Goal: Book appointment/travel/reservation

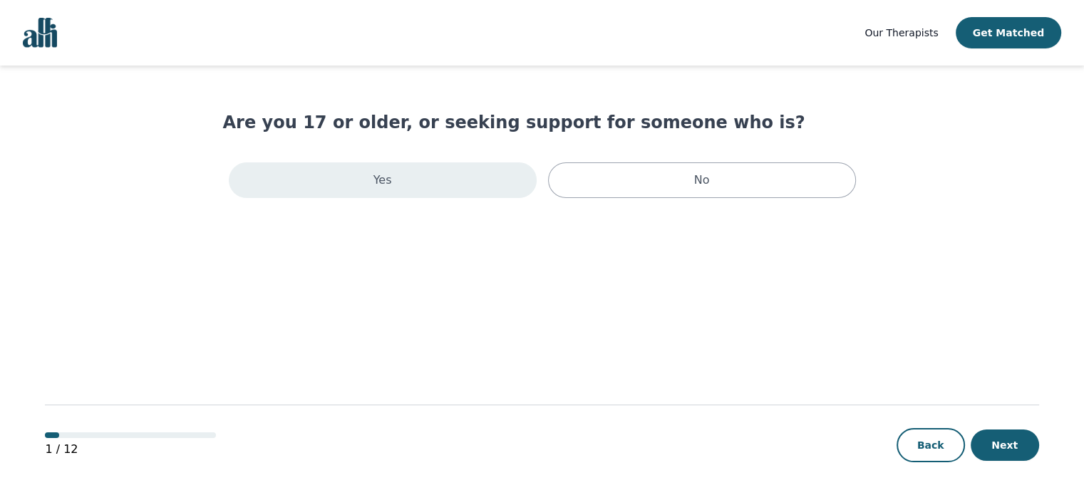
click at [353, 189] on div "Yes" at bounding box center [383, 180] width 308 height 36
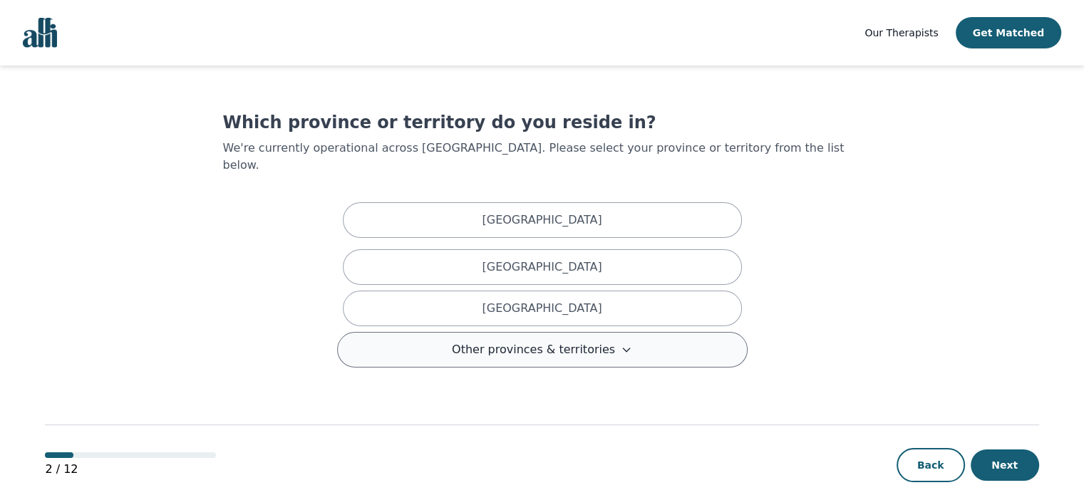
click at [567, 341] on span "Other provinces & territories" at bounding box center [533, 349] width 163 height 17
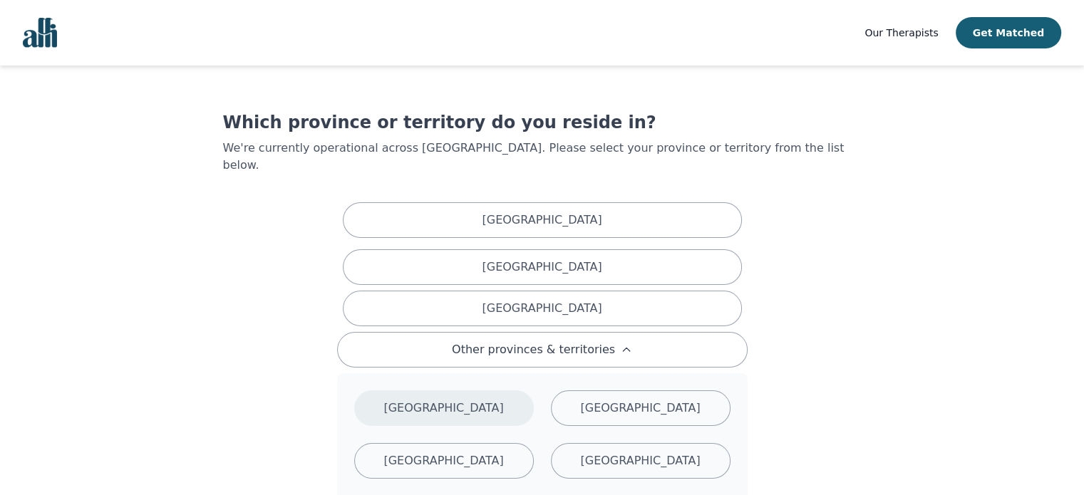
click at [494, 390] on div "[GEOGRAPHIC_DATA]" at bounding box center [444, 408] width 180 height 36
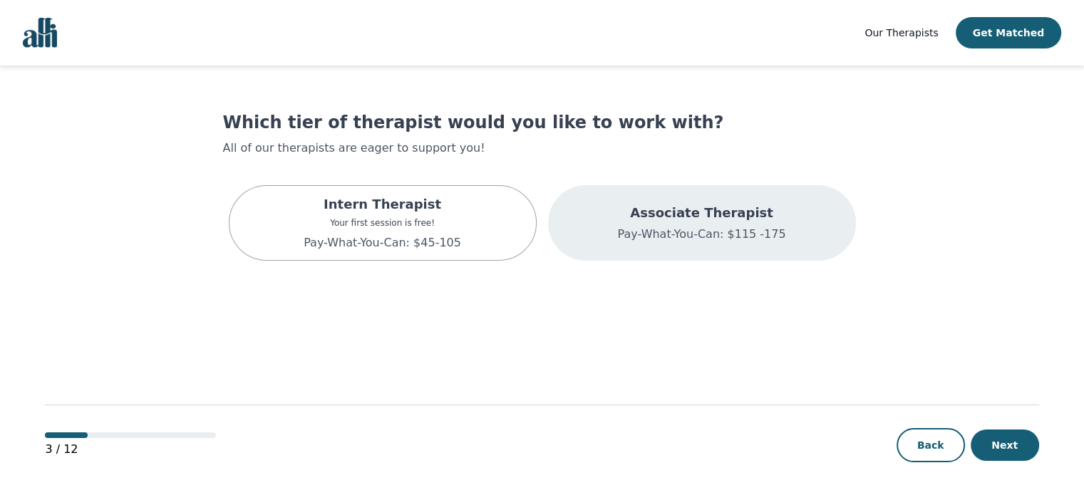
click at [632, 213] on p "Associate Therapist" at bounding box center [701, 213] width 168 height 20
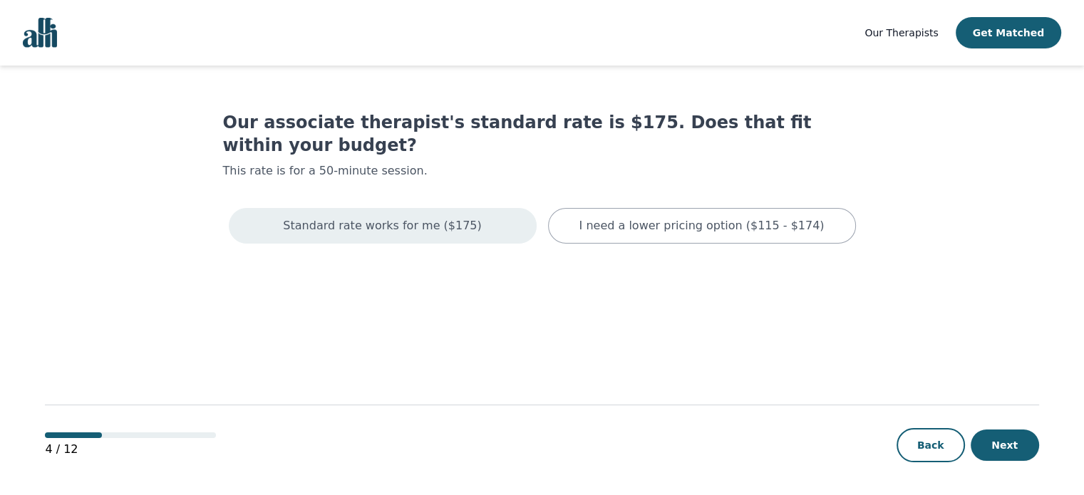
click at [442, 217] on p "Standard rate works for me ($175)" at bounding box center [382, 225] width 198 height 17
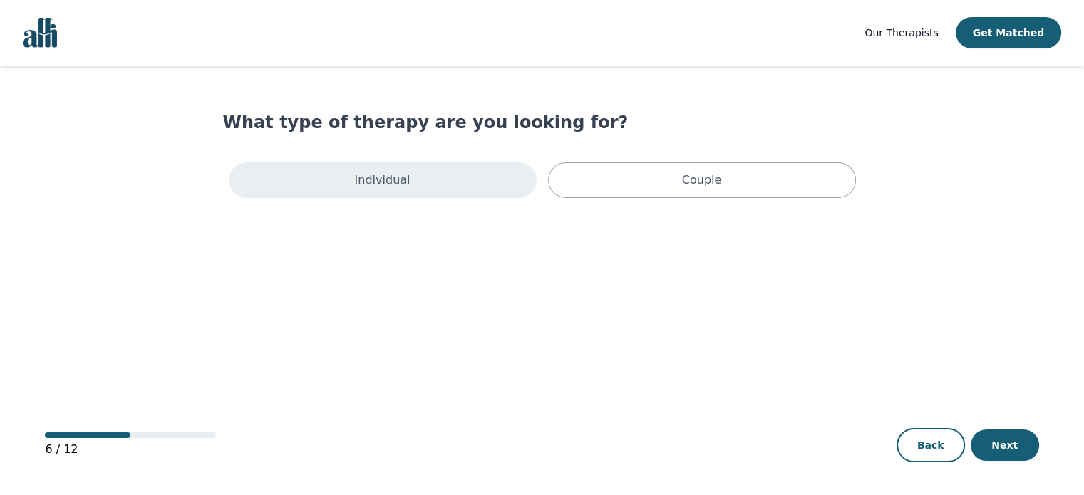
click at [432, 185] on div "Individual" at bounding box center [383, 180] width 308 height 36
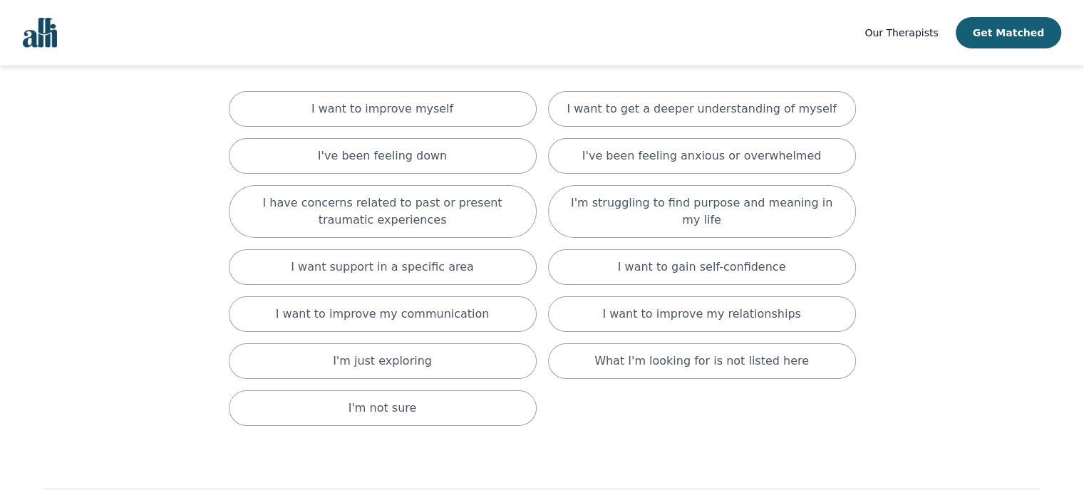
scroll to position [57, 0]
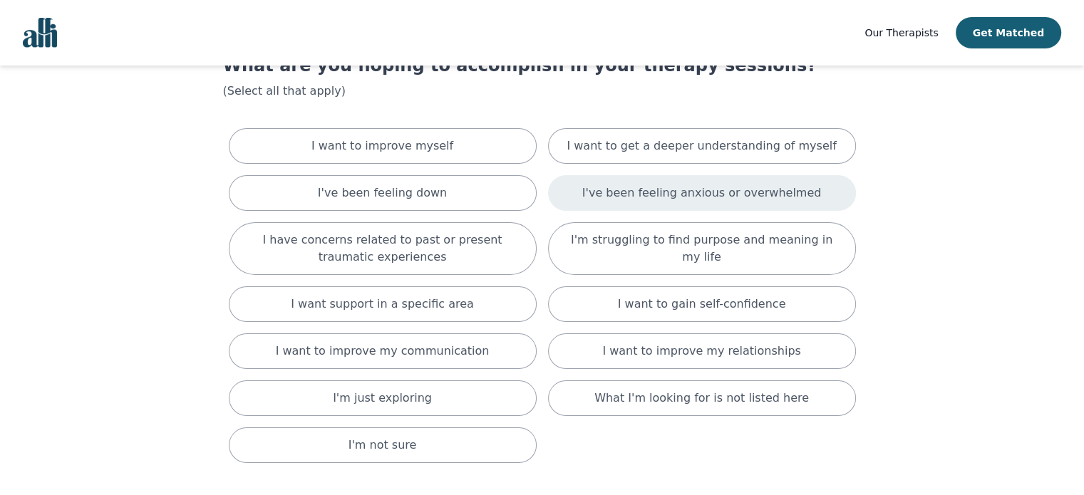
click at [581, 187] on div "I've been feeling anxious or overwhelmed" at bounding box center [702, 193] width 308 height 36
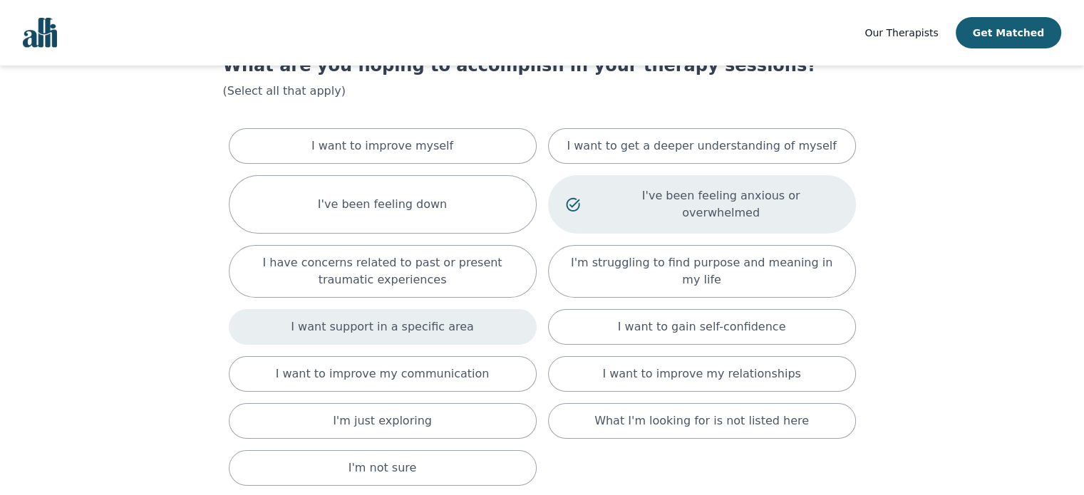
click at [501, 316] on div "I want support in a specific area" at bounding box center [383, 327] width 308 height 36
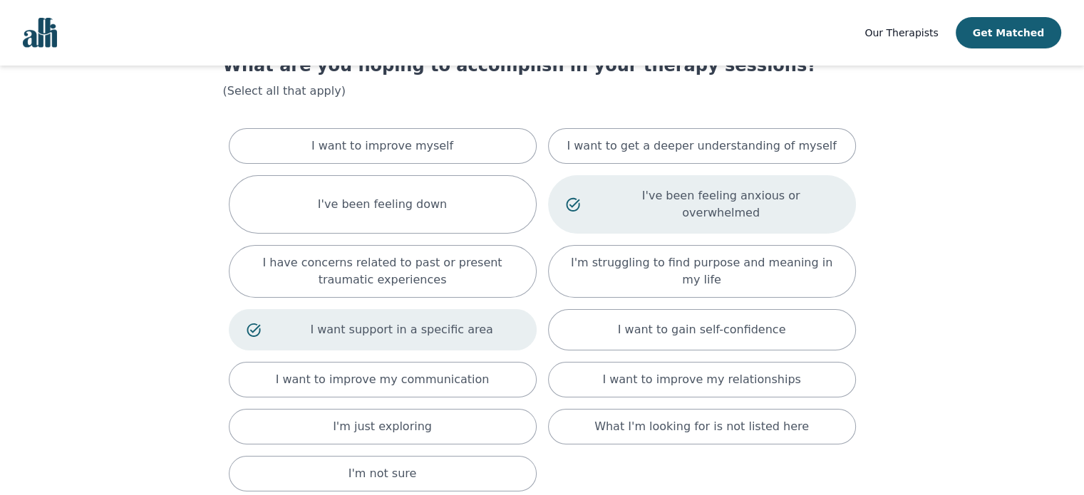
scroll to position [188, 0]
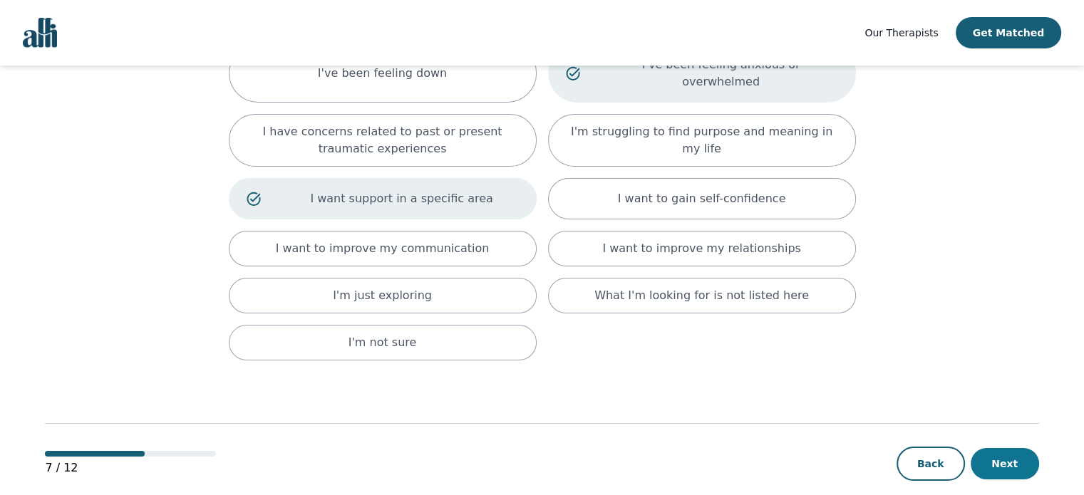
click at [1005, 448] on button "Next" at bounding box center [1004, 463] width 68 height 31
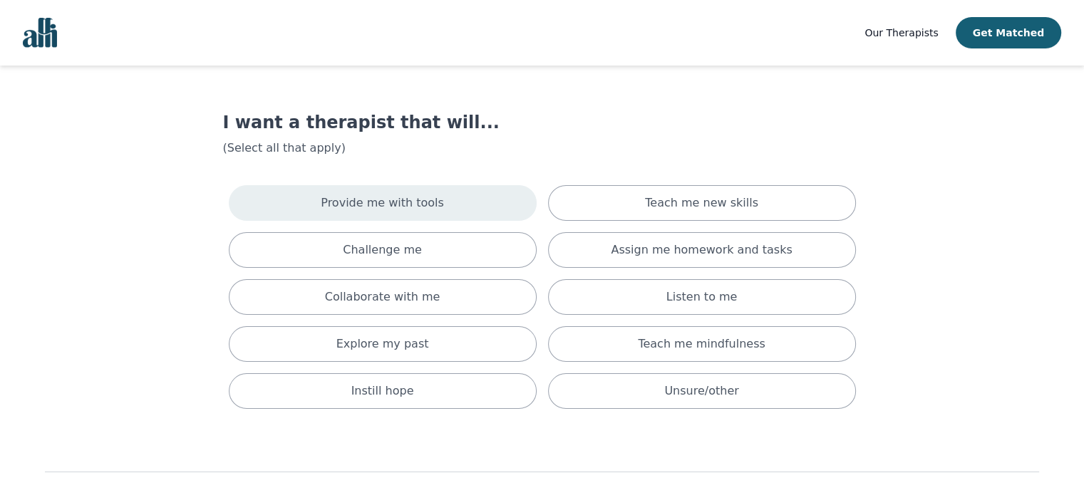
click at [464, 199] on div "Provide me with tools" at bounding box center [383, 203] width 308 height 36
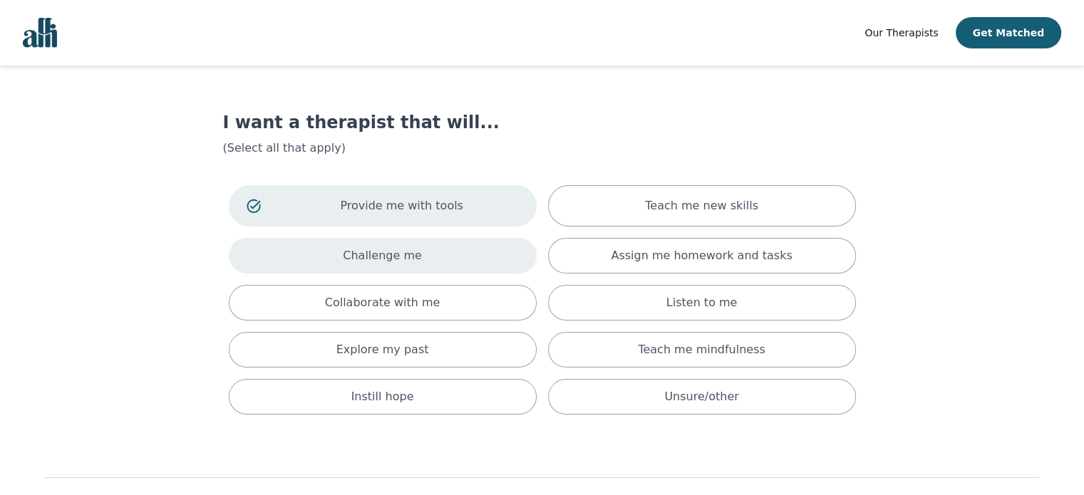
click at [457, 263] on div "Challenge me" at bounding box center [383, 256] width 308 height 36
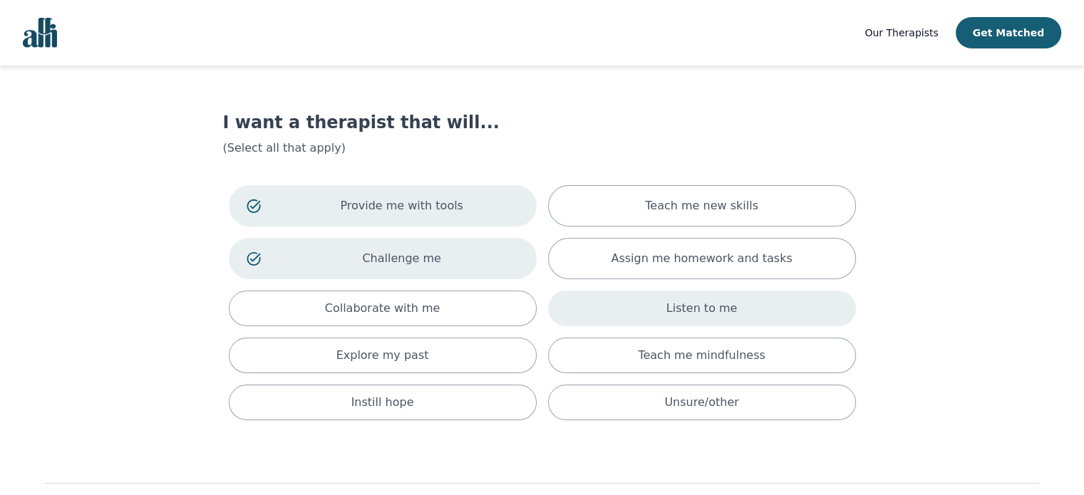
click at [582, 304] on div "Listen to me" at bounding box center [702, 309] width 308 height 36
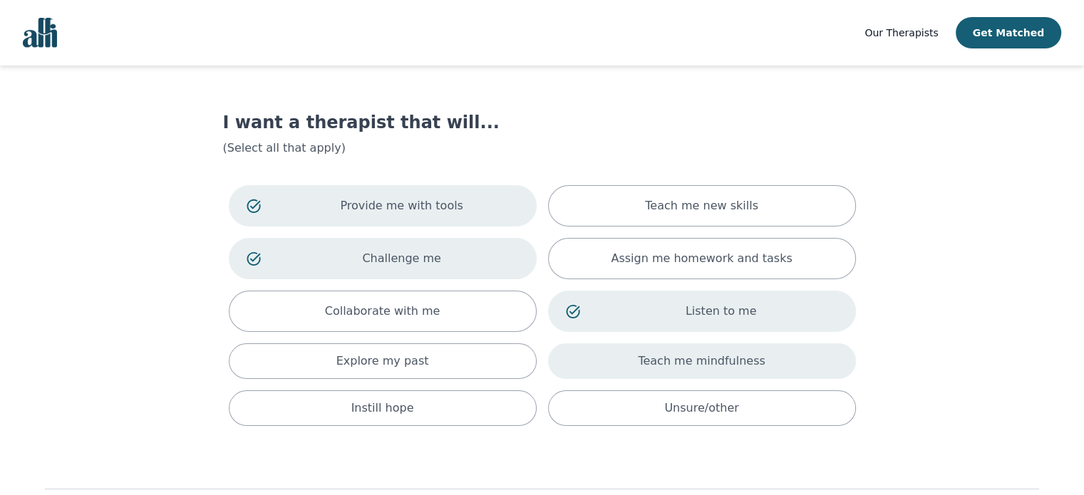
click at [607, 366] on div "Teach me mindfulness" at bounding box center [702, 361] width 308 height 36
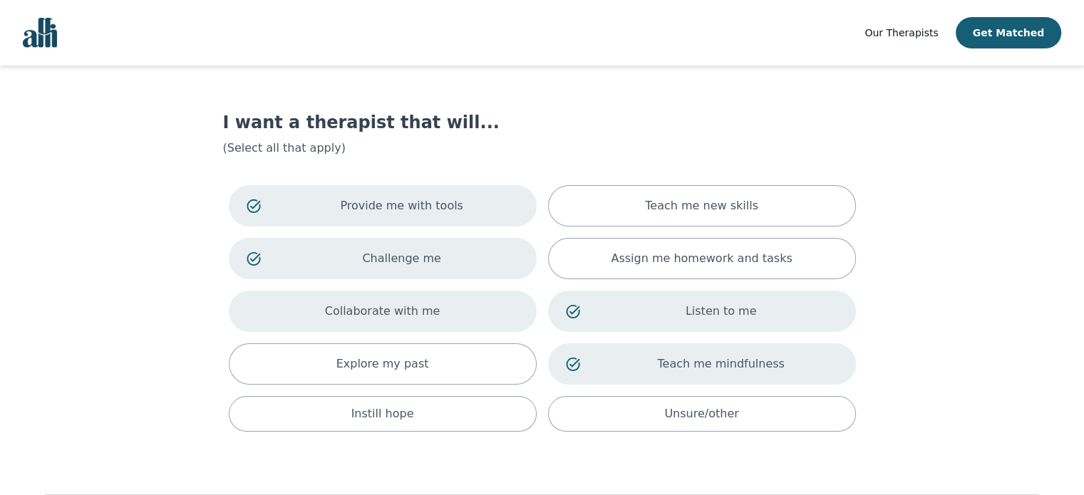
click at [461, 310] on div "Collaborate with me" at bounding box center [383, 311] width 308 height 41
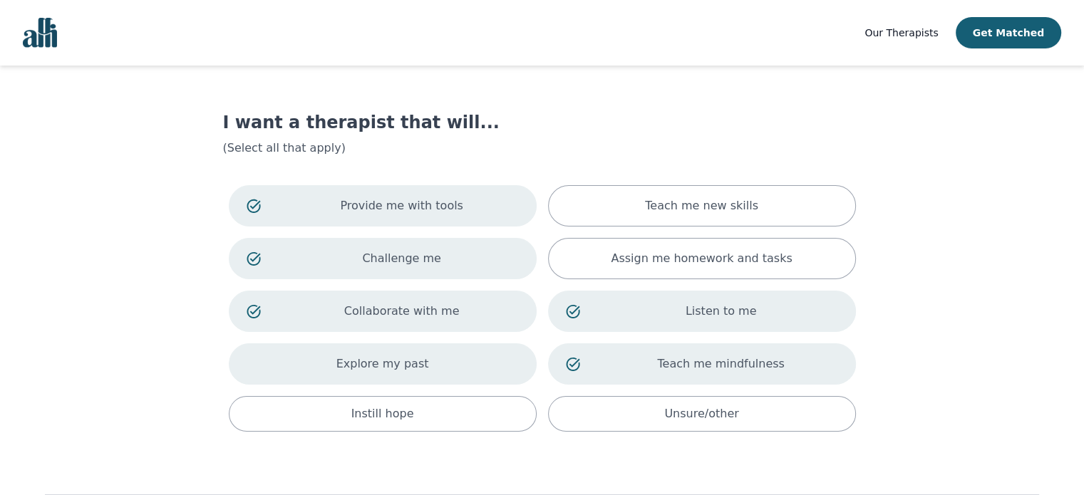
click at [432, 367] on div "Explore my past" at bounding box center [383, 363] width 308 height 41
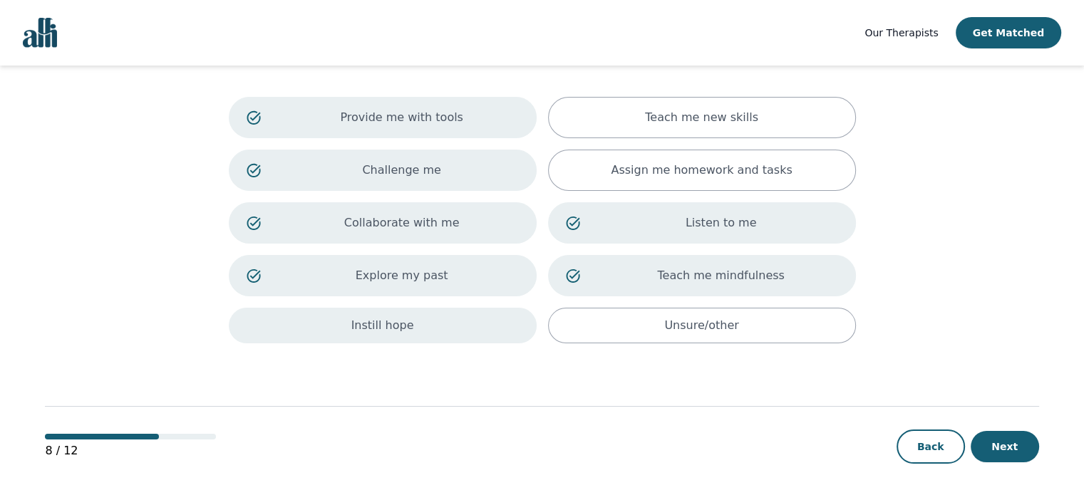
click at [429, 314] on div "Instill hope" at bounding box center [383, 326] width 308 height 36
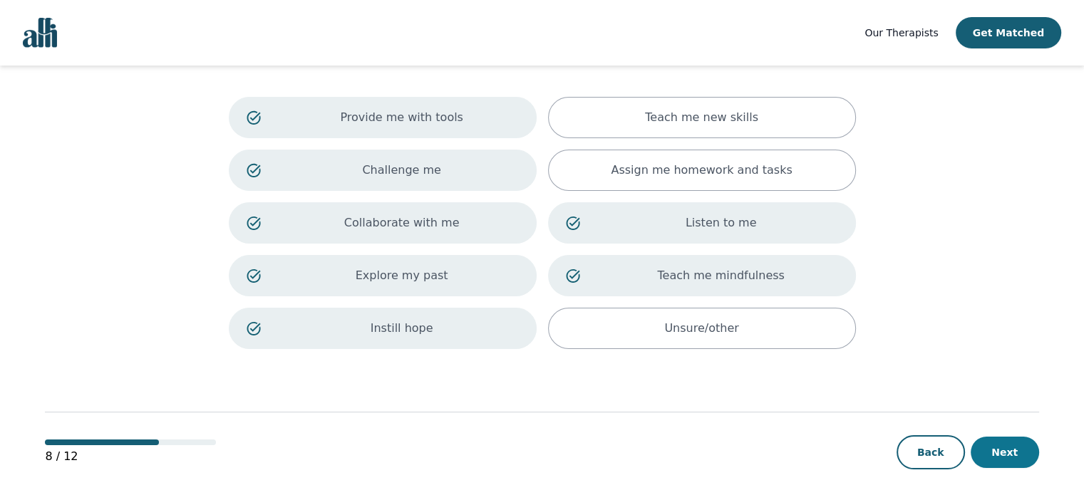
click at [1028, 442] on button "Next" at bounding box center [1004, 452] width 68 height 31
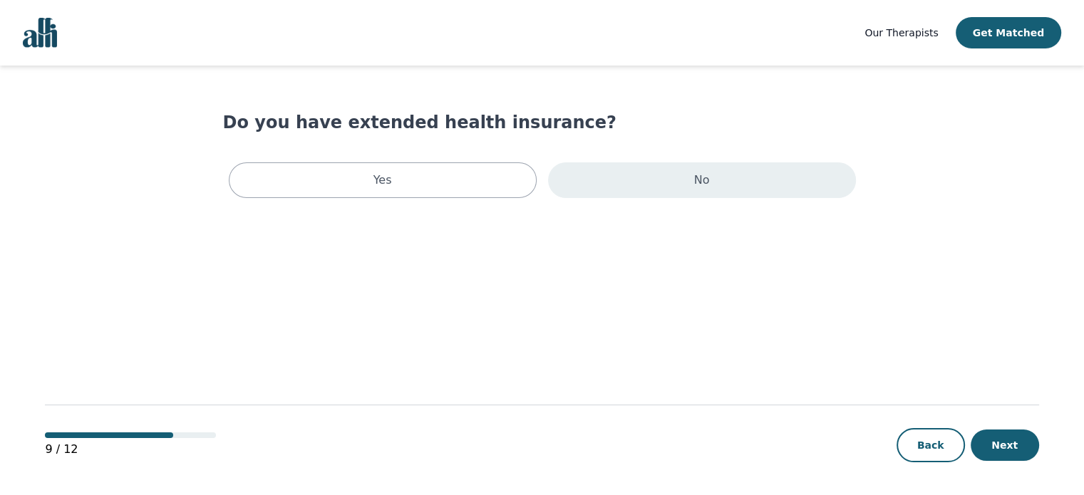
click at [714, 176] on div "No" at bounding box center [702, 180] width 308 height 36
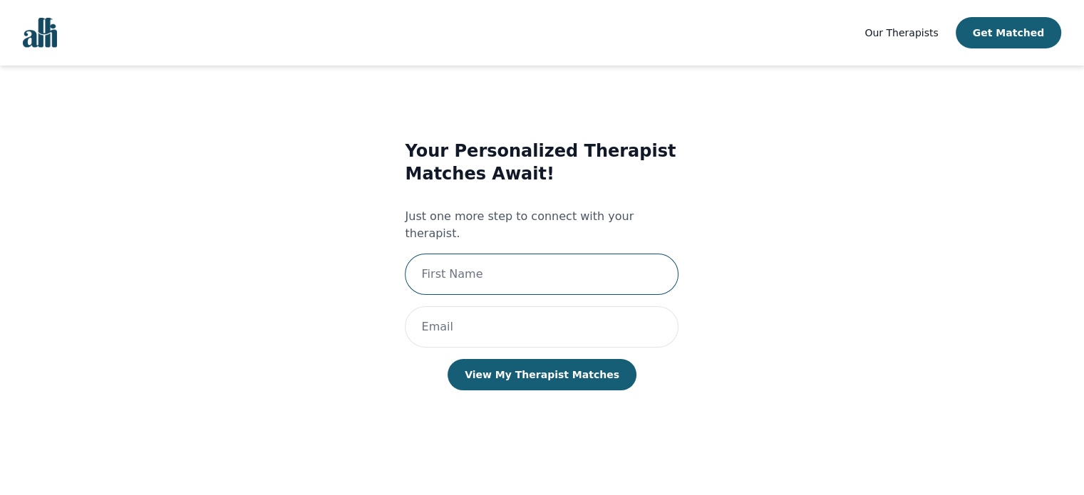
click at [563, 256] on input "text" at bounding box center [542, 274] width 274 height 41
type input "[PERSON_NAME]"
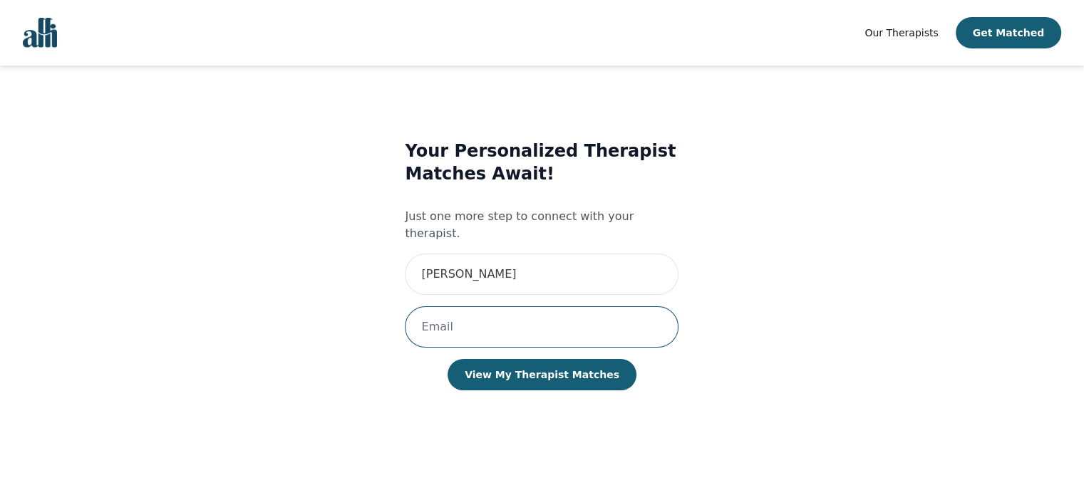
click at [499, 307] on input "email" at bounding box center [542, 326] width 274 height 41
type input "[PERSON_NAME][EMAIL_ADDRESS][DOMAIN_NAME]"
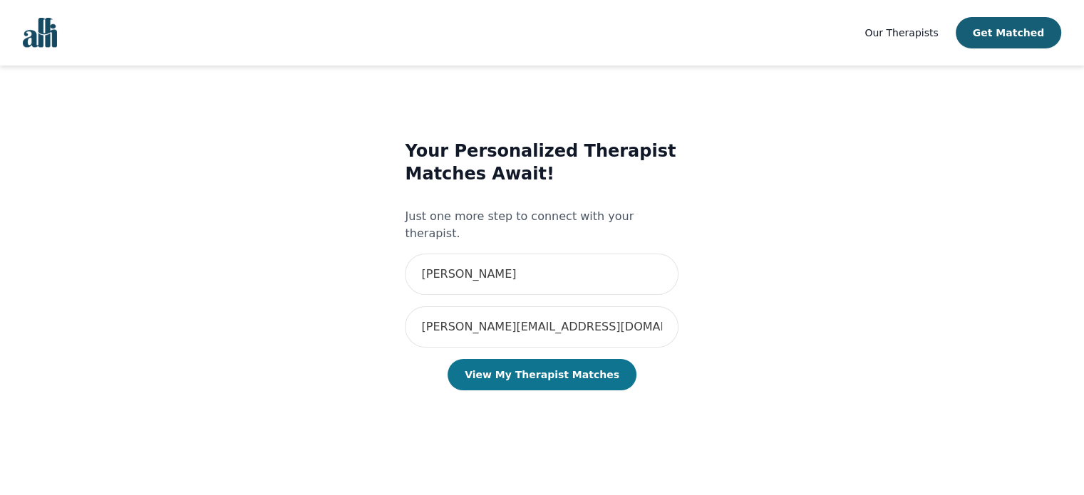
click at [529, 364] on button "View My Therapist Matches" at bounding box center [541, 374] width 189 height 31
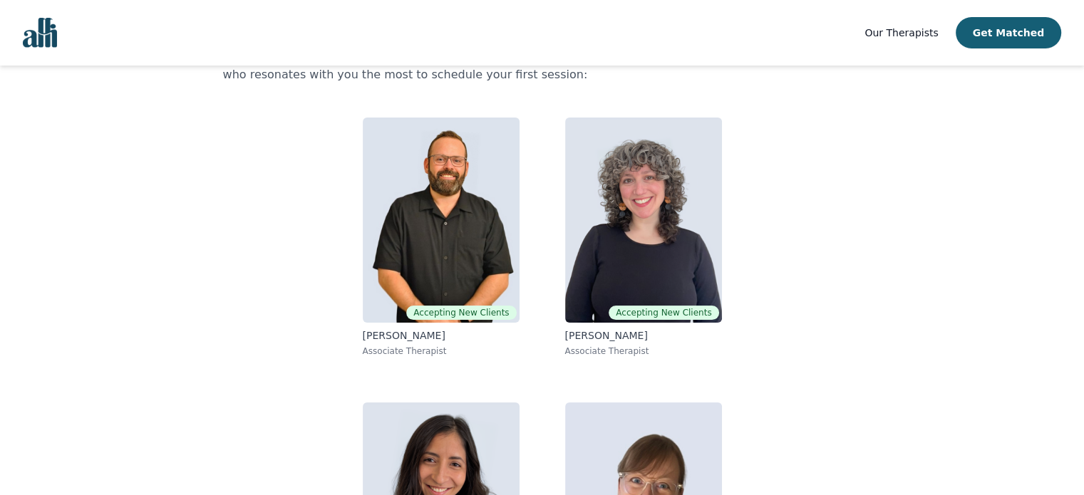
scroll to position [68, 0]
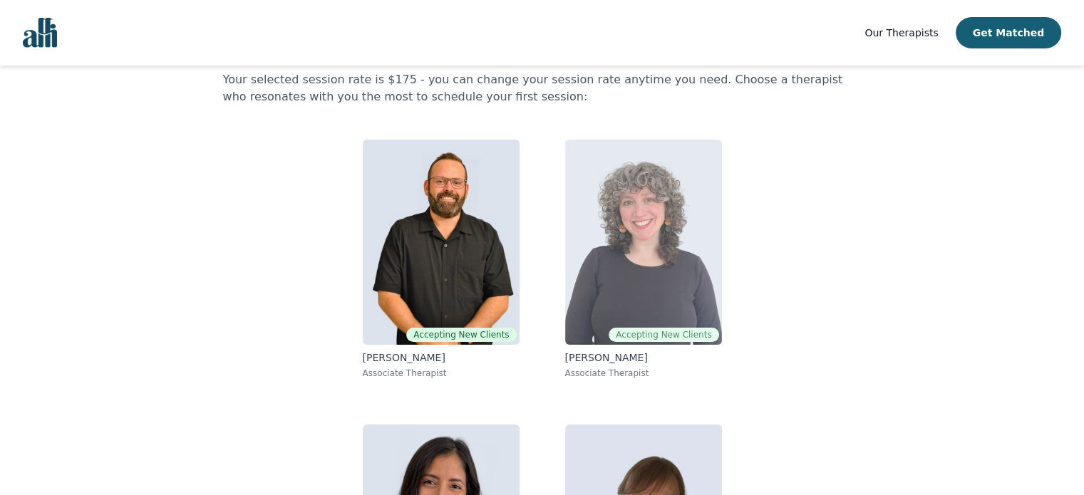
click at [694, 255] on img at bounding box center [643, 242] width 157 height 205
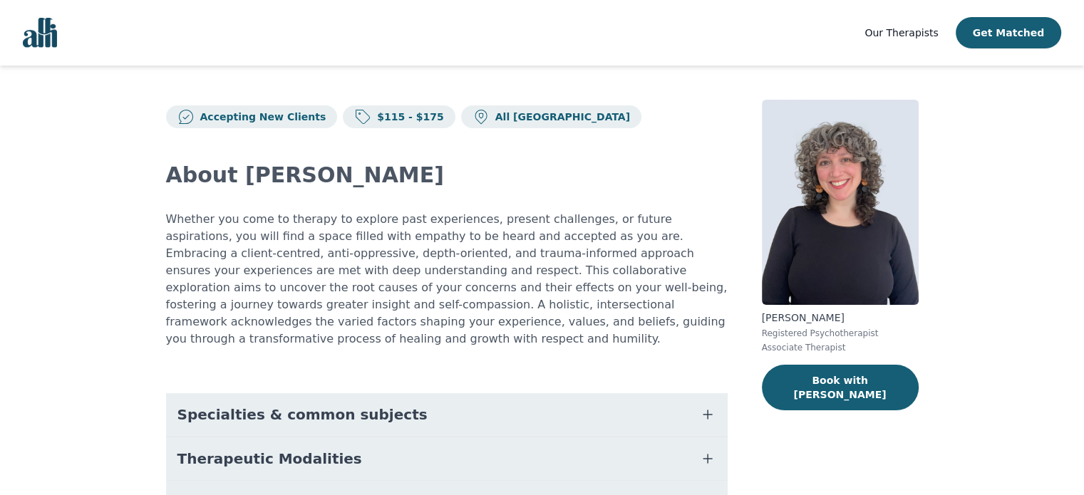
scroll to position [123, 0]
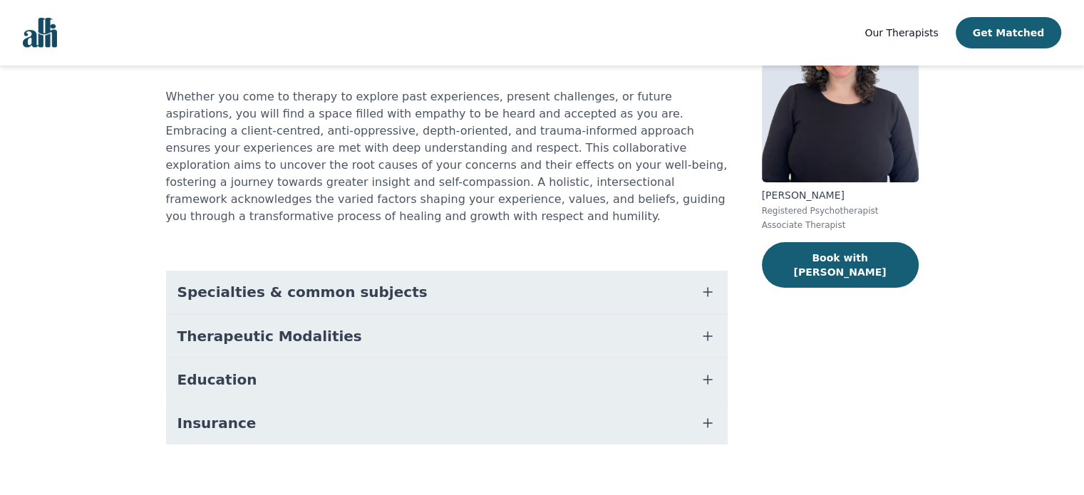
click at [710, 284] on icon "button" at bounding box center [707, 292] width 17 height 17
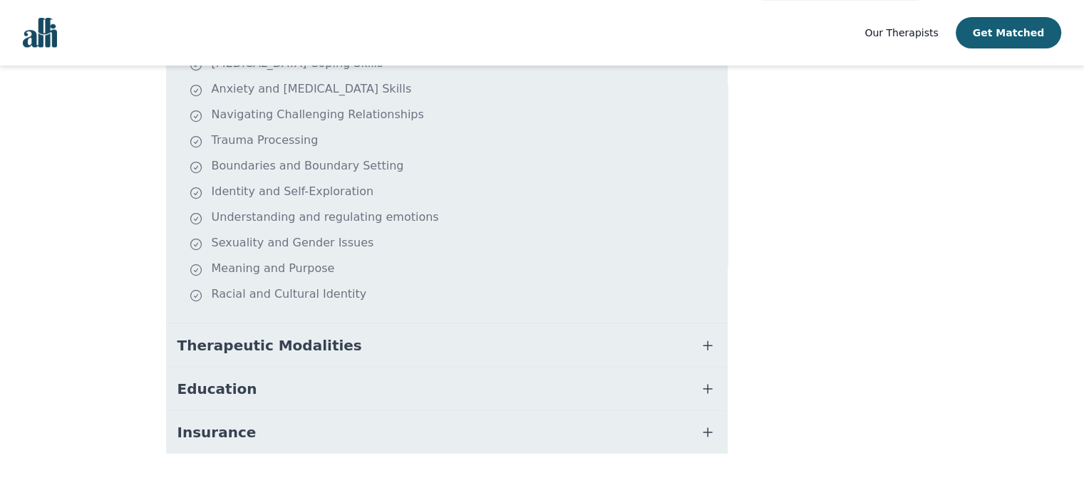
scroll to position [396, 0]
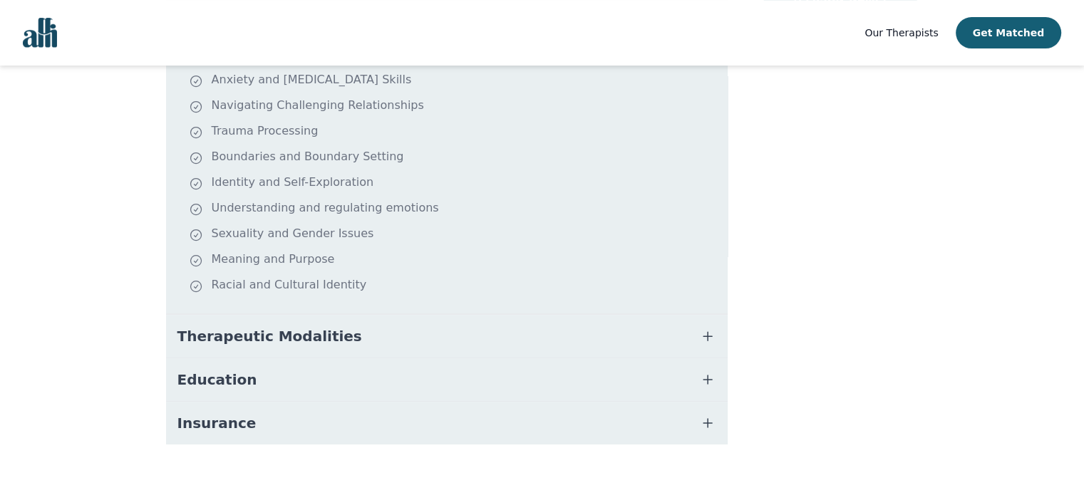
click at [578, 324] on button "Therapeutic Modalities" at bounding box center [446, 336] width 561 height 43
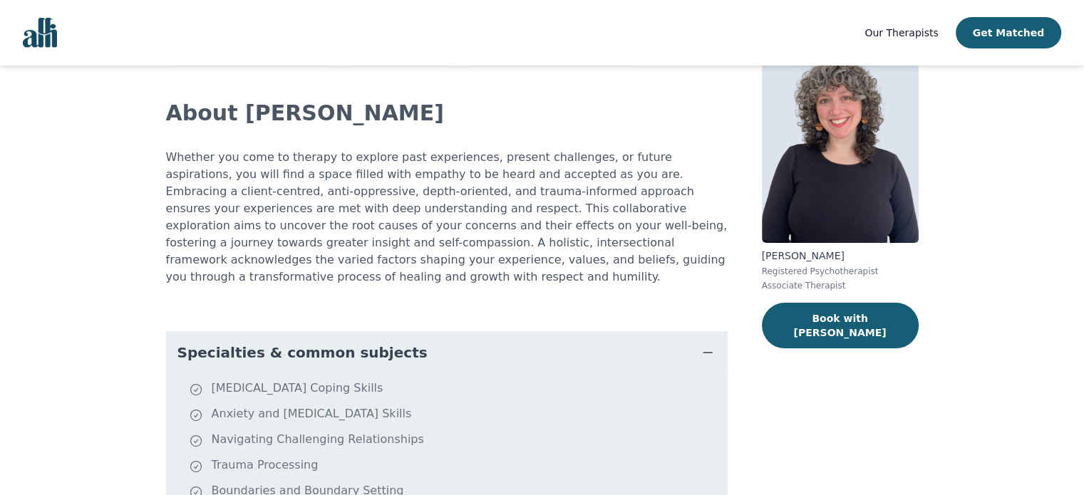
scroll to position [0, 0]
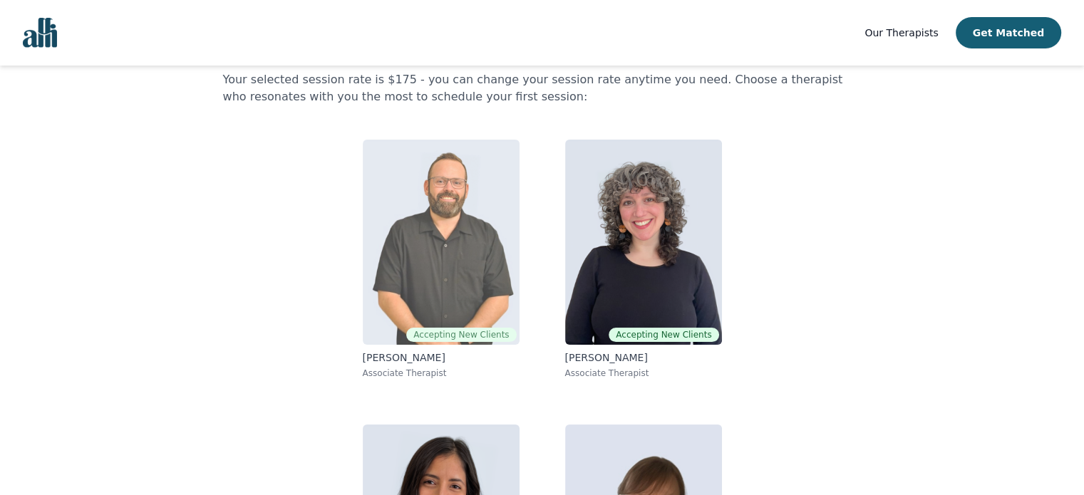
scroll to position [248, 0]
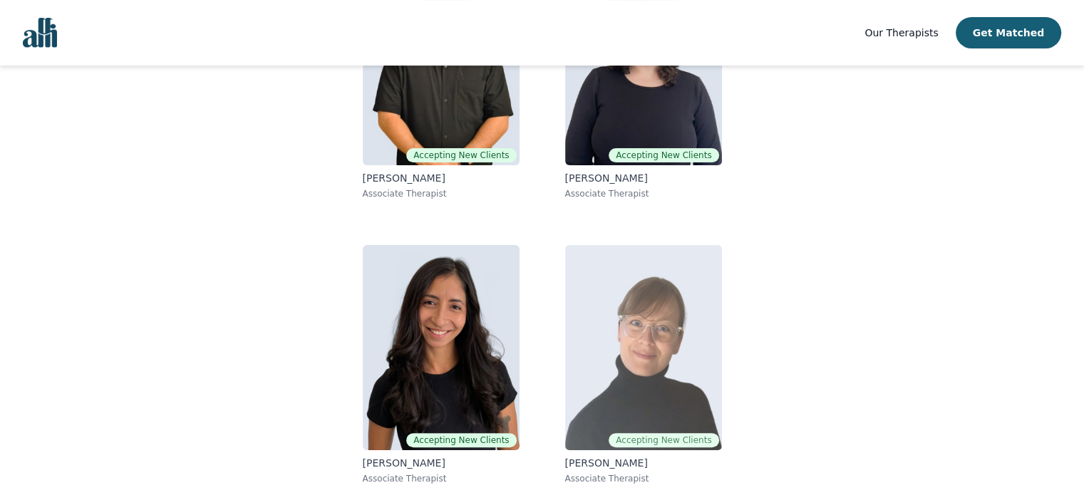
click at [643, 326] on img at bounding box center [643, 347] width 157 height 205
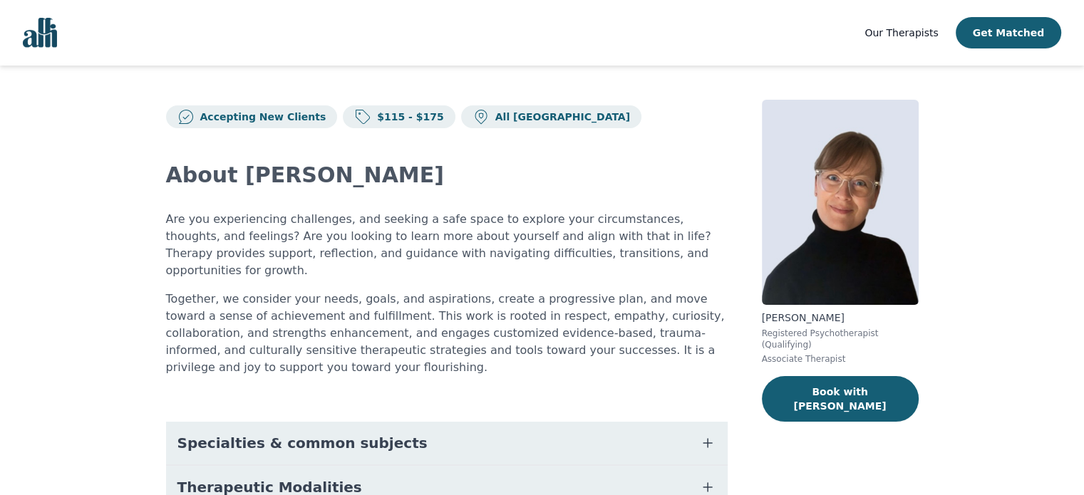
click at [616, 422] on button "Specialties & common subjects" at bounding box center [446, 443] width 561 height 43
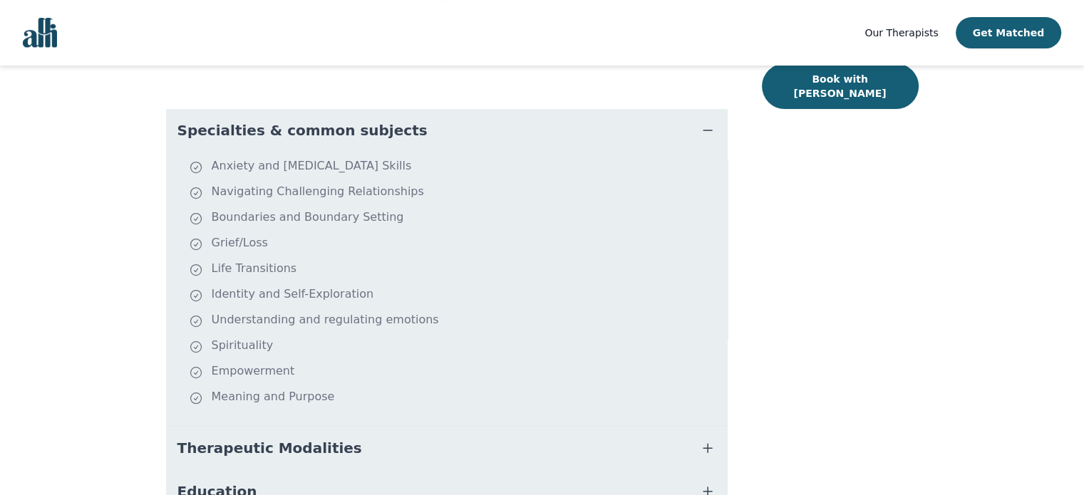
scroll to position [375, 0]
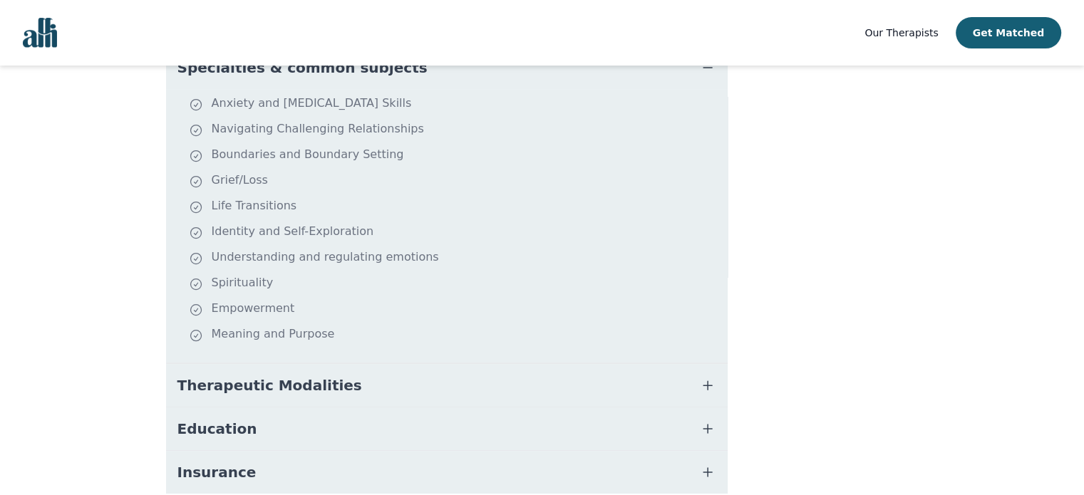
click at [615, 364] on button "Therapeutic Modalities" at bounding box center [446, 385] width 561 height 43
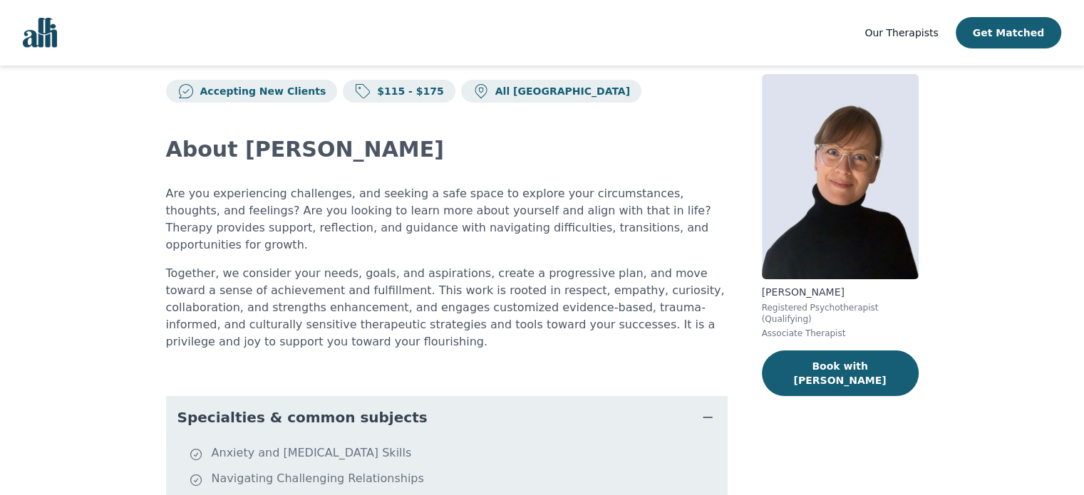
scroll to position [0, 0]
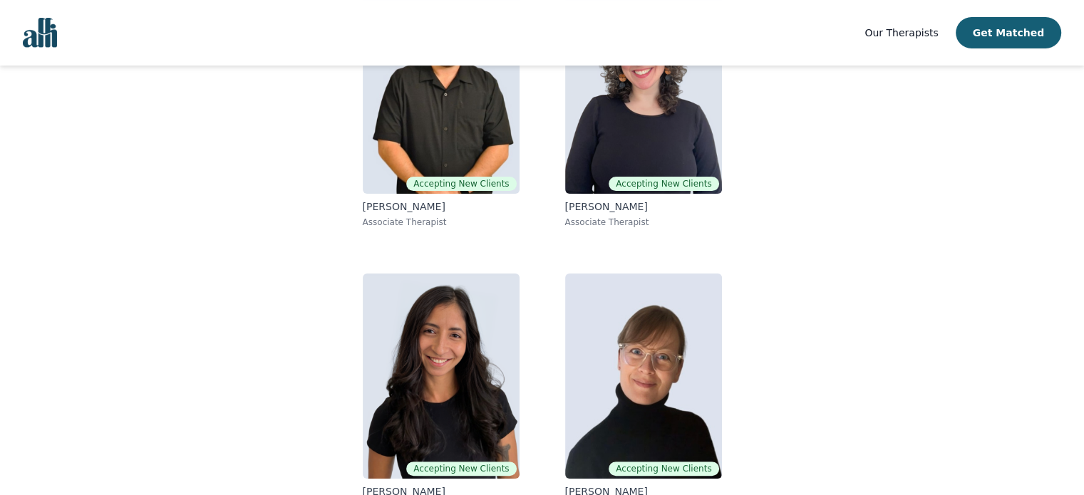
scroll to position [248, 0]
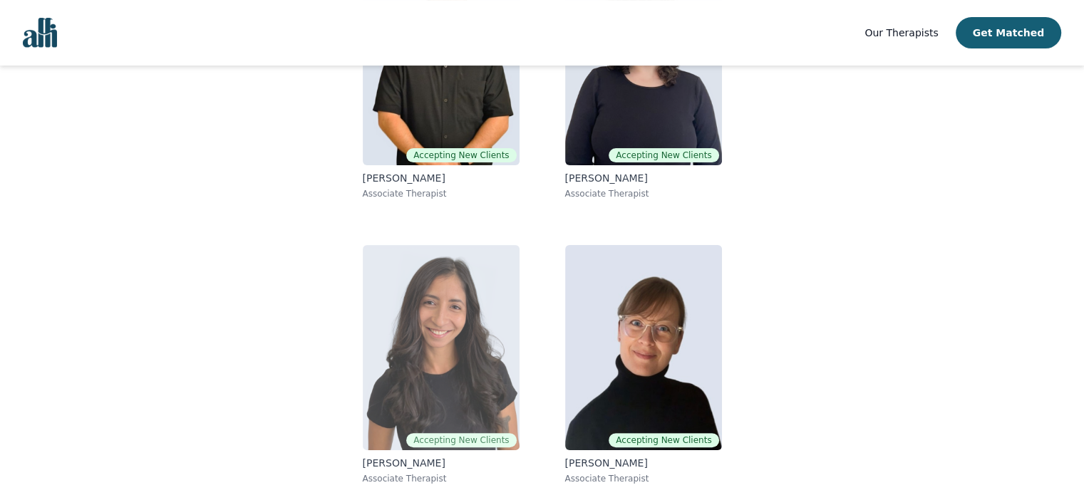
click at [434, 311] on img at bounding box center [441, 347] width 157 height 205
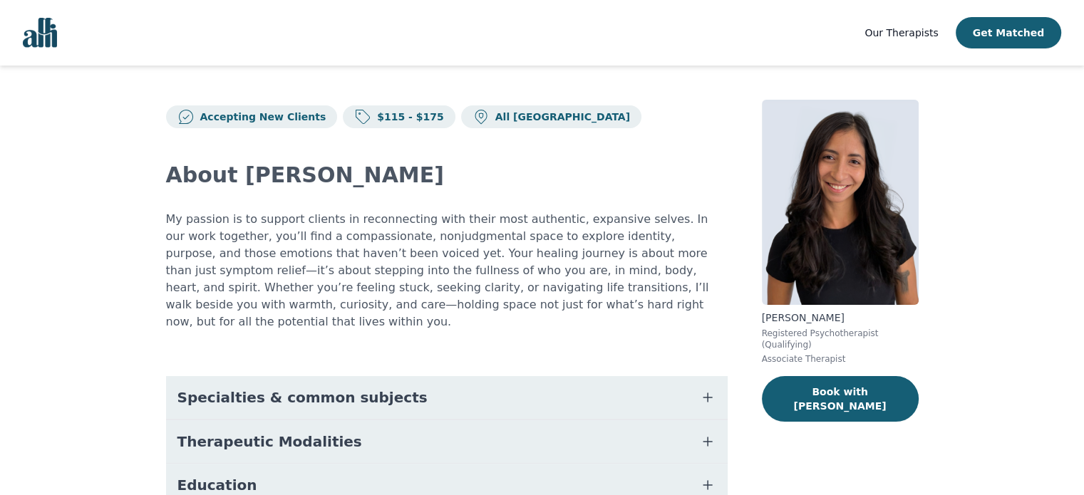
click at [412, 376] on button "Specialties & common subjects" at bounding box center [446, 397] width 561 height 43
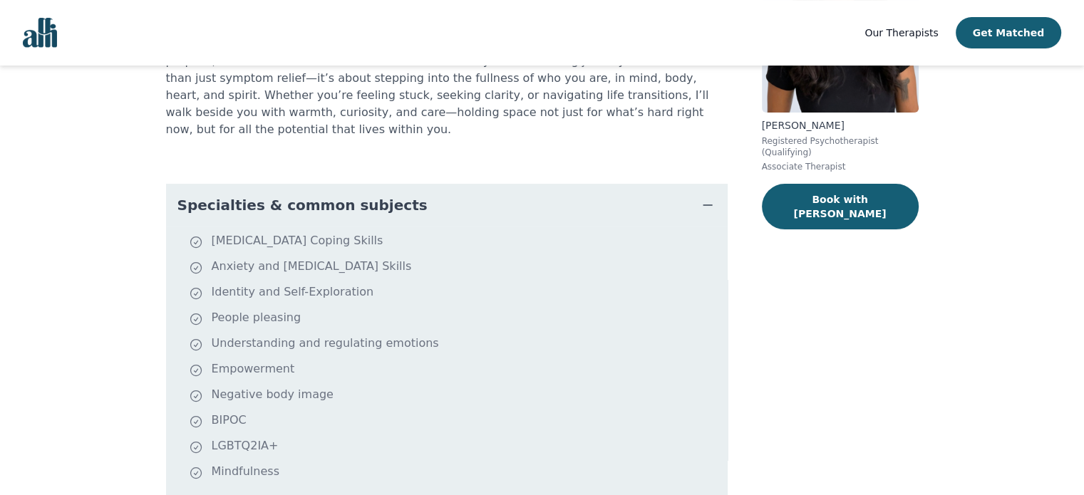
scroll to position [195, 0]
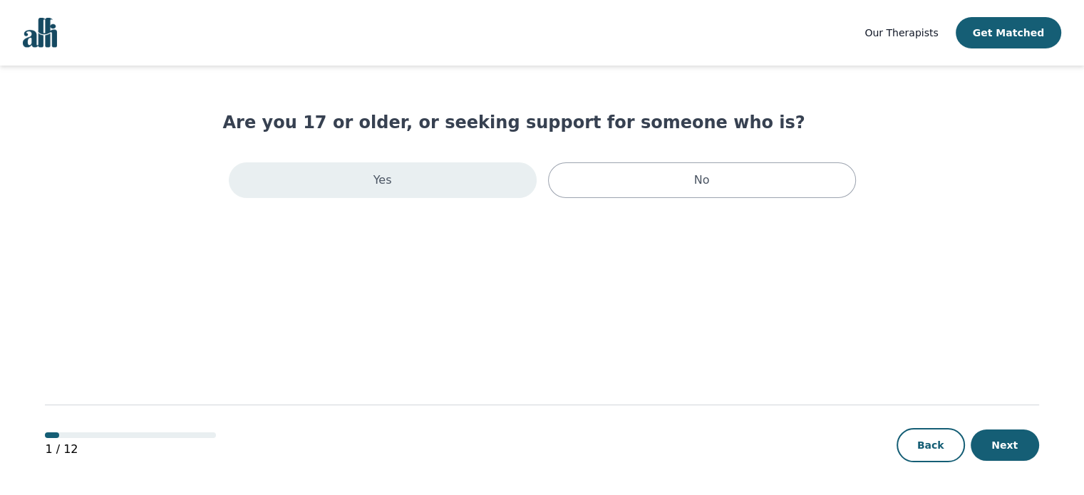
click at [356, 191] on div "Yes" at bounding box center [383, 180] width 308 height 36
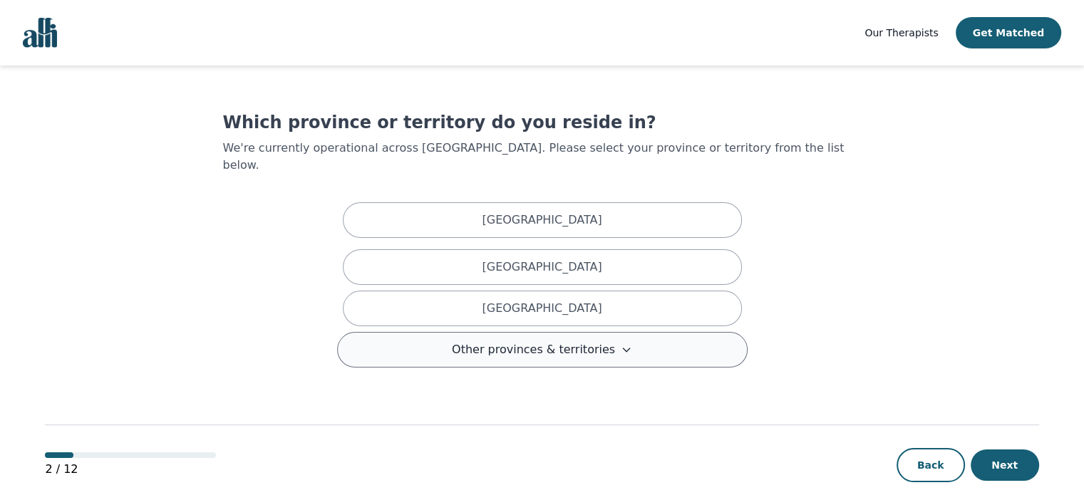
click at [477, 343] on button "Other provinces & territories" at bounding box center [542, 350] width 410 height 36
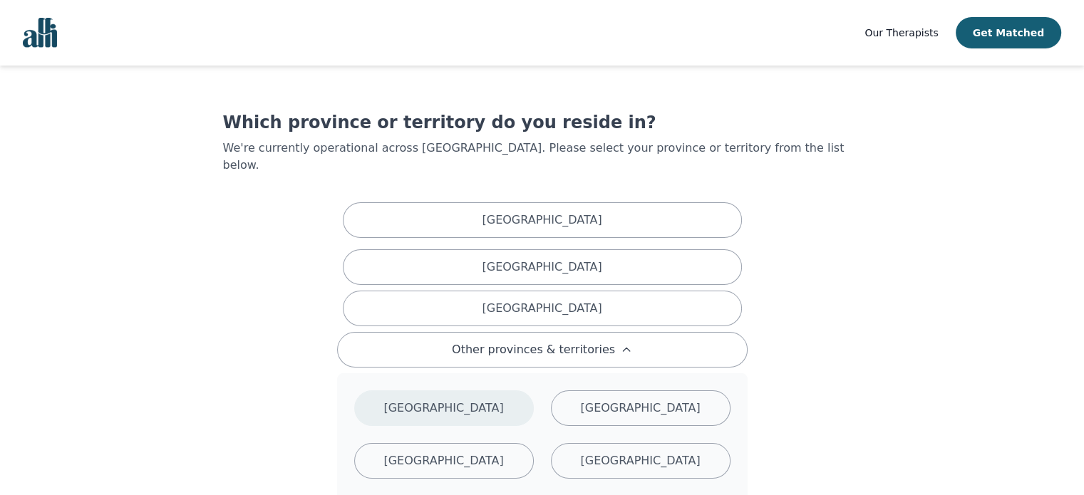
click at [461, 400] on p "[GEOGRAPHIC_DATA]" at bounding box center [443, 408] width 120 height 17
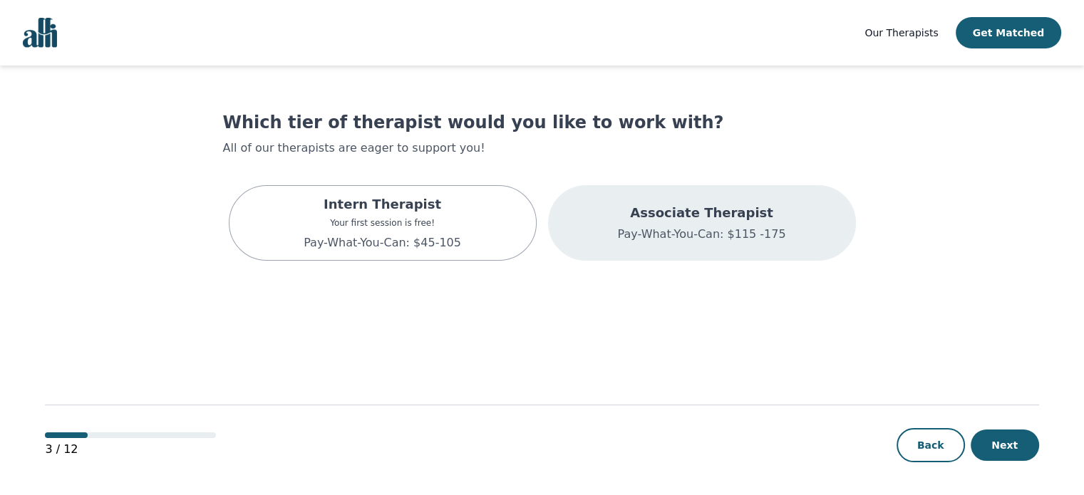
click at [635, 222] on p "Associate Therapist" at bounding box center [701, 213] width 168 height 20
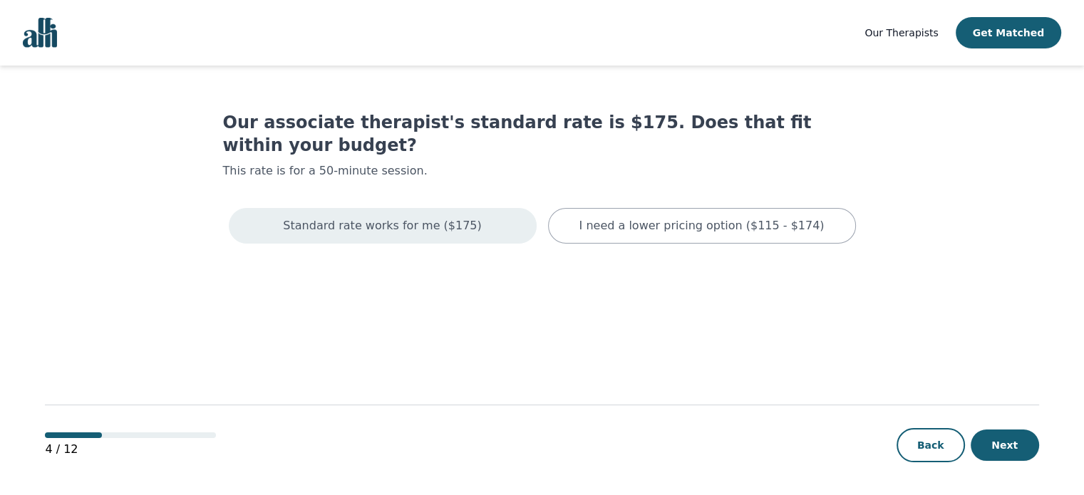
click at [456, 213] on div "Standard rate works for me ($175)" at bounding box center [383, 226] width 308 height 36
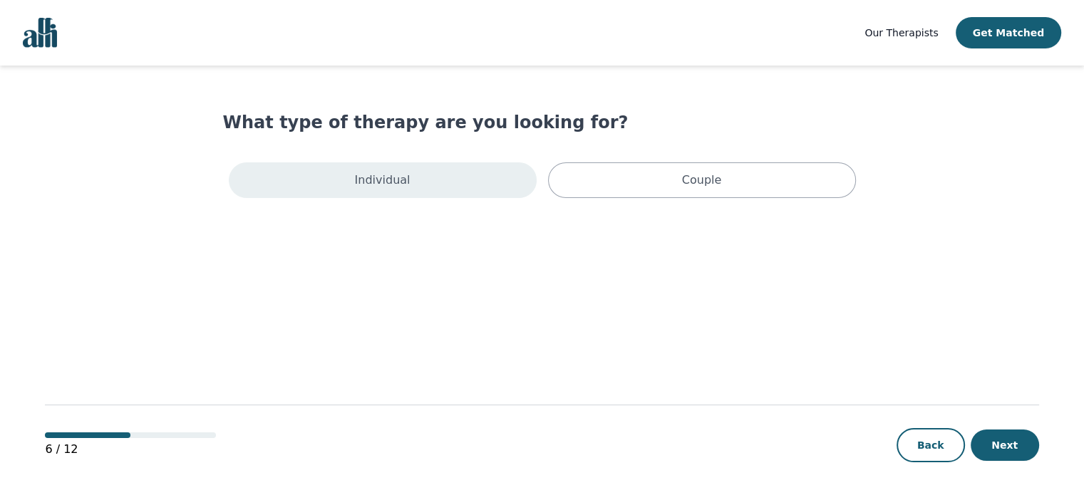
click at [458, 182] on div "Individual" at bounding box center [383, 180] width 308 height 36
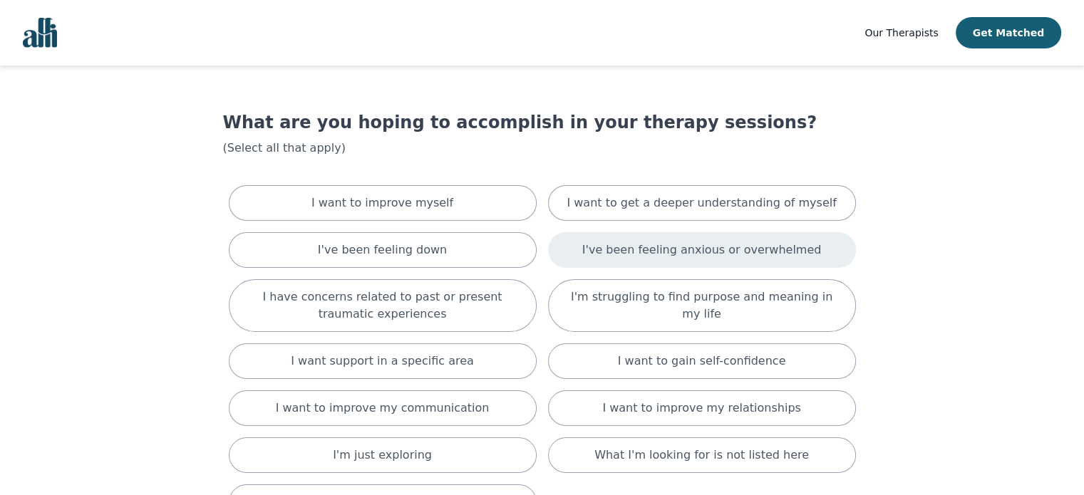
click at [615, 236] on div "I've been feeling anxious or overwhelmed" at bounding box center [702, 250] width 308 height 36
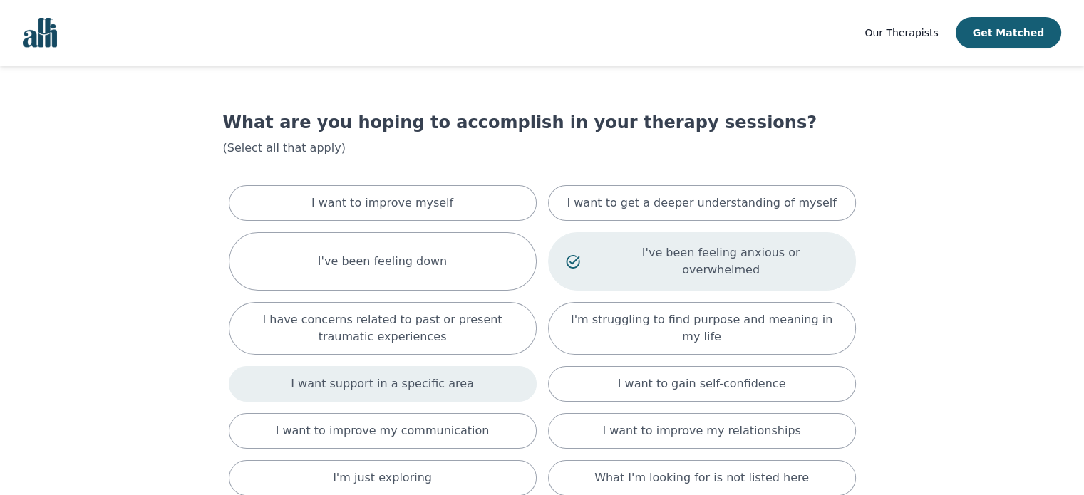
click at [460, 381] on div "I want support in a specific area" at bounding box center [383, 384] width 308 height 36
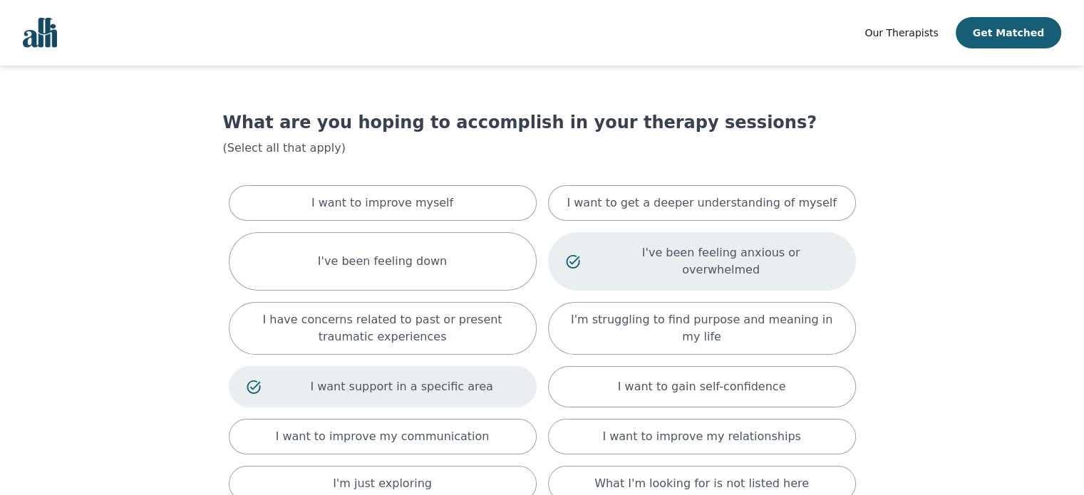
scroll to position [188, 0]
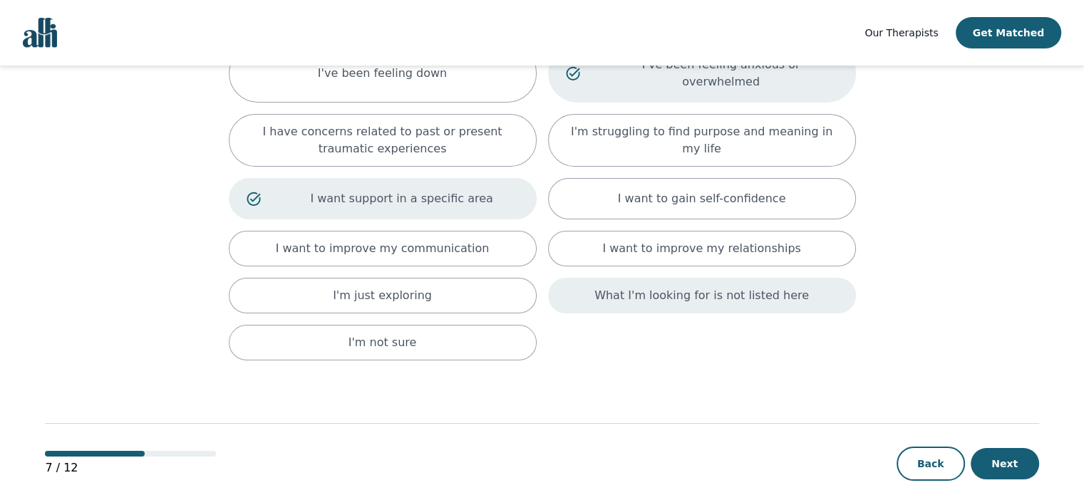
click at [638, 287] on p "What I'm looking for is not listed here" at bounding box center [701, 295] width 214 height 17
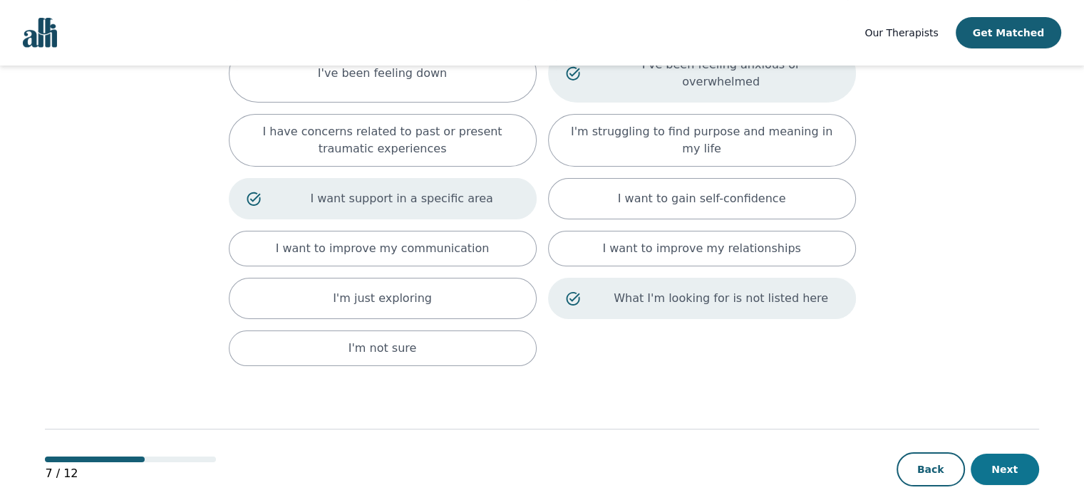
click at [1019, 454] on button "Next" at bounding box center [1004, 469] width 68 height 31
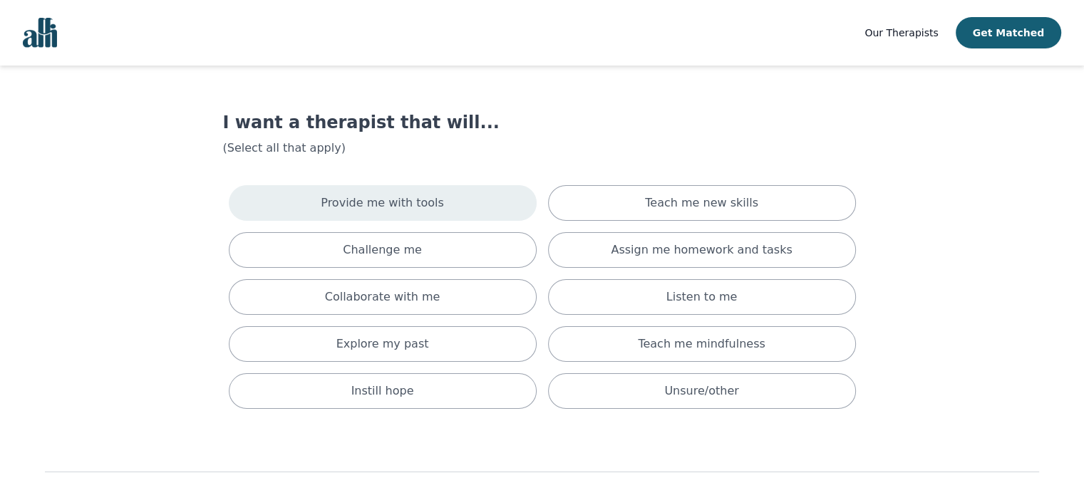
click at [405, 193] on div "Provide me with tools" at bounding box center [383, 203] width 308 height 36
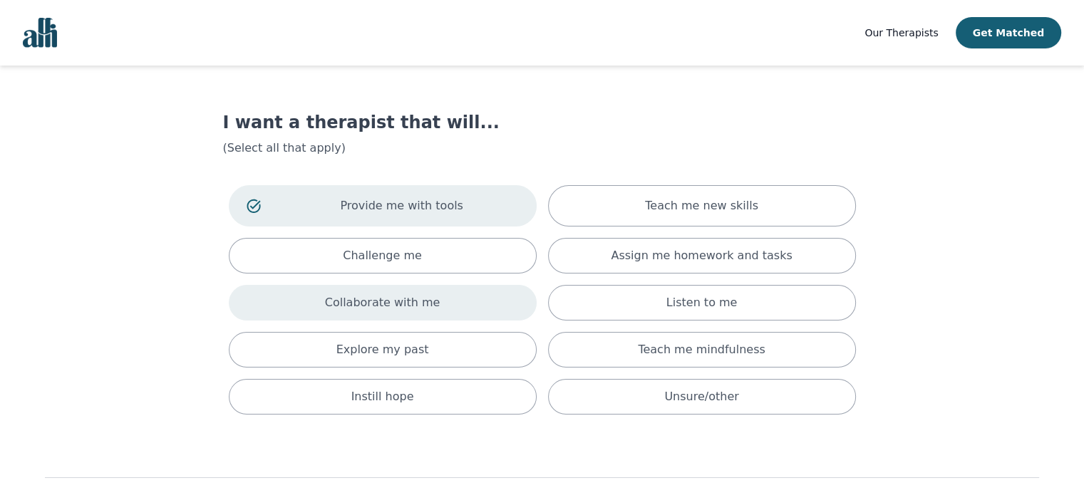
click at [421, 318] on div "Collaborate with me" at bounding box center [383, 303] width 308 height 36
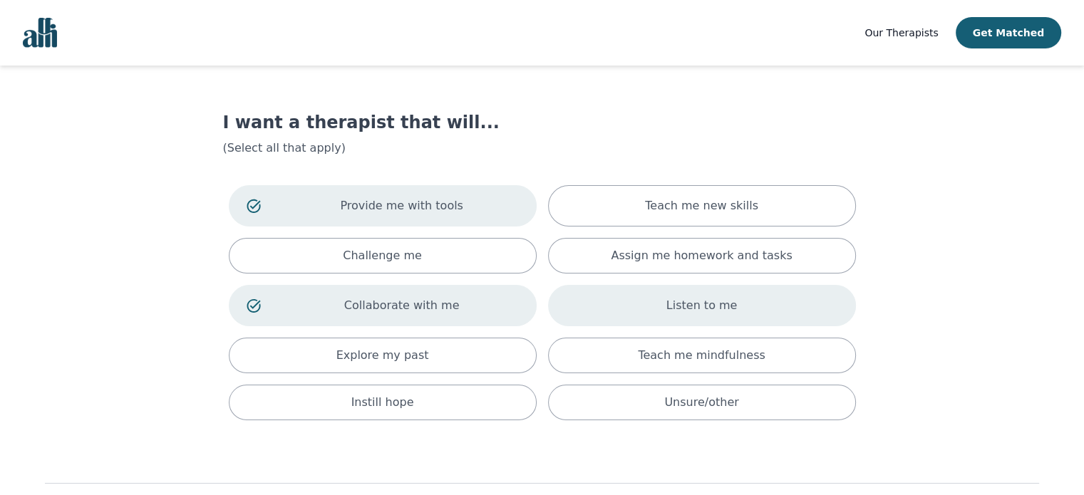
click at [573, 299] on div "Listen to me" at bounding box center [702, 305] width 308 height 41
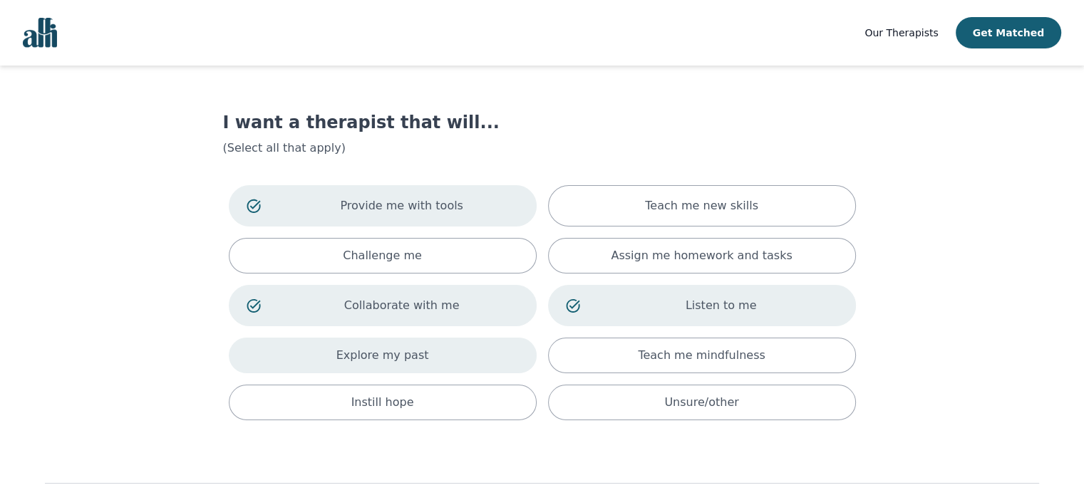
click at [479, 353] on div "Explore my past" at bounding box center [383, 356] width 308 height 36
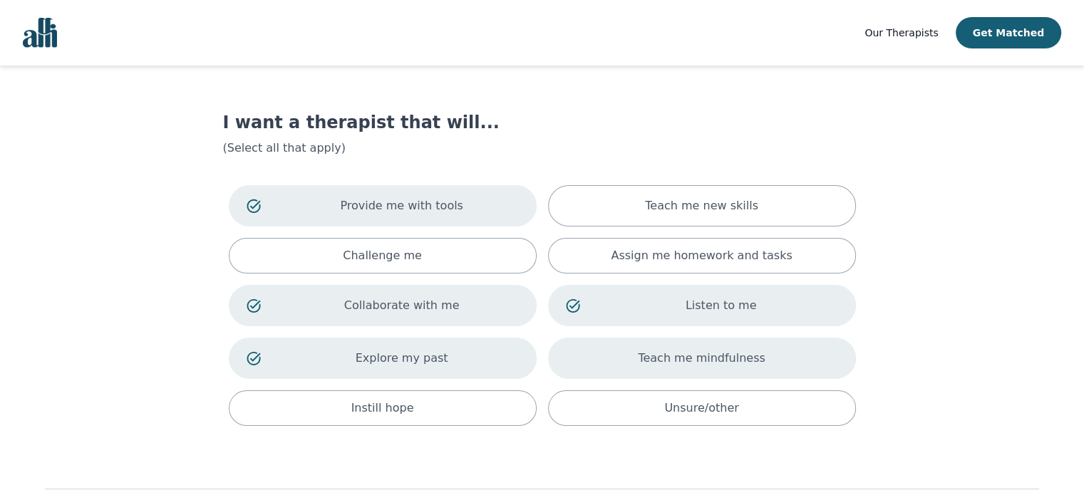
click at [591, 361] on div "Teach me mindfulness" at bounding box center [702, 358] width 308 height 41
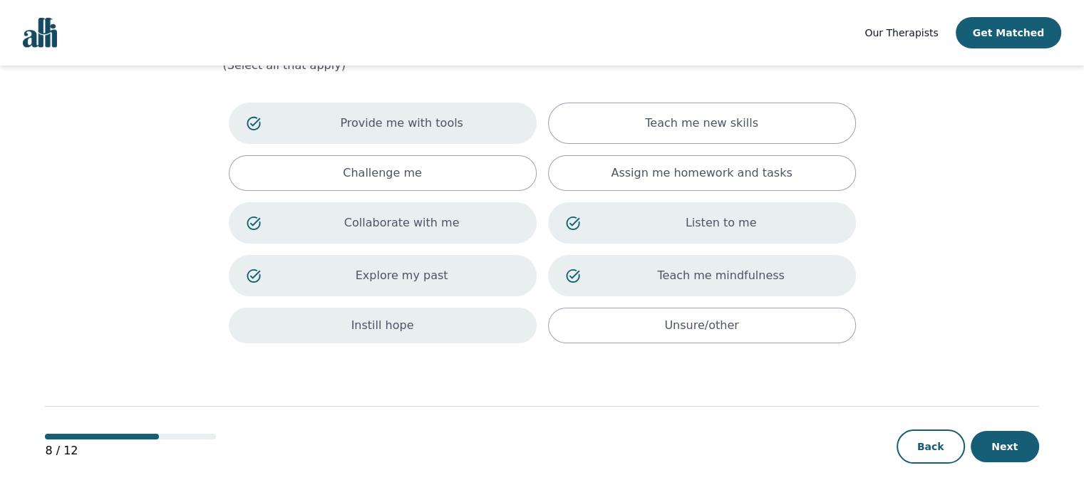
click at [491, 328] on div "Instill hope" at bounding box center [383, 326] width 308 height 36
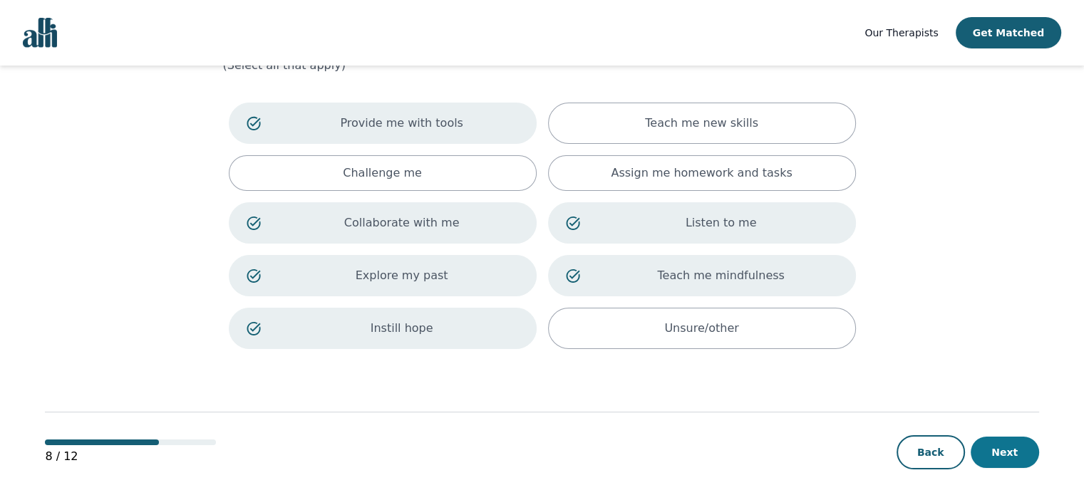
click at [991, 450] on button "Next" at bounding box center [1004, 452] width 68 height 31
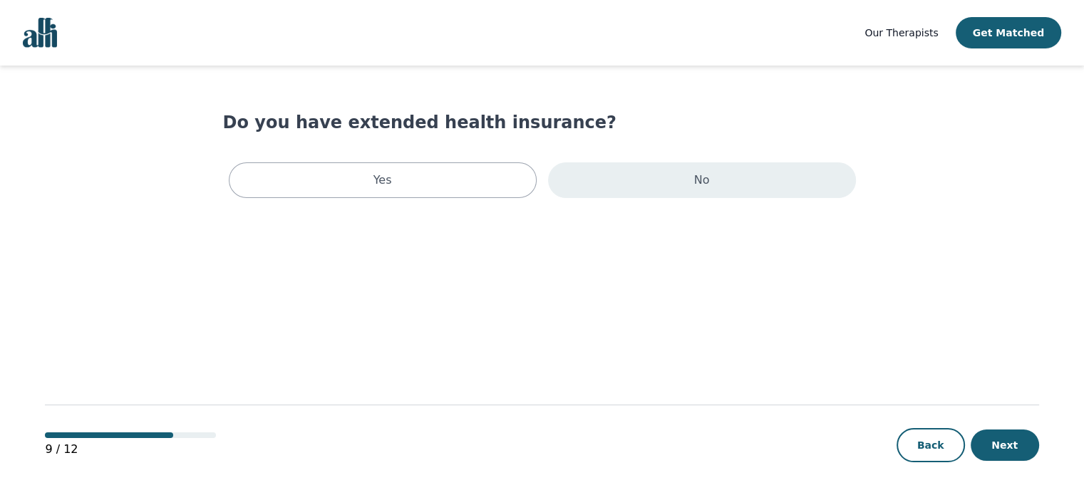
click at [632, 166] on div "No" at bounding box center [702, 180] width 308 height 36
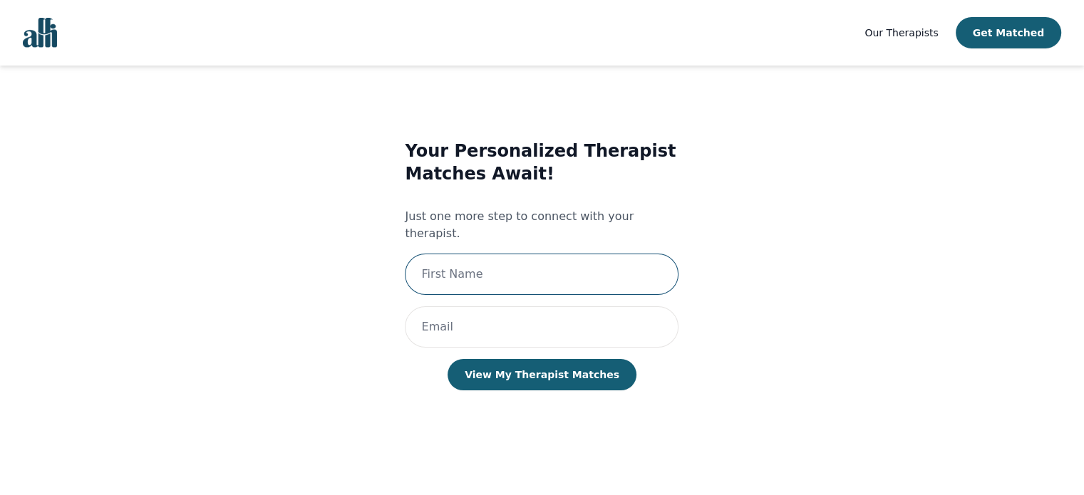
click at [522, 259] on input "text" at bounding box center [542, 274] width 274 height 41
type input "[PERSON_NAME]"
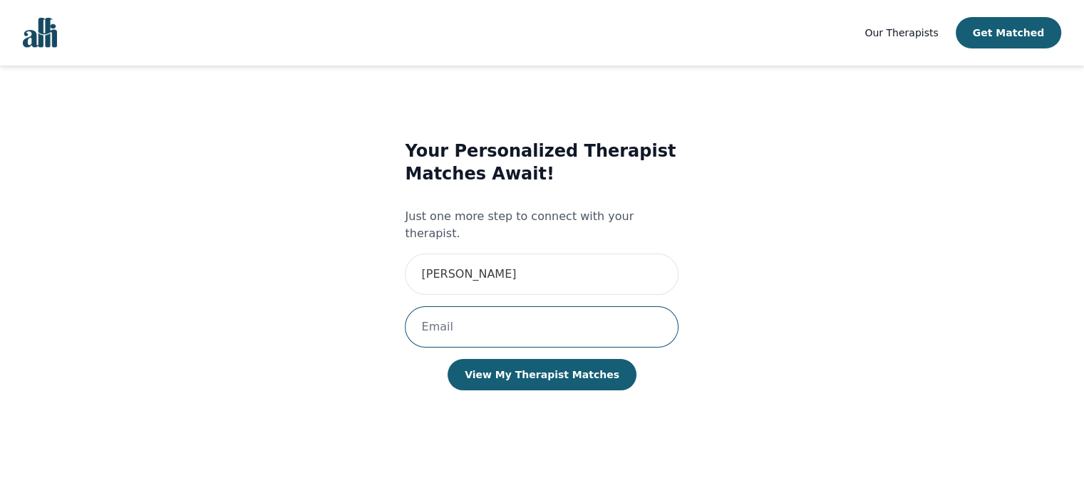
click at [491, 307] on input "email" at bounding box center [542, 326] width 274 height 41
type input "[PERSON_NAME][EMAIL_ADDRESS][DOMAIN_NAME]"
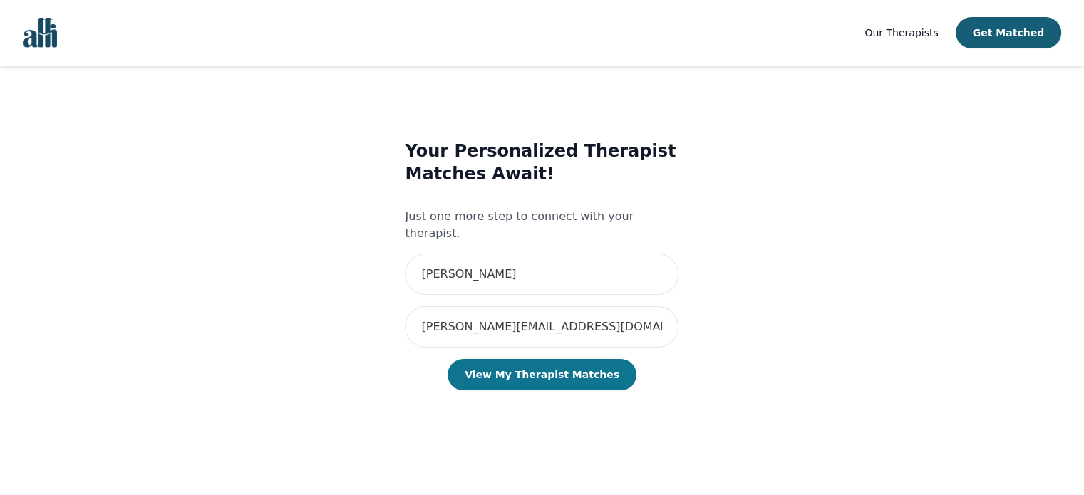
click at [521, 359] on button "View My Therapist Matches" at bounding box center [541, 374] width 189 height 31
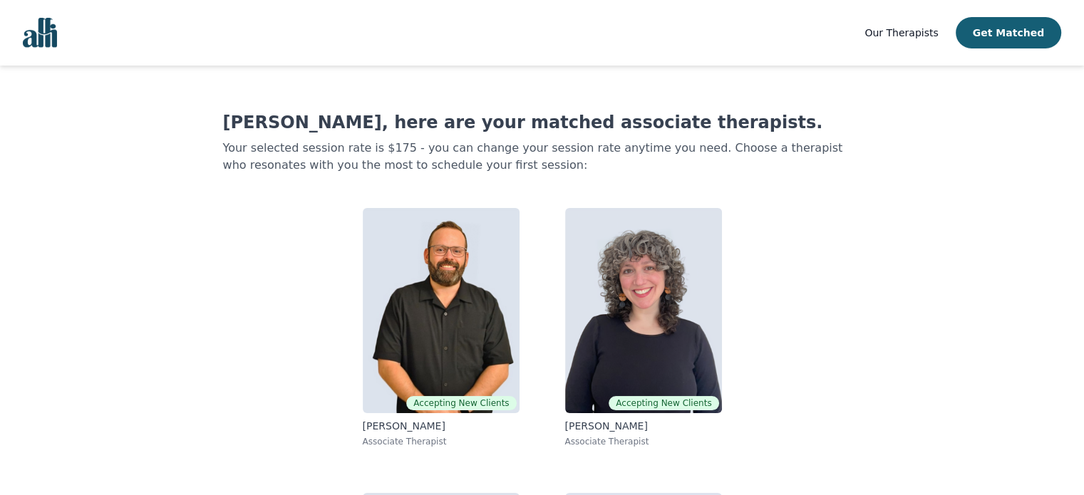
scroll to position [248, 0]
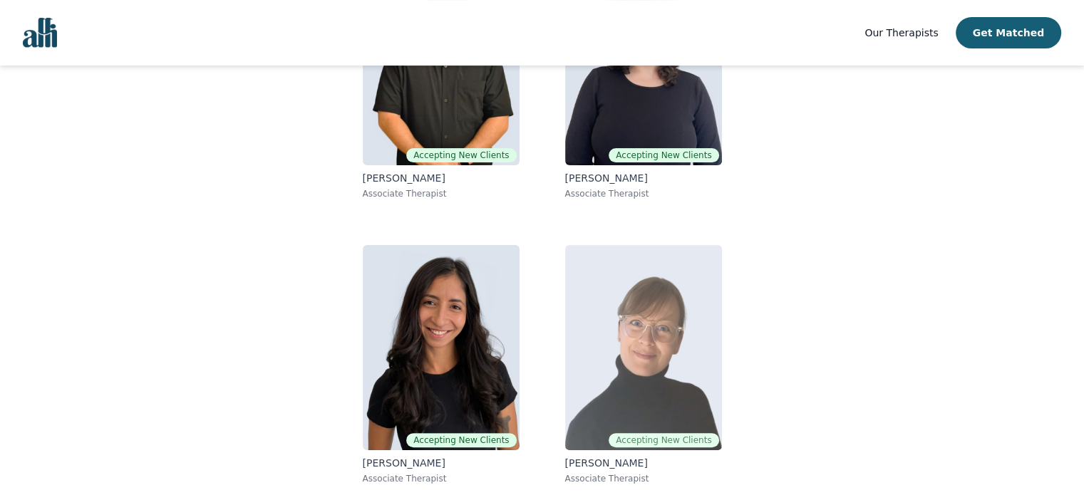
click at [633, 353] on img at bounding box center [643, 347] width 157 height 205
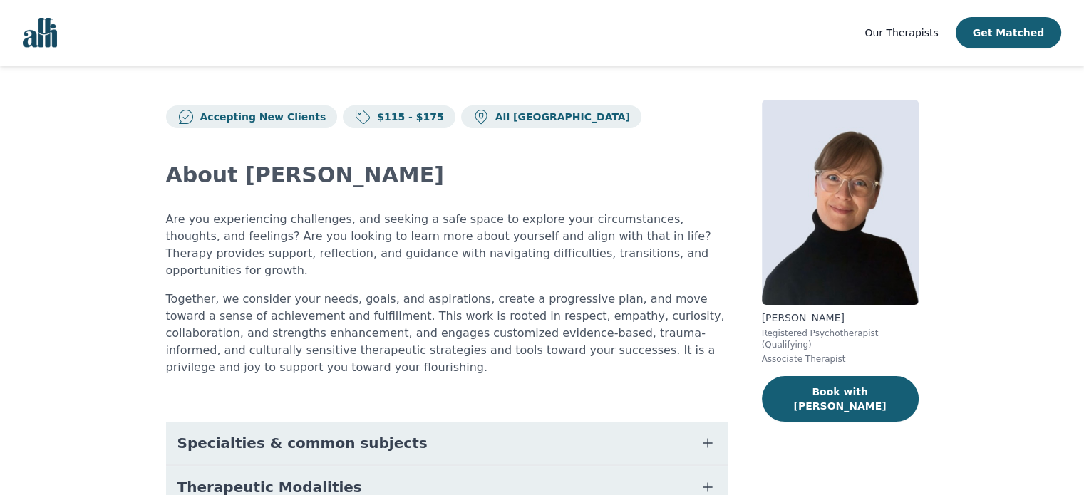
scroll to position [134, 0]
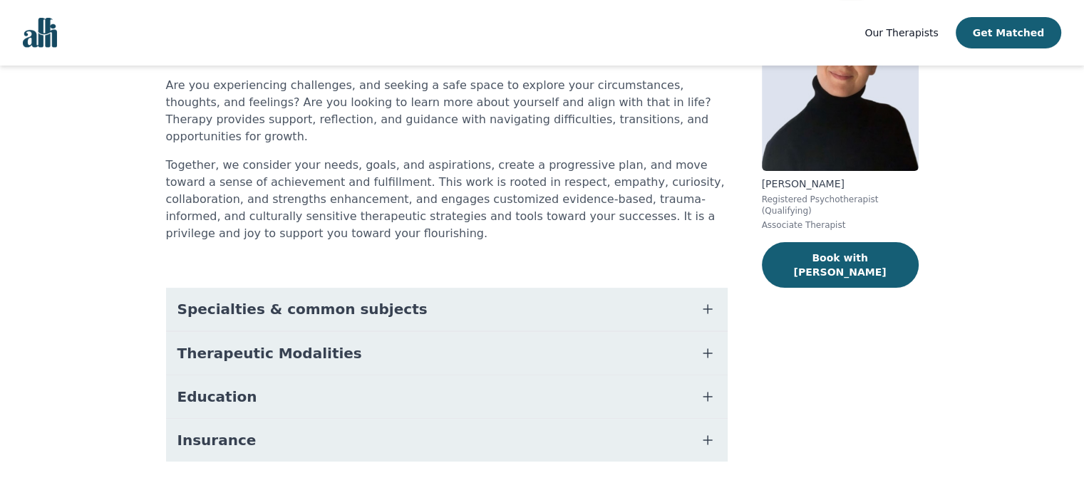
click at [531, 288] on button "Specialties & common subjects" at bounding box center [446, 309] width 561 height 43
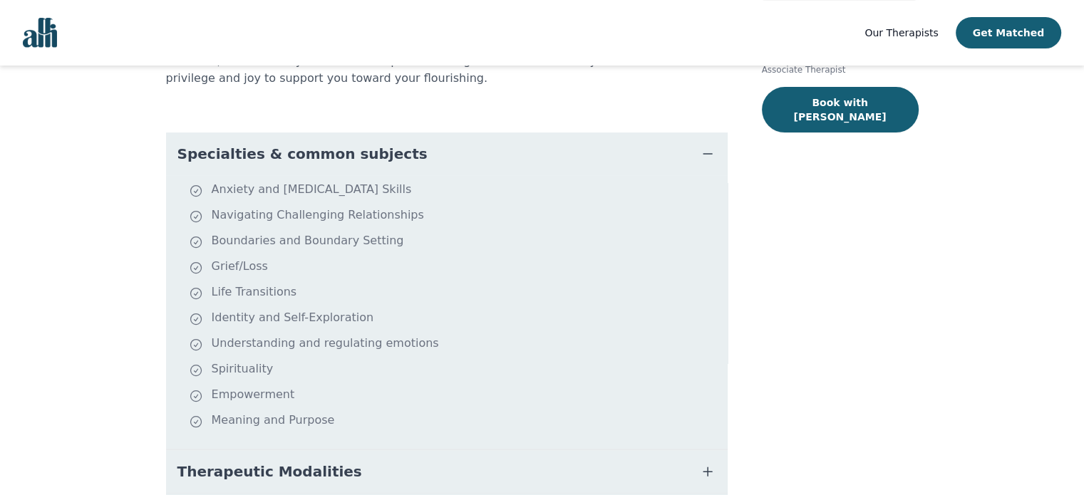
scroll to position [299, 0]
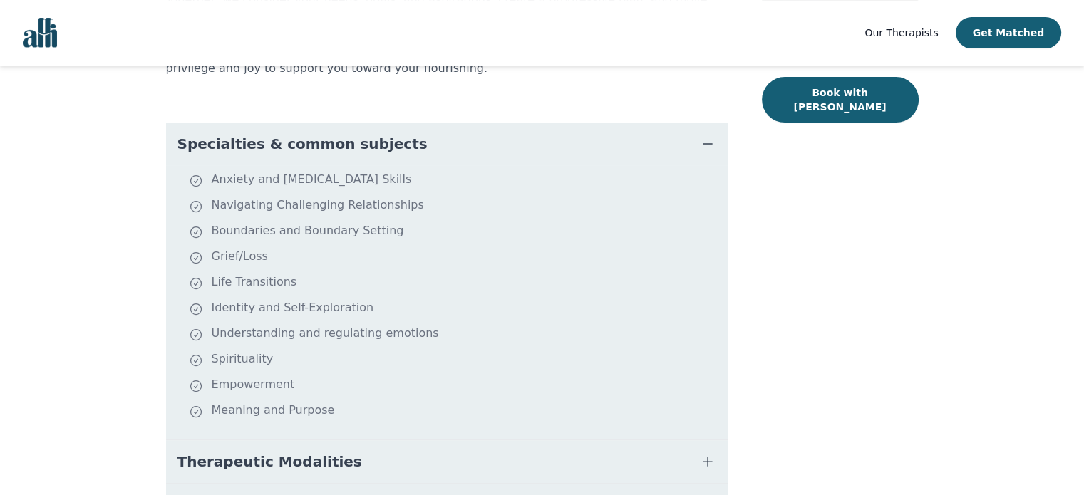
click at [705, 135] on icon "button" at bounding box center [707, 143] width 17 height 17
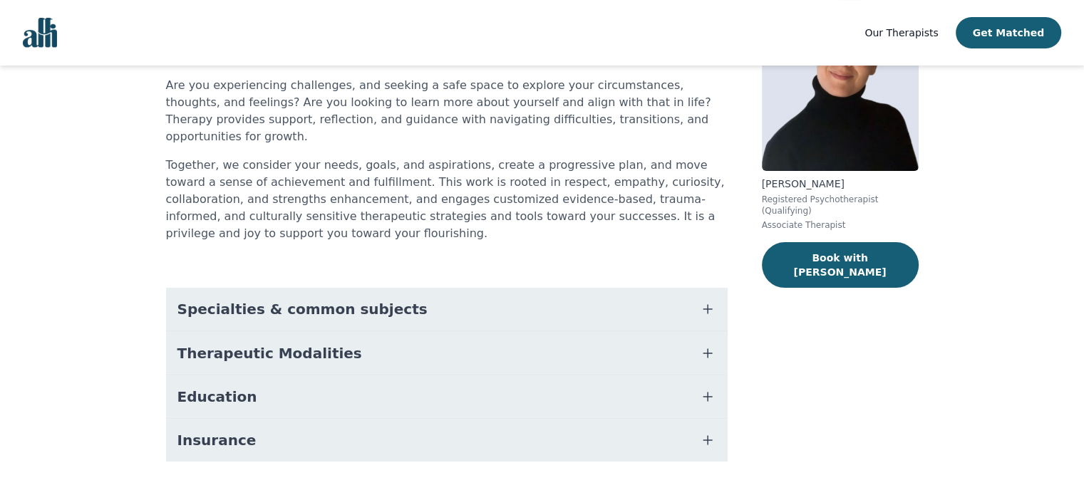
click at [710, 345] on icon "button" at bounding box center [707, 353] width 17 height 17
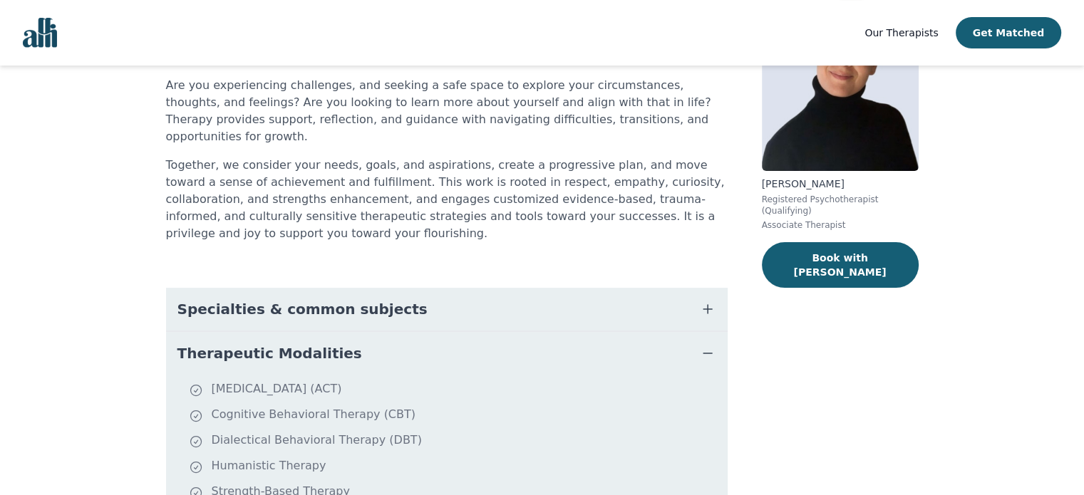
scroll to position [305, 0]
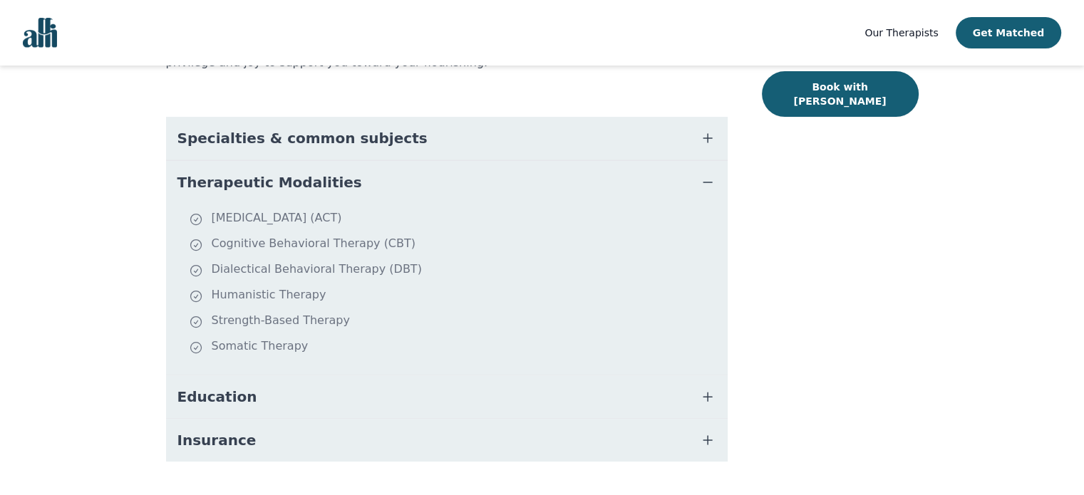
click at [701, 388] on icon "button" at bounding box center [707, 396] width 17 height 17
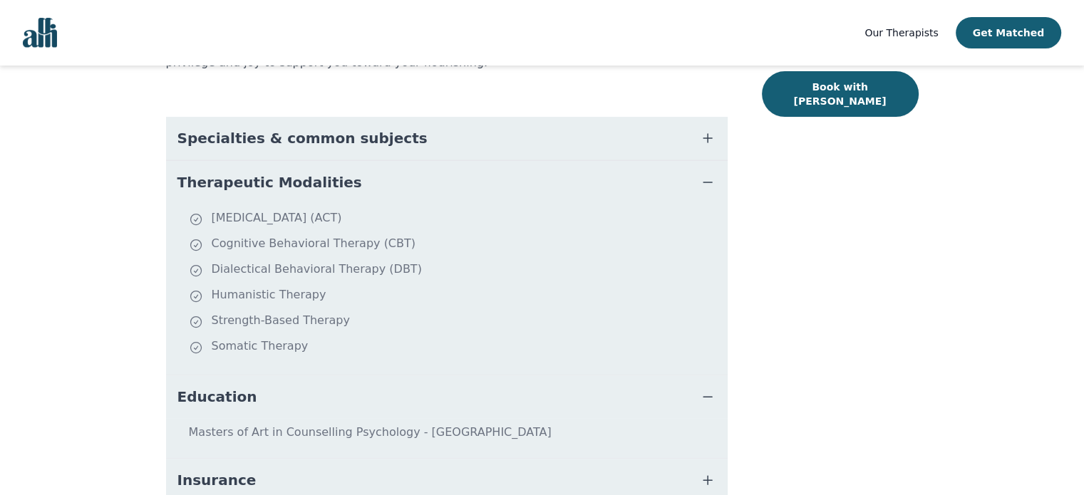
scroll to position [345, 0]
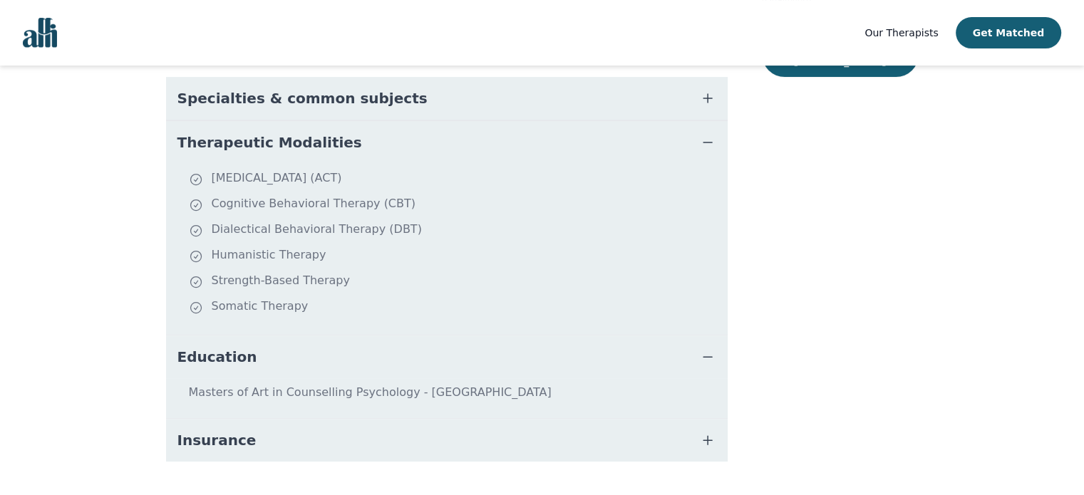
click at [707, 436] on icon "button" at bounding box center [707, 440] width 9 height 9
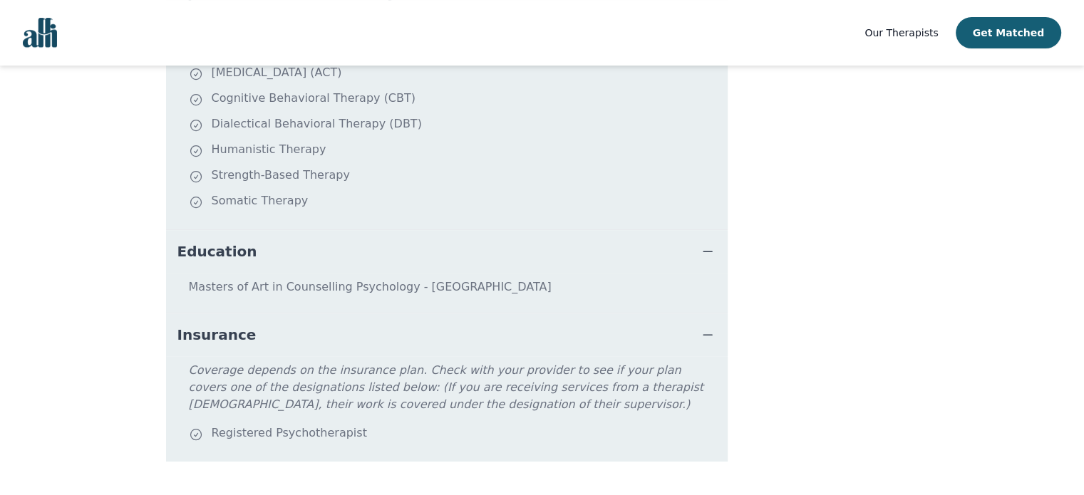
scroll to position [0, 0]
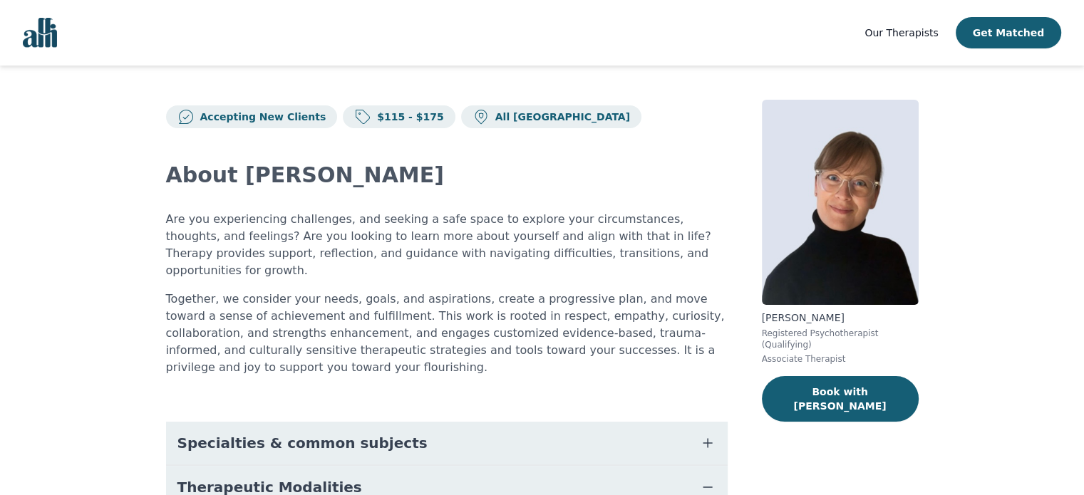
scroll to position [219, 0]
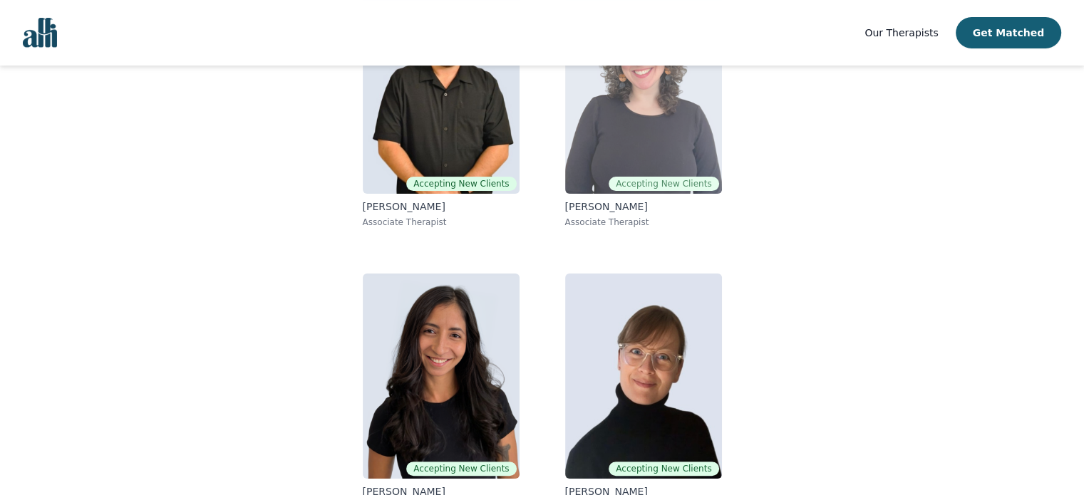
click at [599, 116] on img at bounding box center [643, 91] width 157 height 205
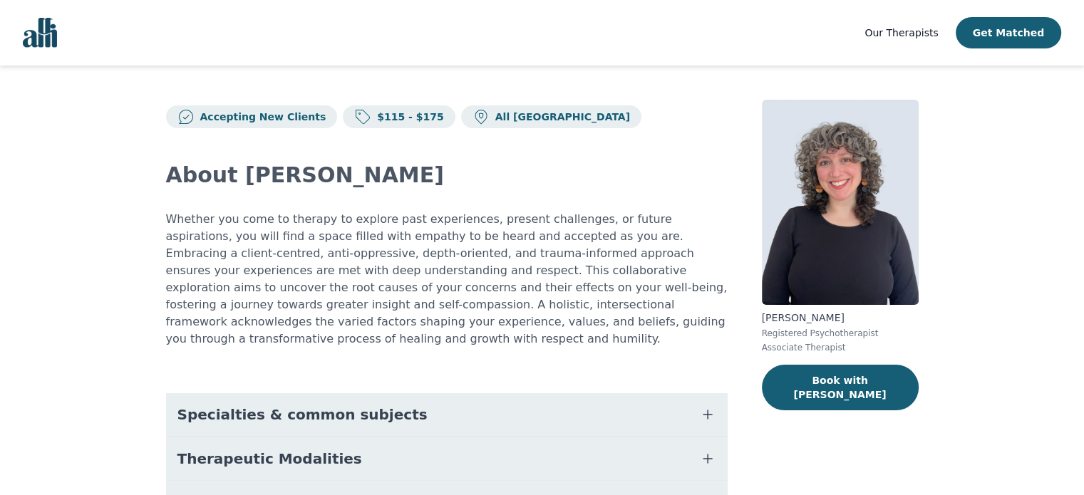
scroll to position [123, 0]
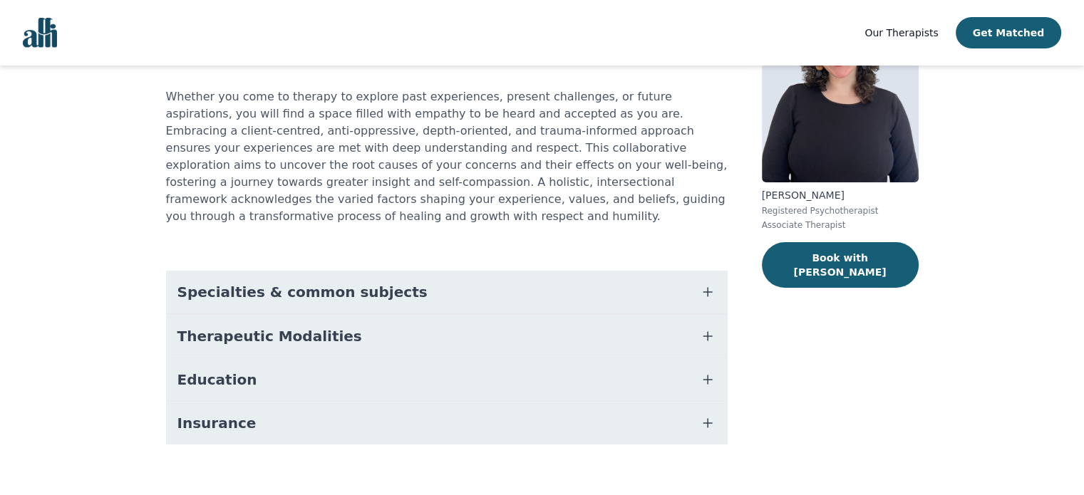
click at [387, 375] on button "Education" at bounding box center [446, 379] width 561 height 43
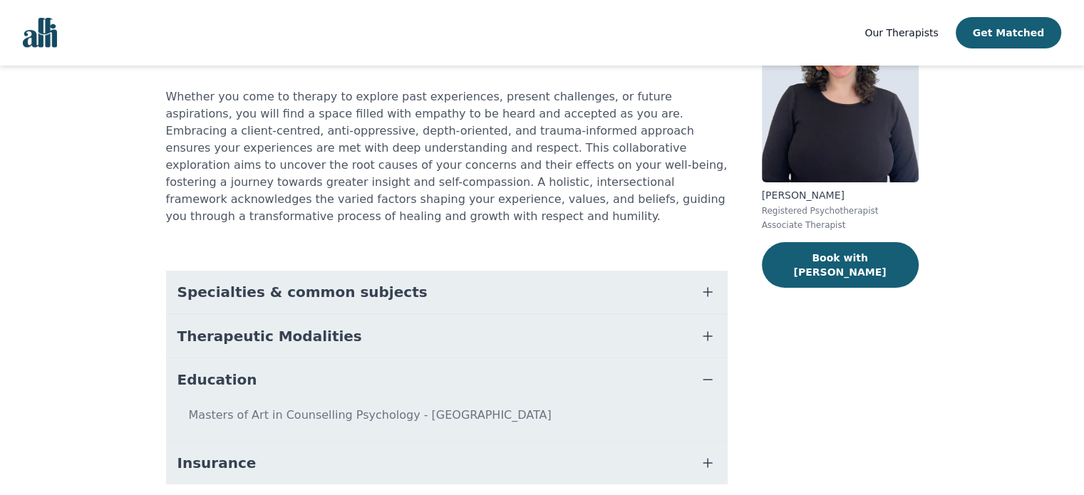
click at [360, 316] on button "Therapeutic Modalities" at bounding box center [446, 336] width 561 height 43
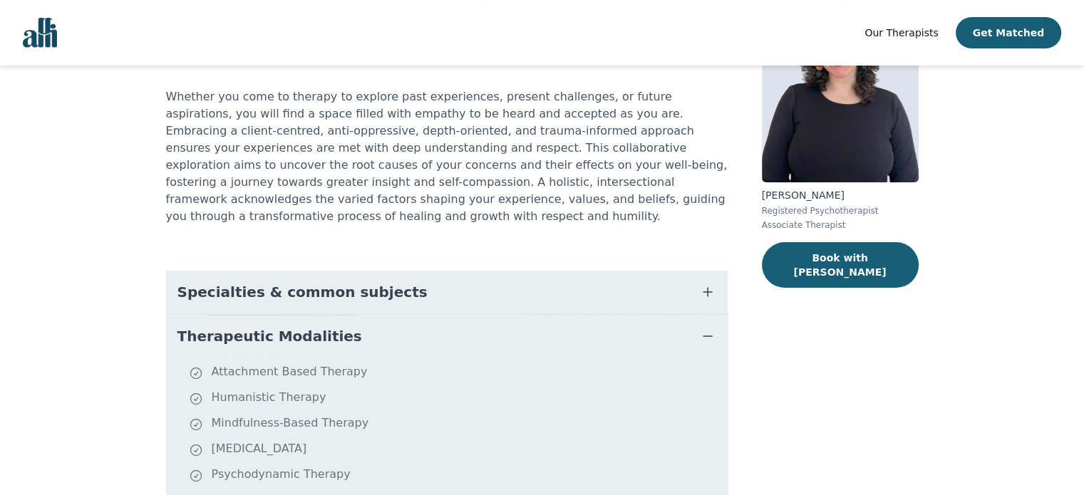
click at [360, 282] on span "Specialties & common subjects" at bounding box center [302, 292] width 250 height 20
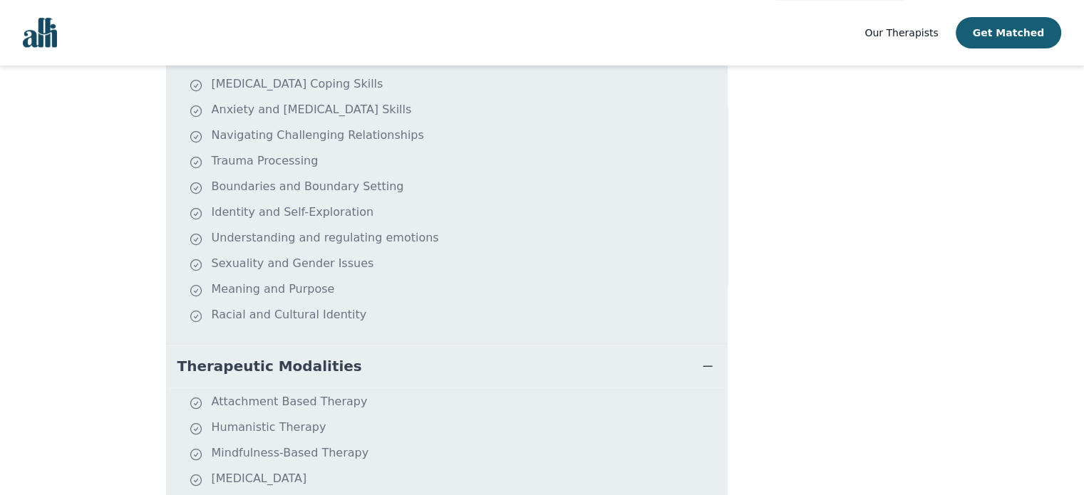
scroll to position [181, 0]
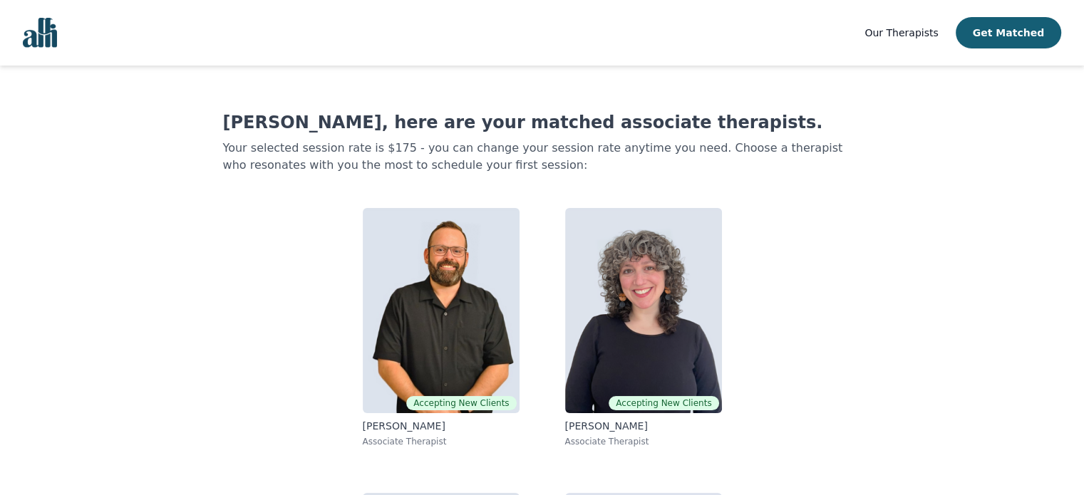
click at [915, 33] on span "Our Therapists" at bounding box center [900, 32] width 73 height 11
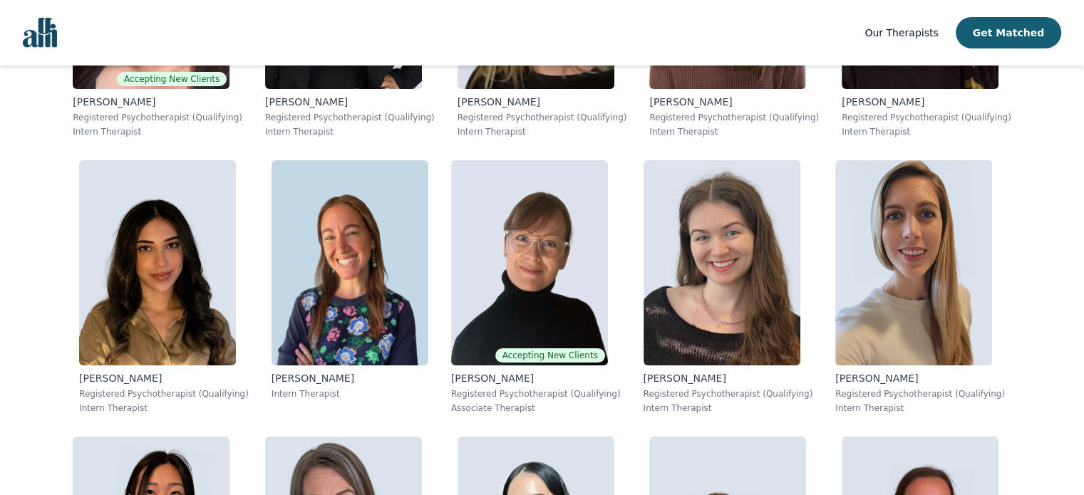
scroll to position [4931, 0]
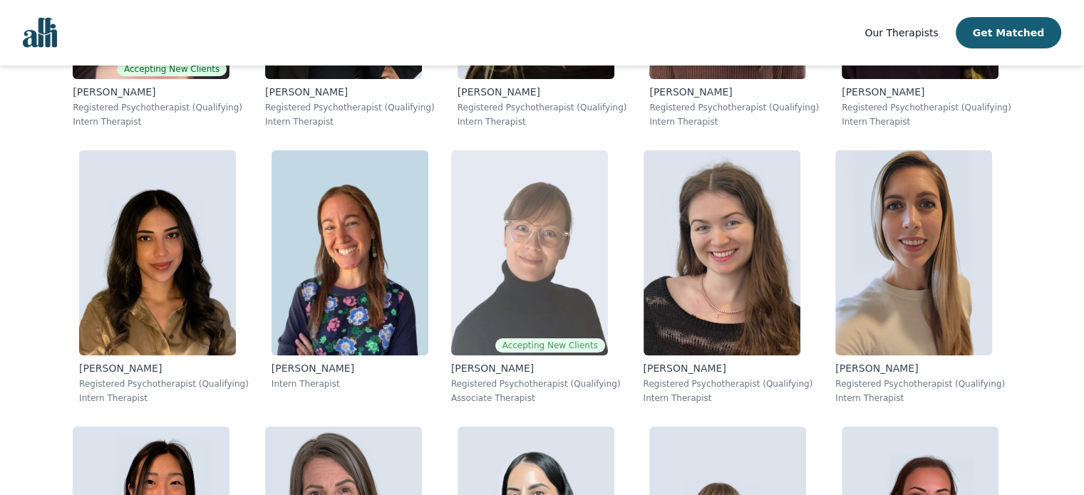
click at [566, 281] on img at bounding box center [529, 252] width 157 height 205
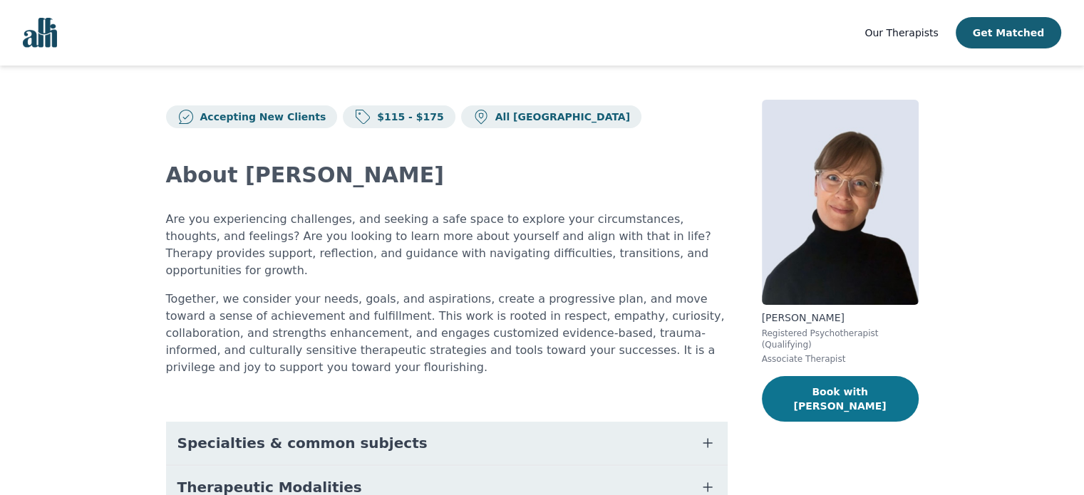
click at [843, 378] on button "Book with [PERSON_NAME]" at bounding box center [840, 399] width 157 height 46
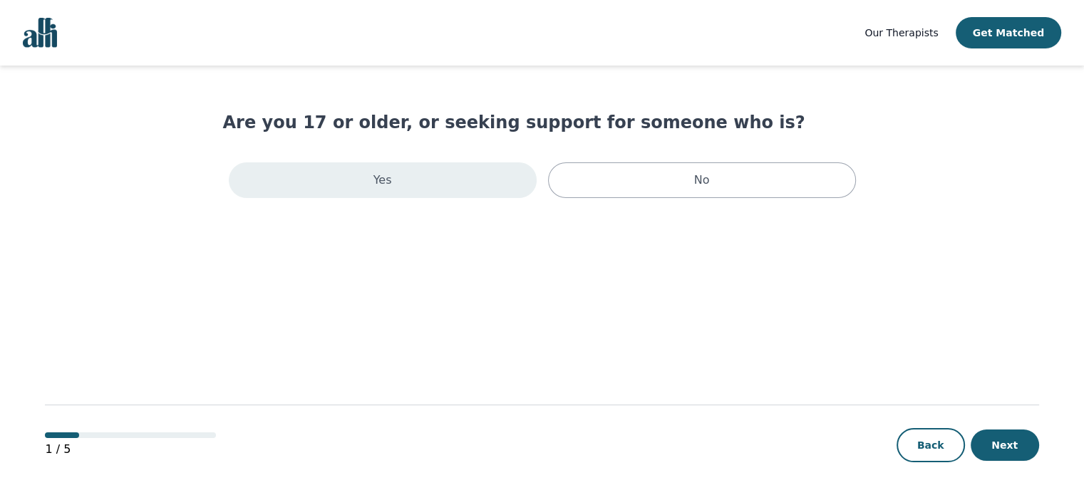
click at [441, 179] on div "Yes" at bounding box center [383, 180] width 308 height 36
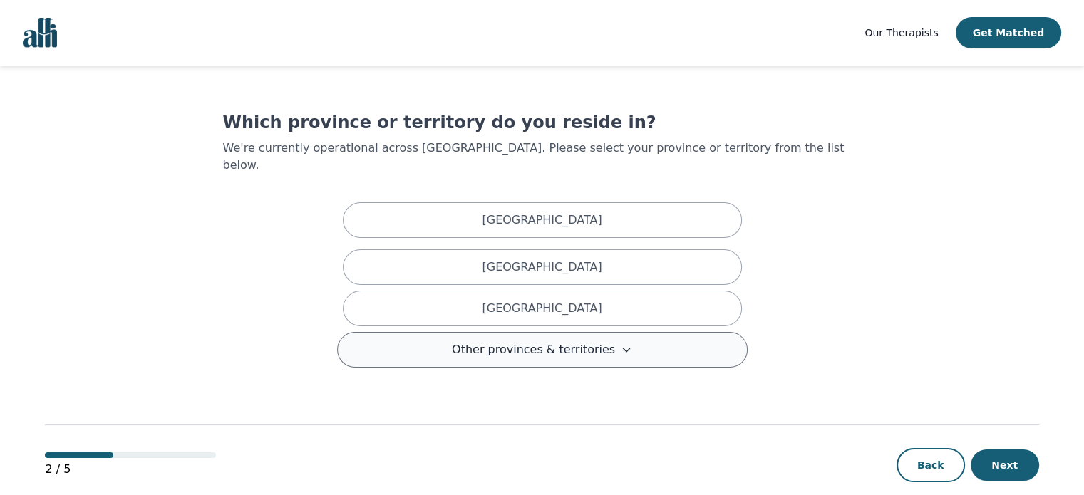
click at [496, 341] on span "Other provinces & territories" at bounding box center [533, 349] width 163 height 17
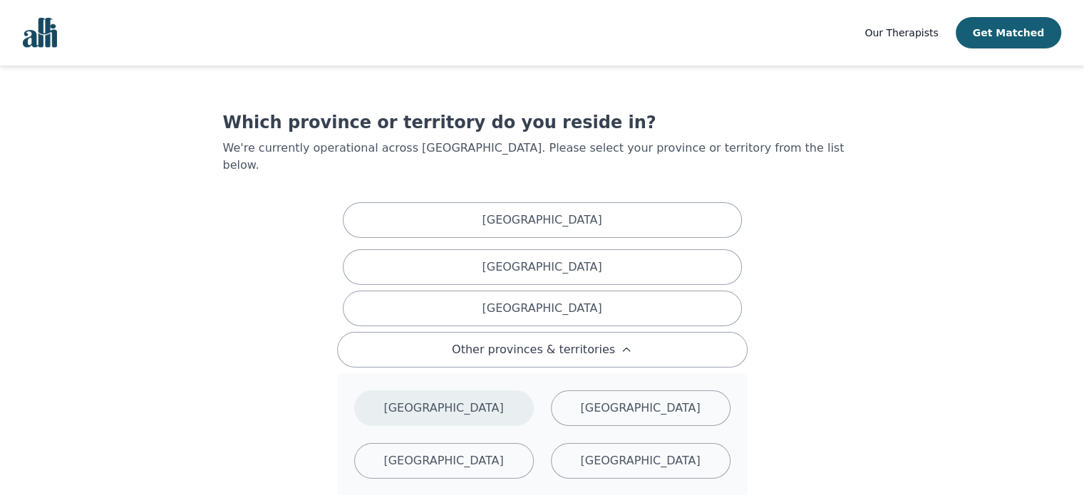
click at [482, 390] on div "[GEOGRAPHIC_DATA]" at bounding box center [444, 408] width 180 height 36
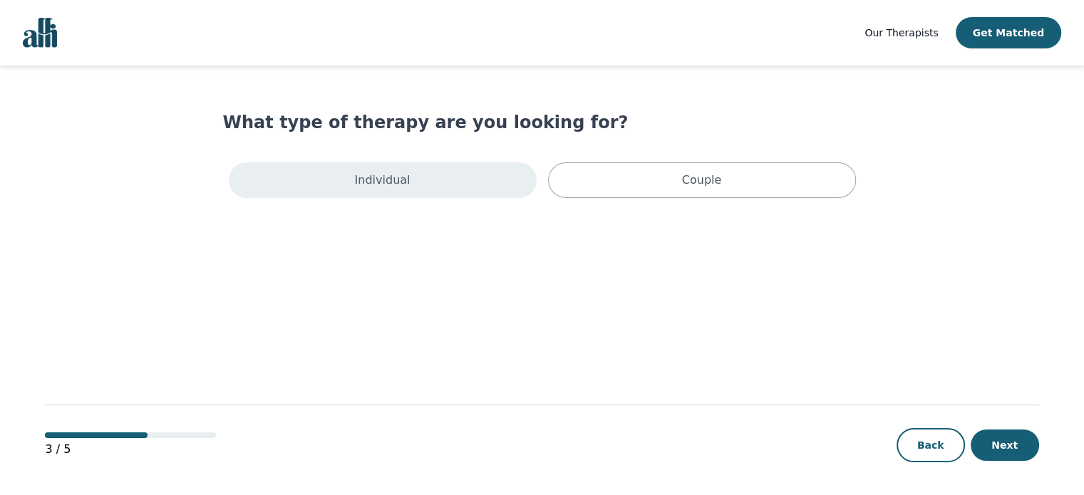
click at [448, 189] on div "Individual" at bounding box center [383, 180] width 308 height 36
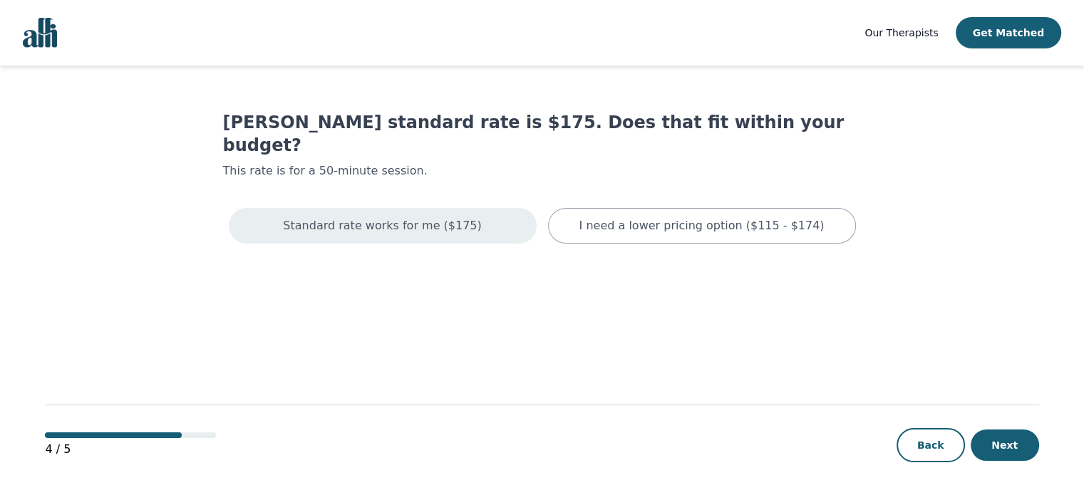
click at [461, 217] on p "Standard rate works for me ($175)" at bounding box center [382, 225] width 198 height 17
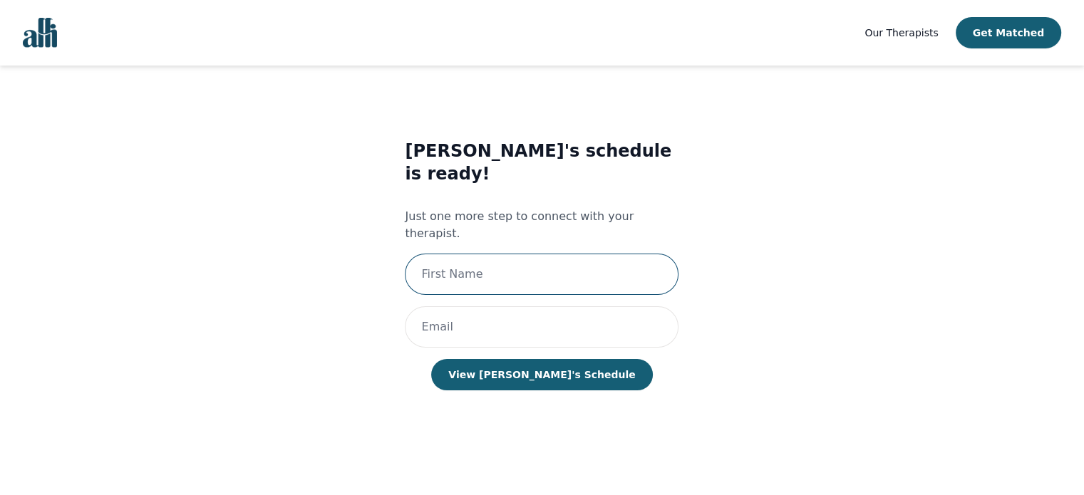
click at [473, 254] on input "text" at bounding box center [542, 274] width 274 height 41
type input "[PERSON_NAME]"
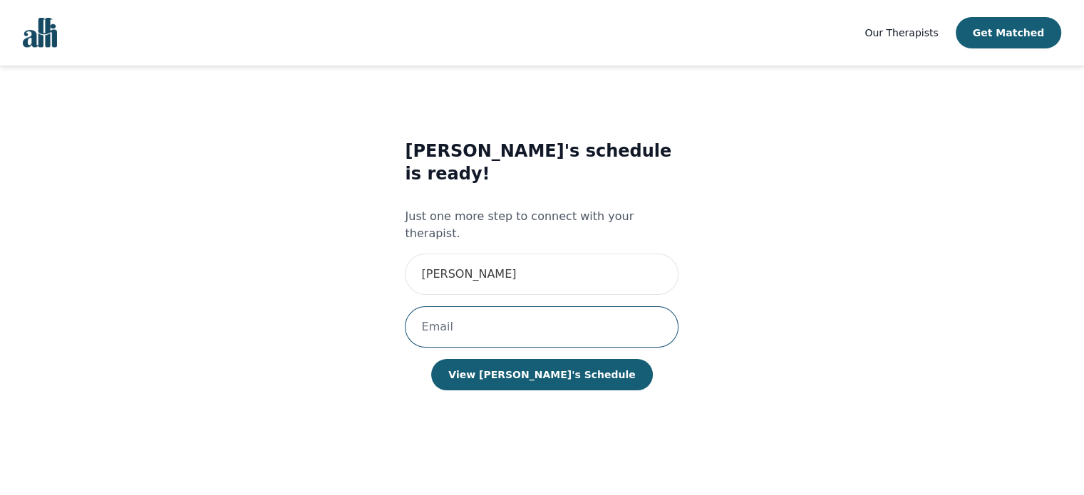
click at [479, 306] on input "email" at bounding box center [542, 326] width 274 height 41
type input "[PERSON_NAME][EMAIL_ADDRESS][DOMAIN_NAME]"
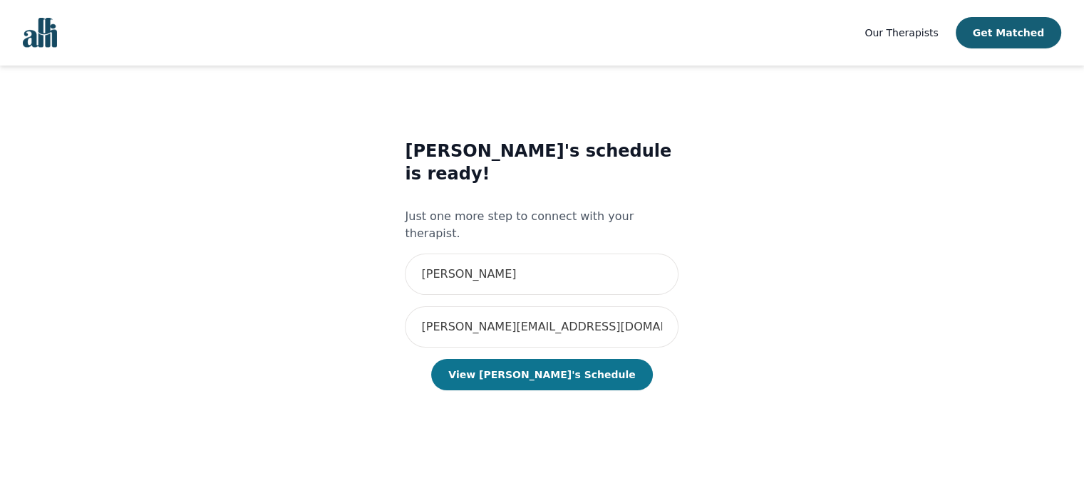
click at [517, 359] on button "View [PERSON_NAME]'s Schedule" at bounding box center [541, 374] width 221 height 31
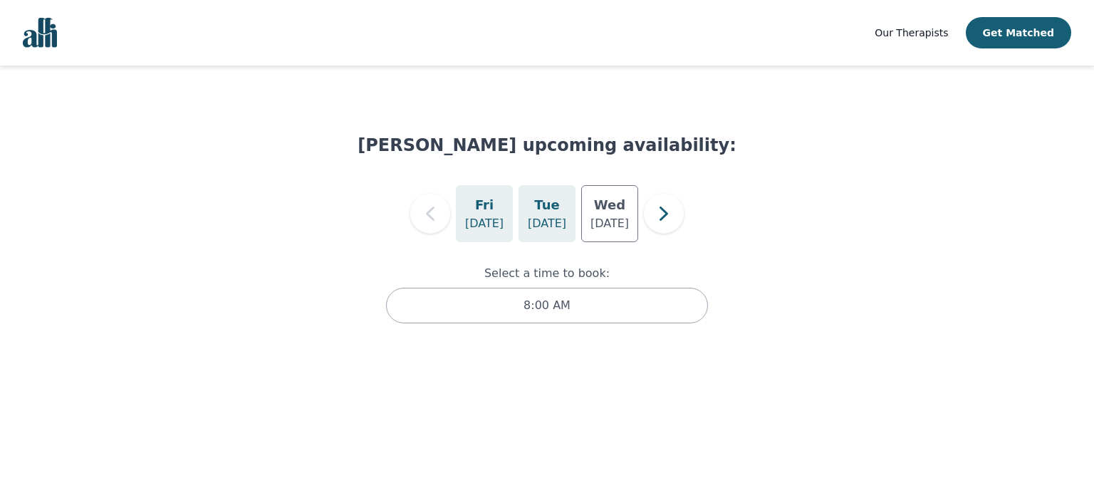
click at [539, 228] on p "[DATE]" at bounding box center [547, 223] width 38 height 17
click at [604, 214] on h5 "Wed" at bounding box center [609, 205] width 31 height 20
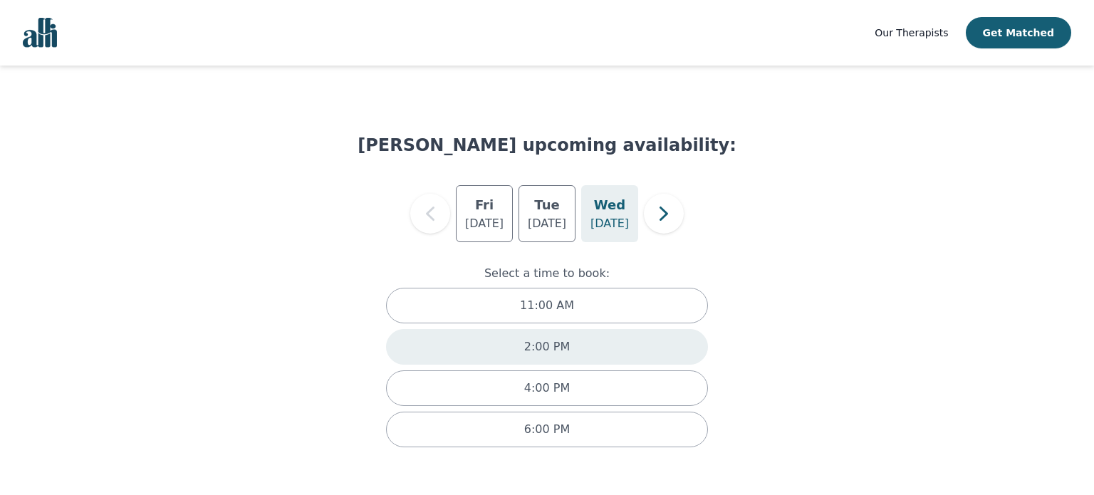
click at [581, 353] on div "2:00 PM" at bounding box center [547, 347] width 322 height 36
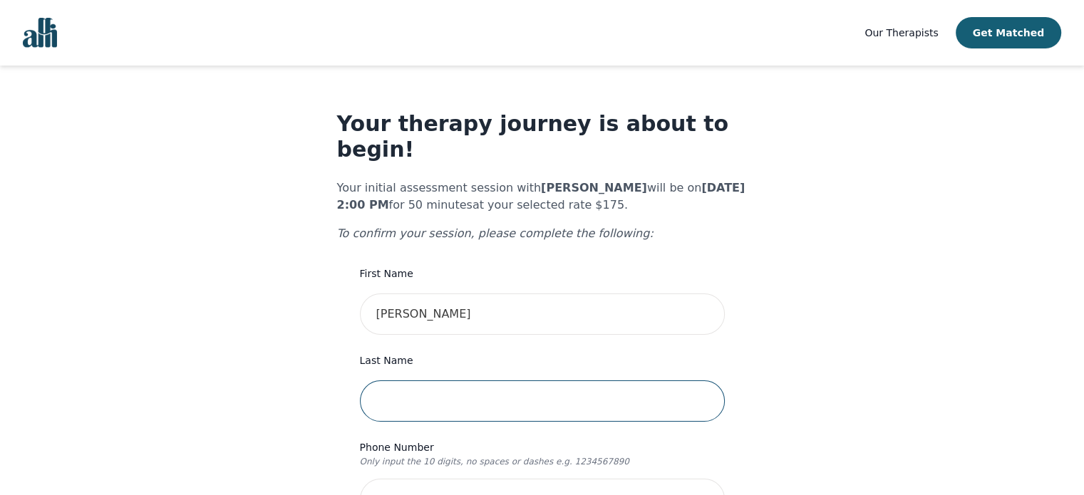
click at [436, 381] on input "text" at bounding box center [542, 400] width 365 height 41
type input "[PERSON_NAME]"
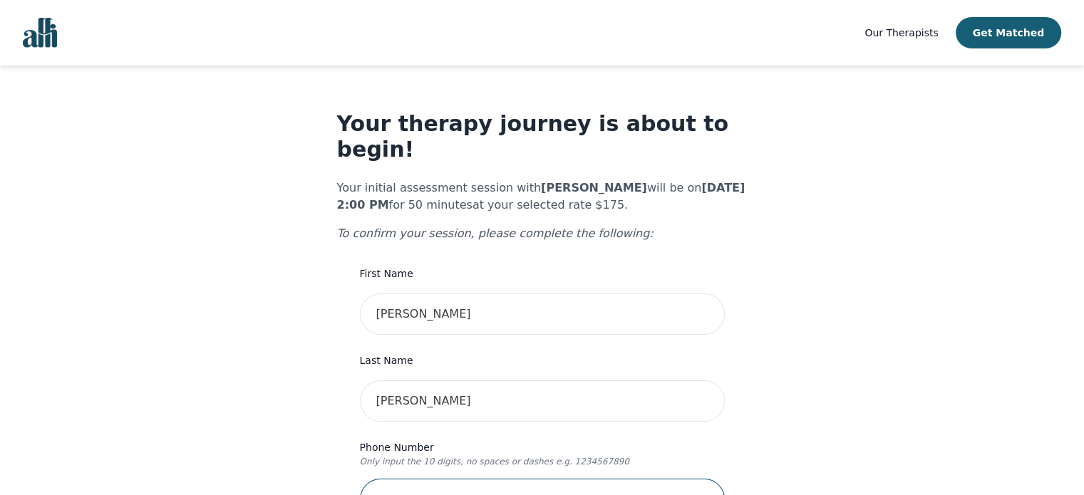
type input "2045131906"
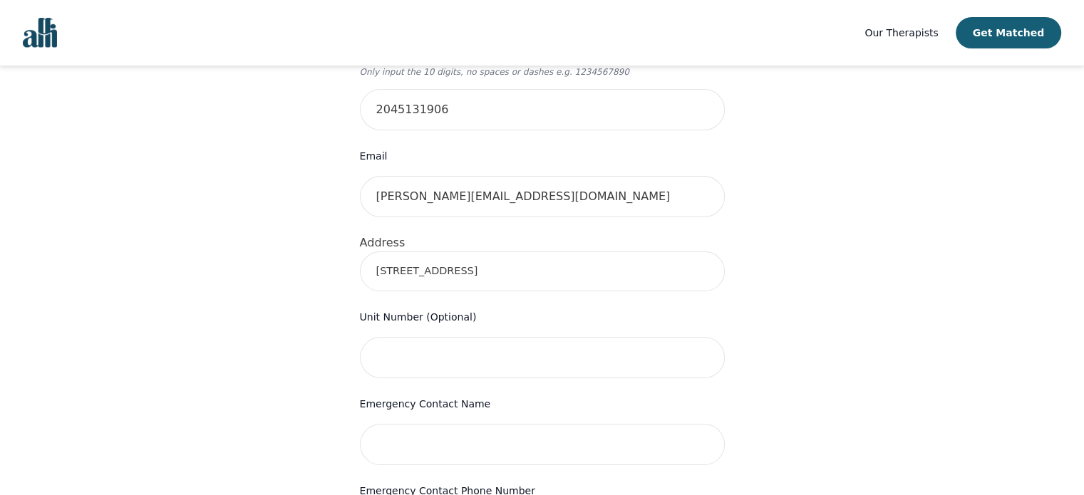
scroll to position [353, 0]
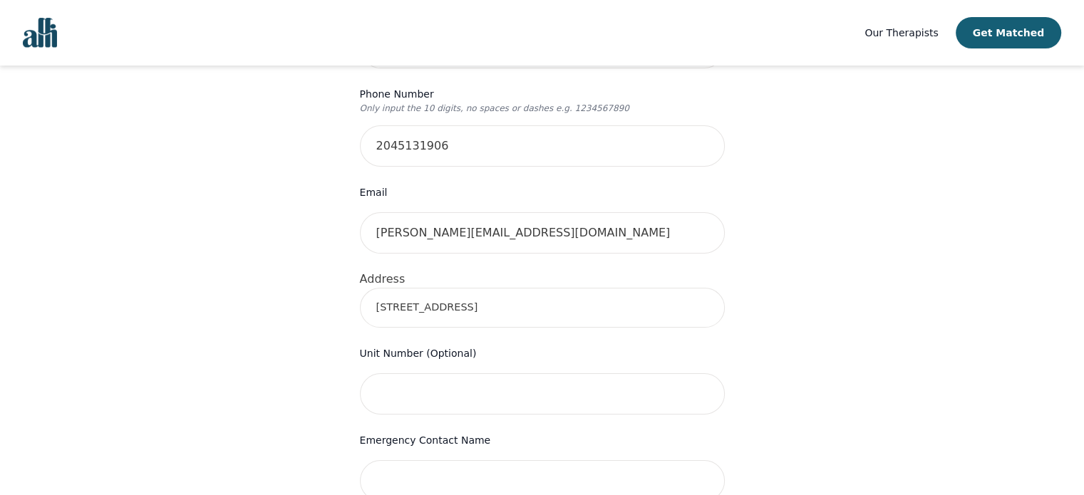
click at [484, 288] on input "[STREET_ADDRESS]" at bounding box center [542, 308] width 365 height 40
type input "[STREET_ADDRESS][PERSON_NAME]"
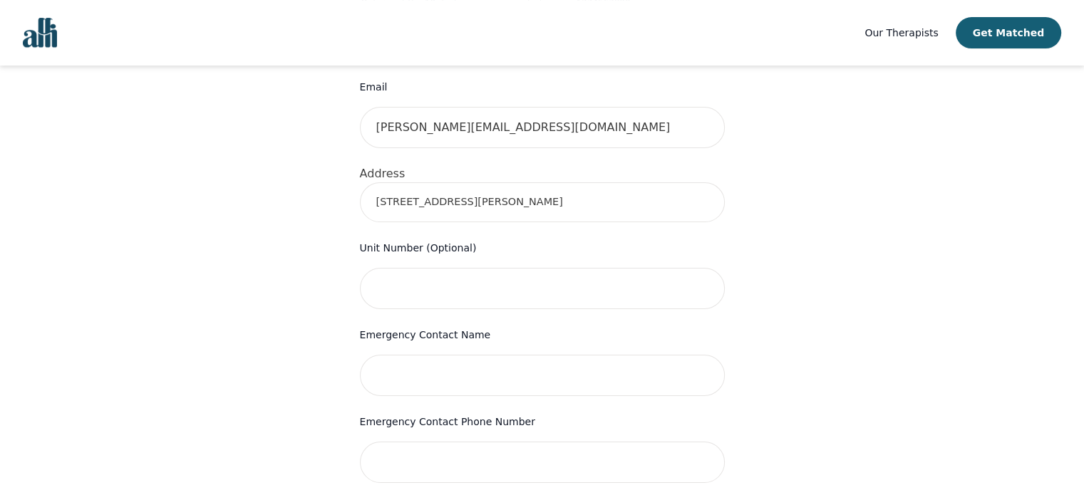
scroll to position [486, 0]
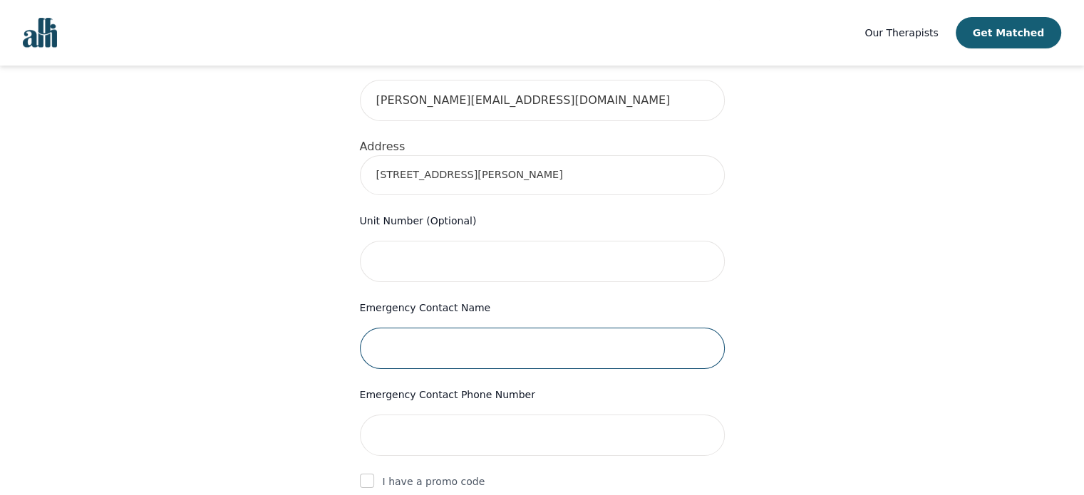
click at [429, 328] on input "text" at bounding box center [542, 348] width 365 height 41
click at [435, 328] on input "text" at bounding box center [542, 348] width 365 height 41
type input "[PERSON_NAME]"
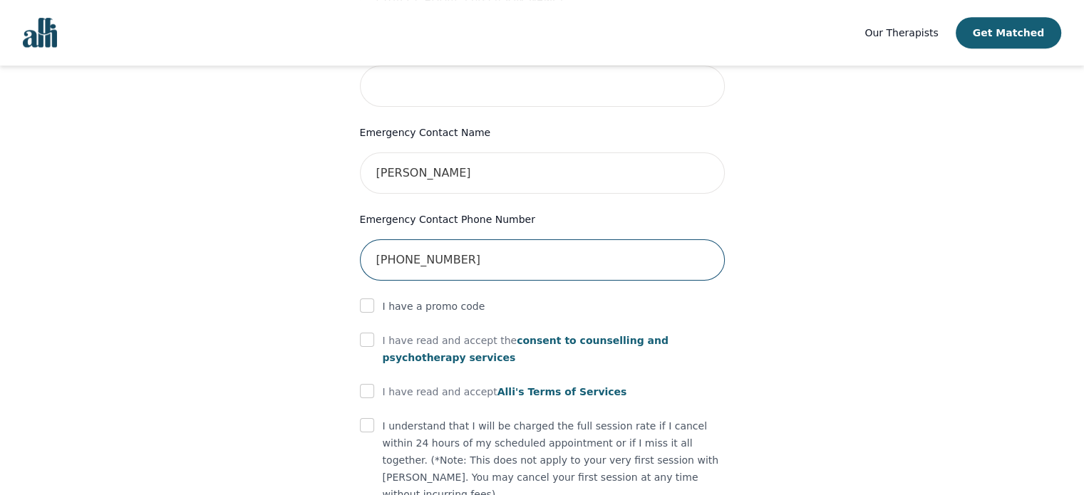
scroll to position [737, 0]
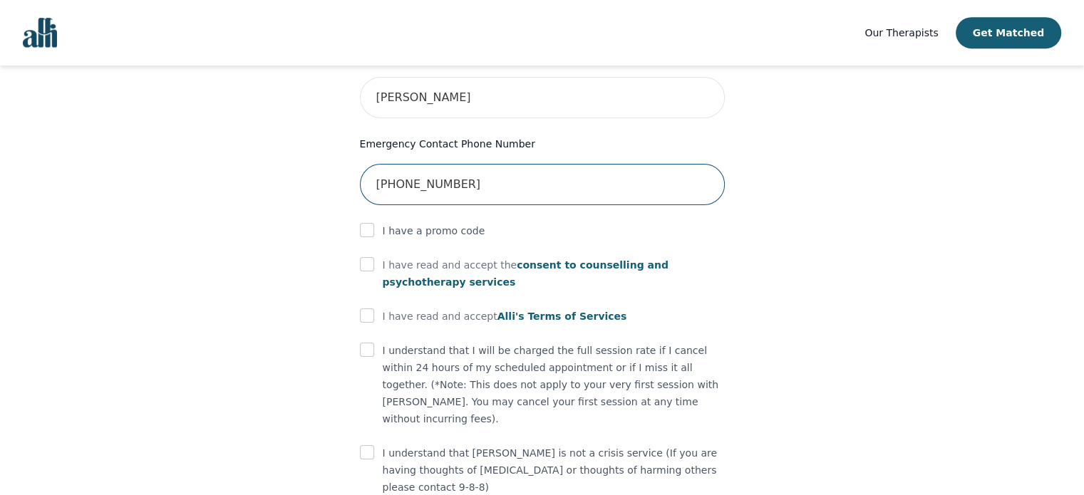
type input "[PHONE_NUMBER]"
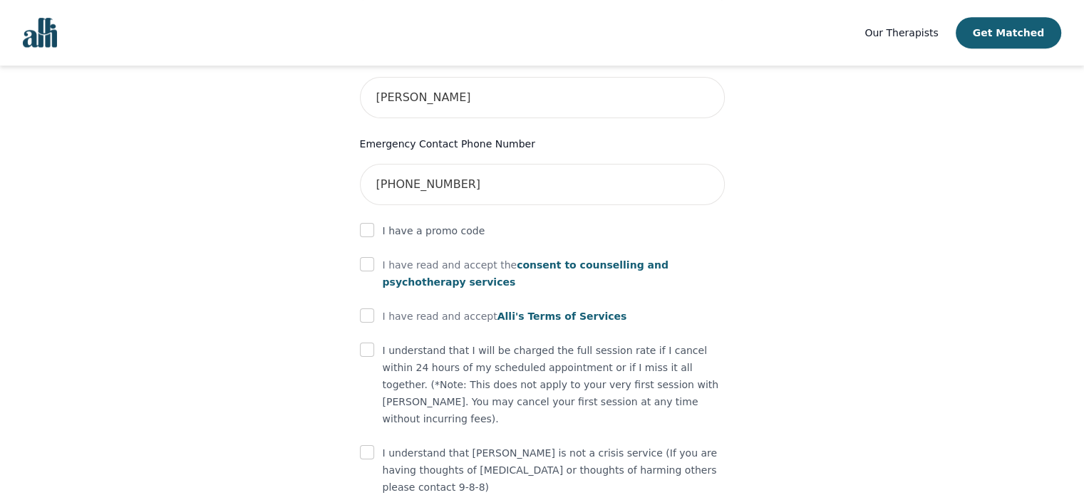
click at [368, 256] on div at bounding box center [367, 264] width 14 height 17
click at [368, 257] on input "checkbox" at bounding box center [367, 264] width 14 height 14
checkbox input "true"
click at [368, 308] on input "checkbox" at bounding box center [367, 315] width 14 height 14
checkbox input "true"
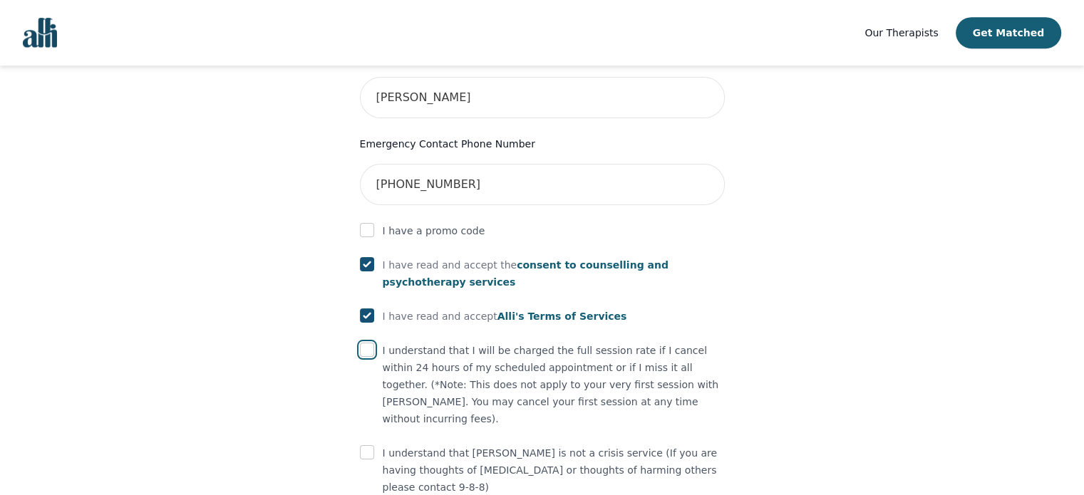
click at [368, 343] on input "checkbox" at bounding box center [367, 350] width 14 height 14
checkbox input "true"
click at [368, 445] on div at bounding box center [367, 453] width 14 height 17
click at [367, 445] on input "checkbox" at bounding box center [367, 452] width 14 height 14
checkbox input "true"
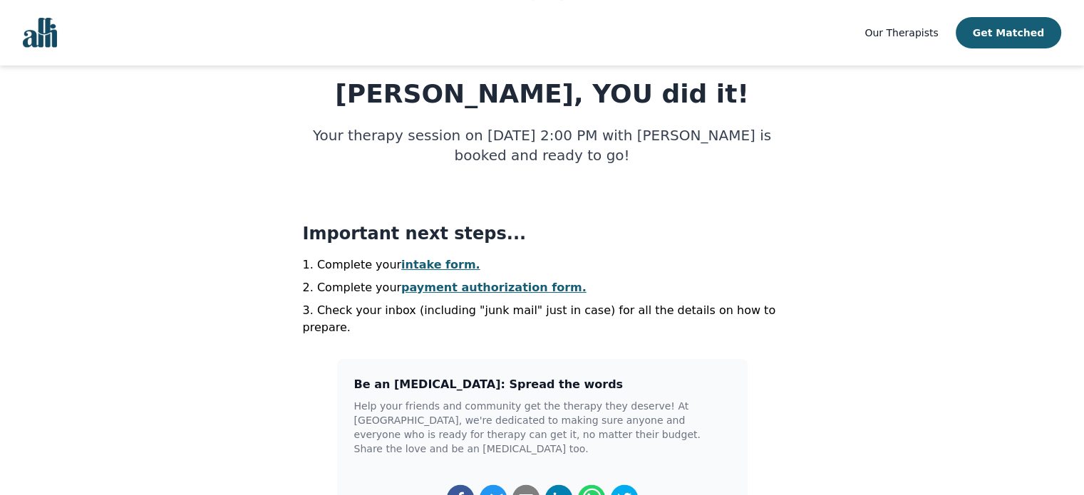
scroll to position [195, 0]
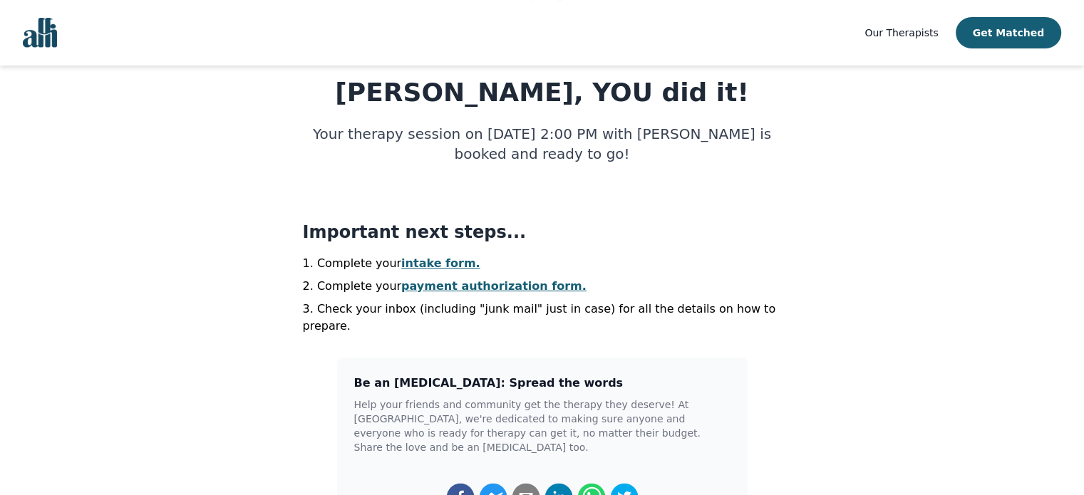
click at [415, 262] on link "intake form." at bounding box center [440, 263] width 79 height 14
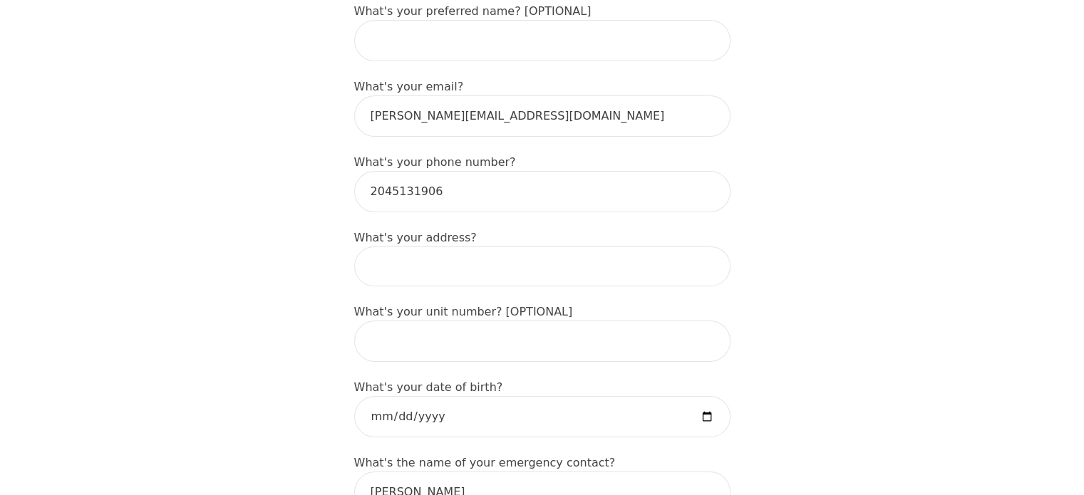
scroll to position [456, 0]
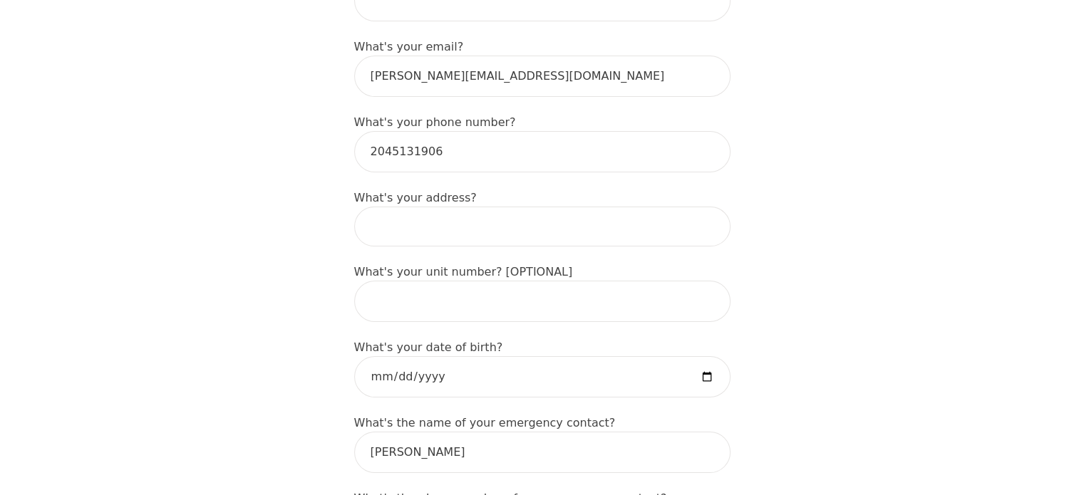
click at [502, 207] on input at bounding box center [542, 227] width 376 height 40
type input "[STREET_ADDRESS]"
type input "[PERSON_NAME]"
click at [459, 207] on input "[STREET_ADDRESS]" at bounding box center [542, 227] width 376 height 40
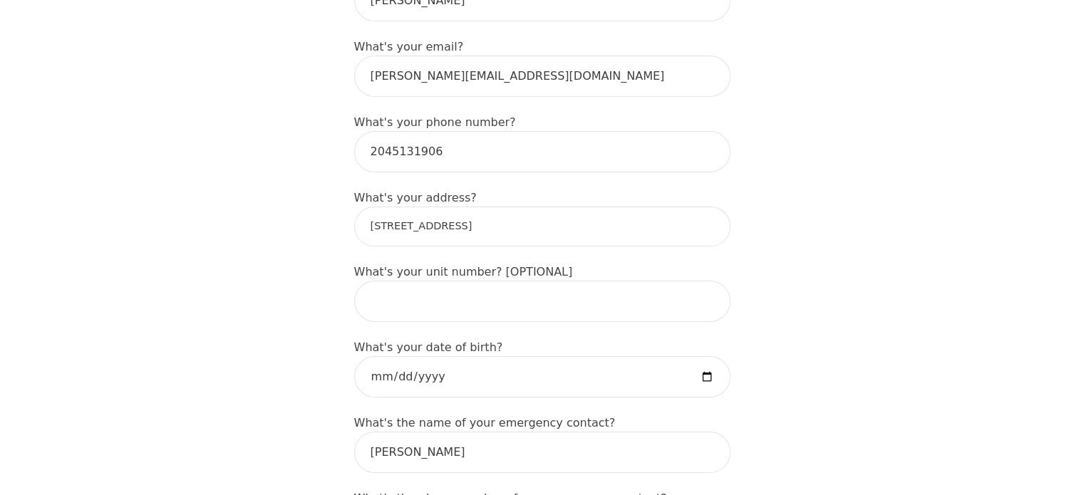
click at [459, 207] on input "[STREET_ADDRESS]" at bounding box center [542, 227] width 376 height 40
type input "[STREET_ADDRESS][PERSON_NAME]"
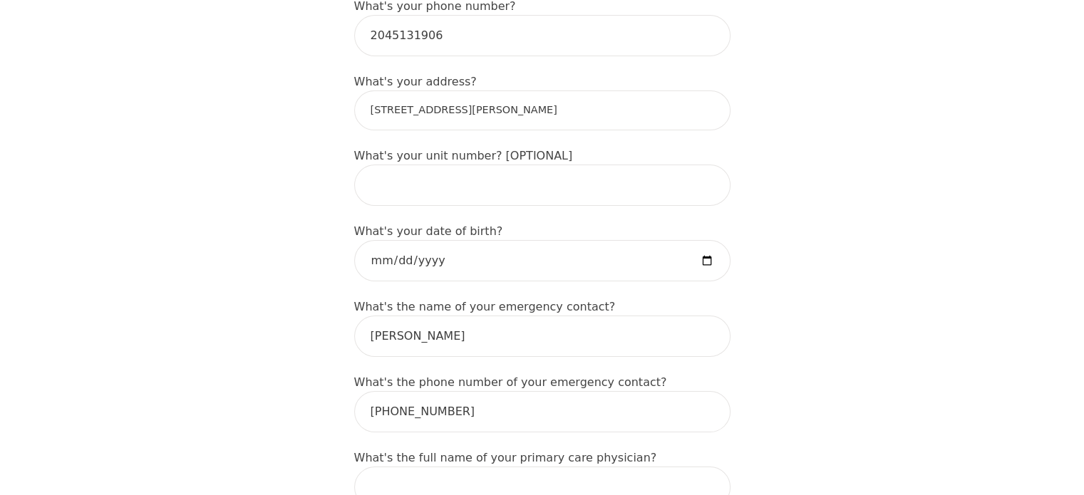
scroll to position [573, 0]
drag, startPoint x: 696, startPoint y: 242, endPoint x: 710, endPoint y: 244, distance: 13.7
click at [710, 244] on input "date" at bounding box center [542, 259] width 376 height 41
type input "[DATE]"
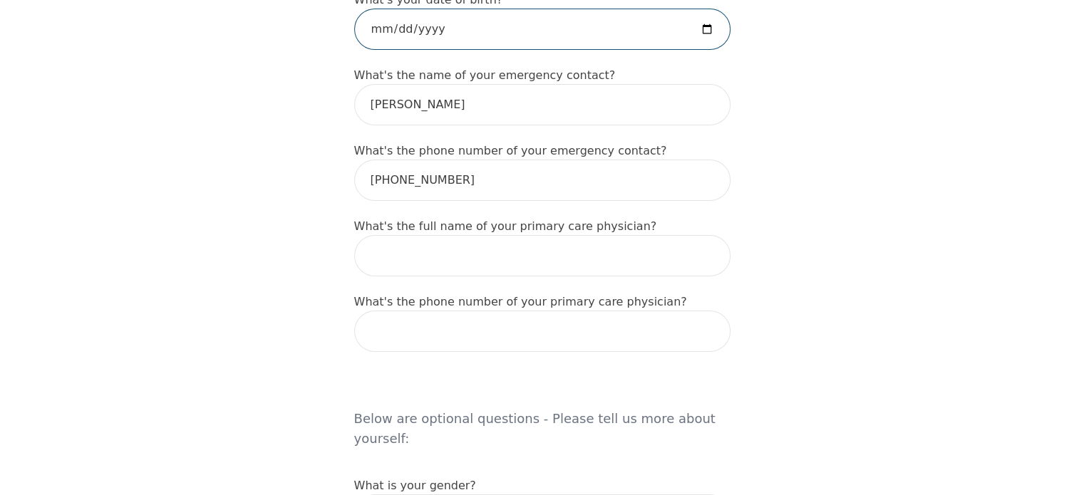
scroll to position [806, 0]
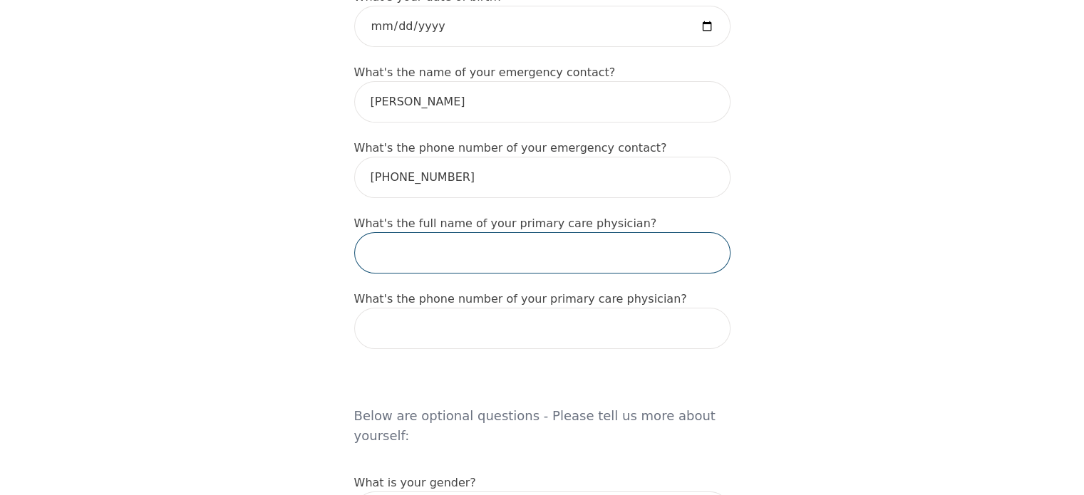
click at [482, 239] on input "text" at bounding box center [542, 252] width 376 height 41
type input "Dr. [PERSON_NAME]"
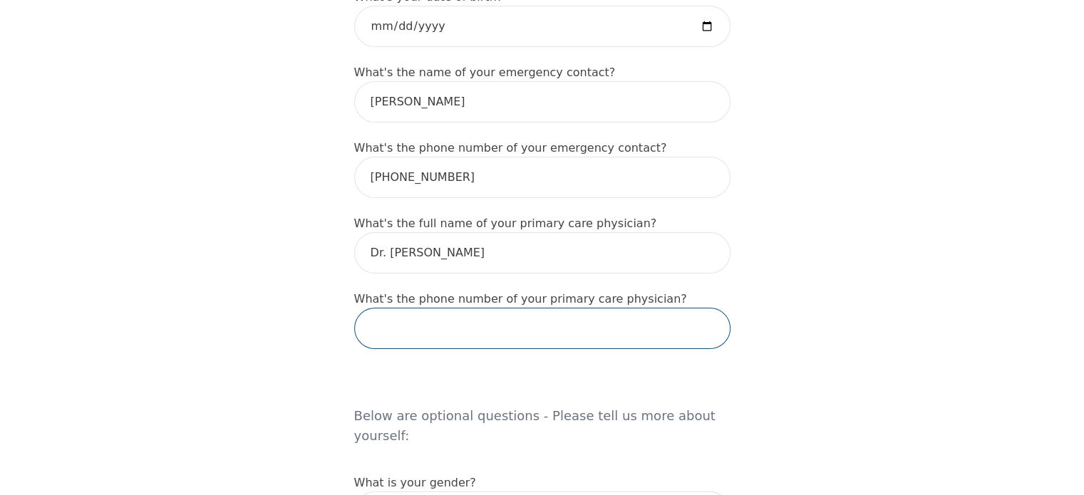
click at [445, 324] on input "tel" at bounding box center [542, 328] width 376 height 41
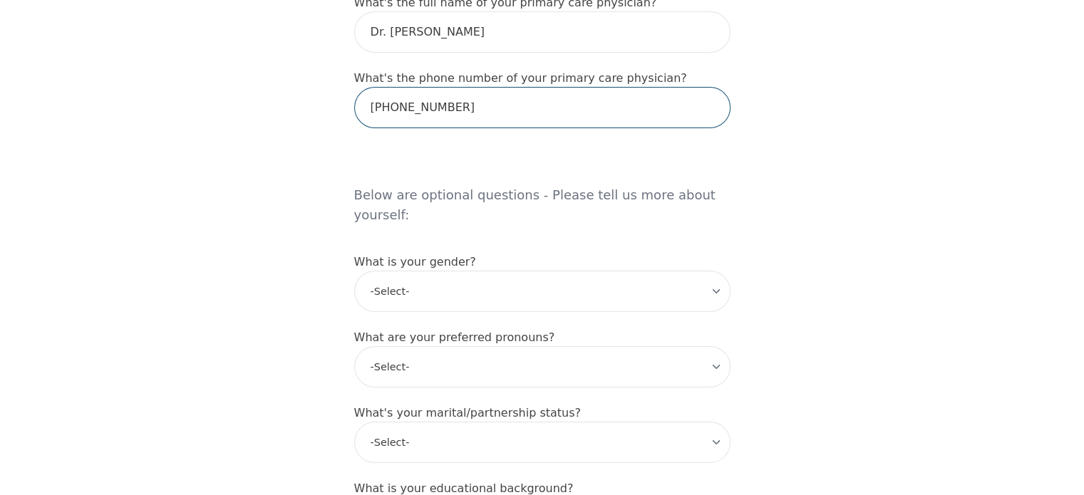
scroll to position [1028, 0]
type input "[PHONE_NUMBER]"
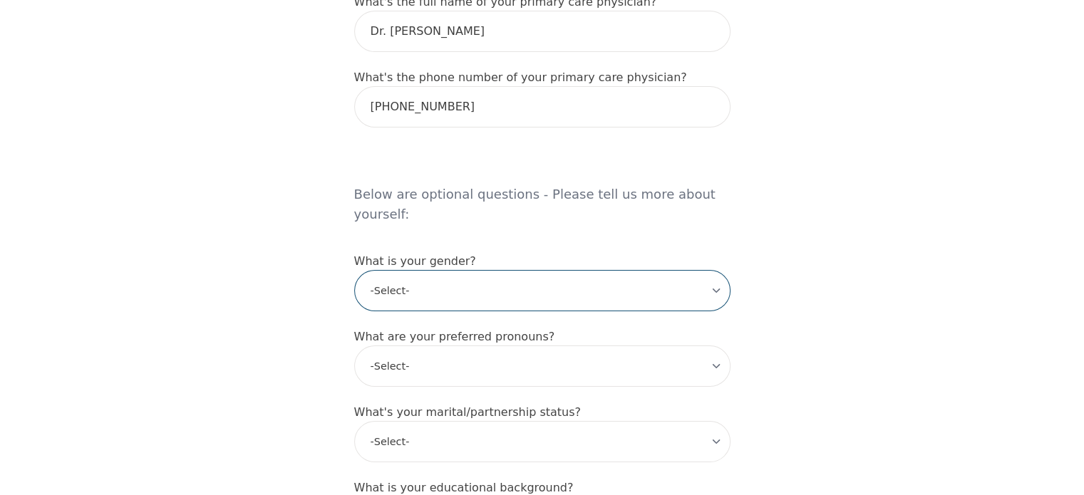
click at [464, 270] on select "-Select- [DEMOGRAPHIC_DATA] [DEMOGRAPHIC_DATA] [DEMOGRAPHIC_DATA] [DEMOGRAPHIC_…" at bounding box center [542, 290] width 376 height 41
select select "[DEMOGRAPHIC_DATA]"
click at [354, 270] on select "-Select- [DEMOGRAPHIC_DATA] [DEMOGRAPHIC_DATA] [DEMOGRAPHIC_DATA] [DEMOGRAPHIC_…" at bounding box center [542, 290] width 376 height 41
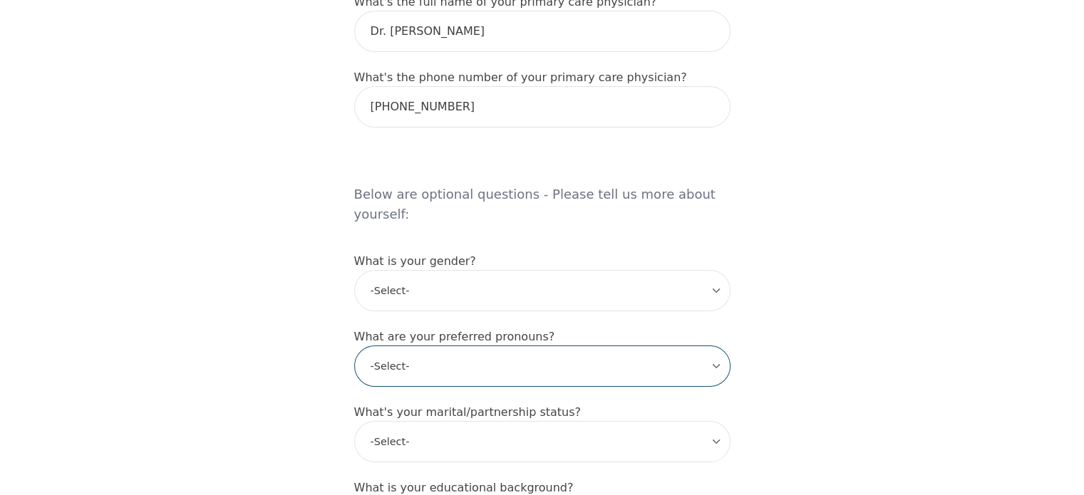
click at [433, 346] on select "-Select- he/him she/her they/them ze/zir xe/xem ey/em ve/ver tey/ter e/e per/pe…" at bounding box center [542, 366] width 376 height 41
select select "she/her"
click at [354, 346] on select "-Select- he/him she/her they/them ze/zir xe/xem ey/em ve/ver tey/ter e/e per/pe…" at bounding box center [542, 366] width 376 height 41
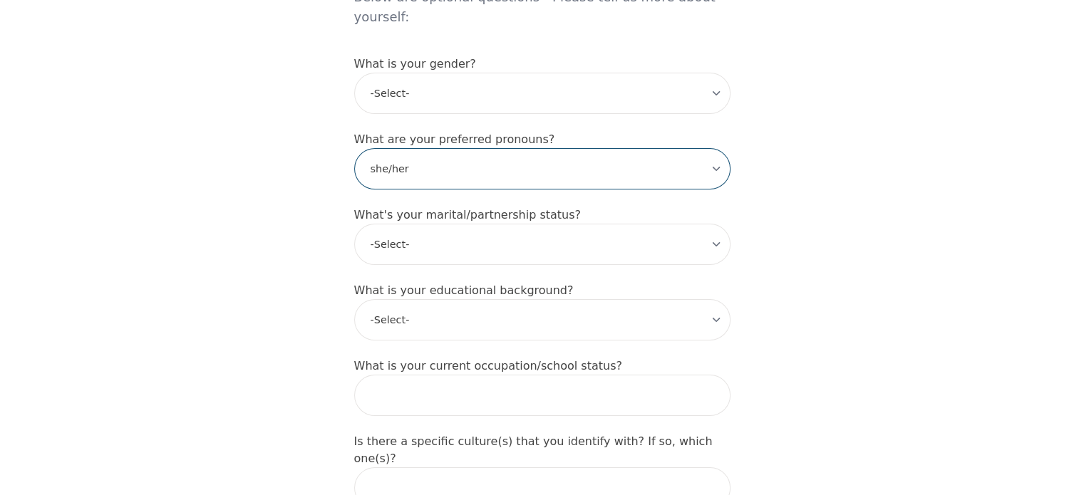
scroll to position [1228, 0]
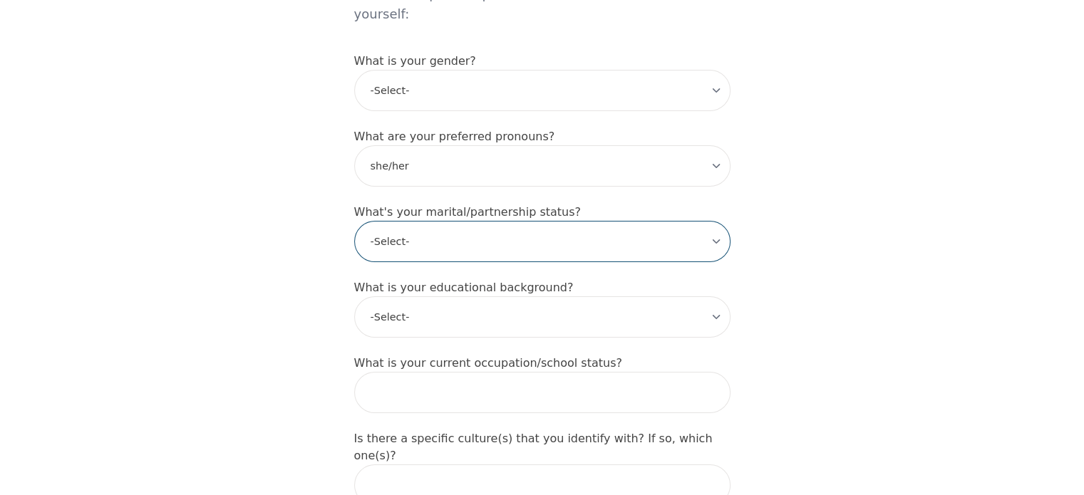
click at [420, 221] on select "-Select- Single Partnered Married Common Law Widowed Separated Divorced" at bounding box center [542, 241] width 376 height 41
select select "Married"
click at [354, 221] on select "-Select- Single Partnered Married Common Law Widowed Separated Divorced" at bounding box center [542, 241] width 376 height 41
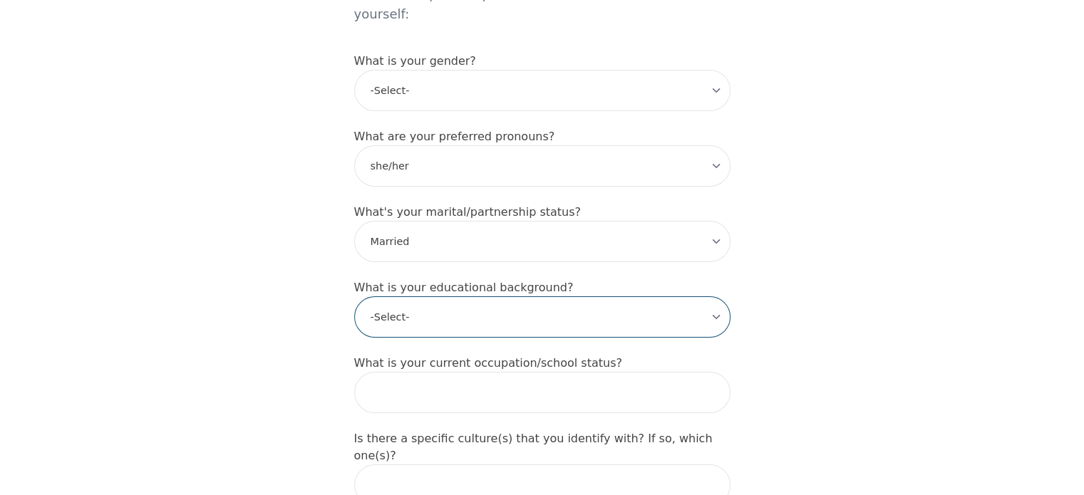
click at [437, 296] on select "-Select- Less than high school High school Associate degree Bachelor degree Mas…" at bounding box center [542, 316] width 376 height 41
select select "Bachelor degree"
click at [354, 296] on select "-Select- Less than high school High school Associate degree Bachelor degree Mas…" at bounding box center [542, 316] width 376 height 41
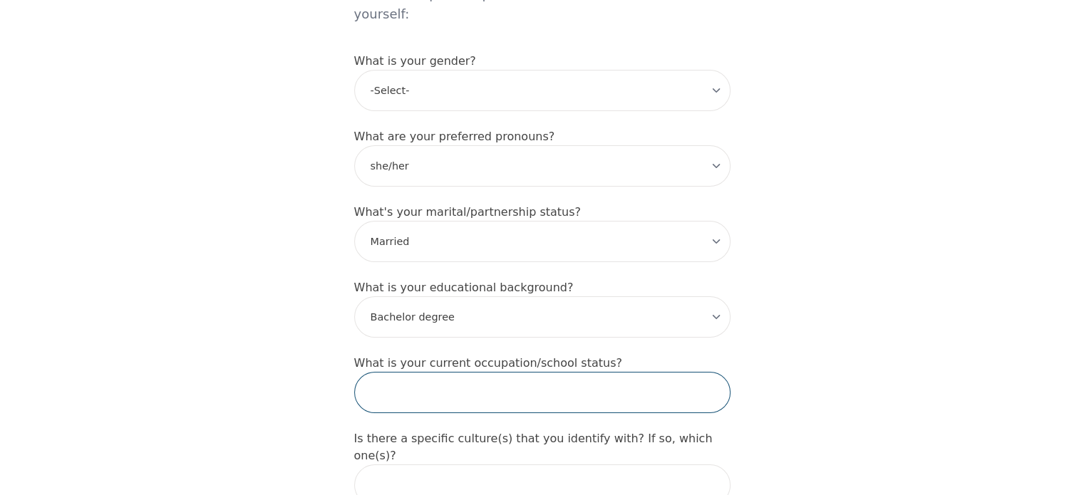
click at [430, 372] on input "text" at bounding box center [542, 392] width 376 height 41
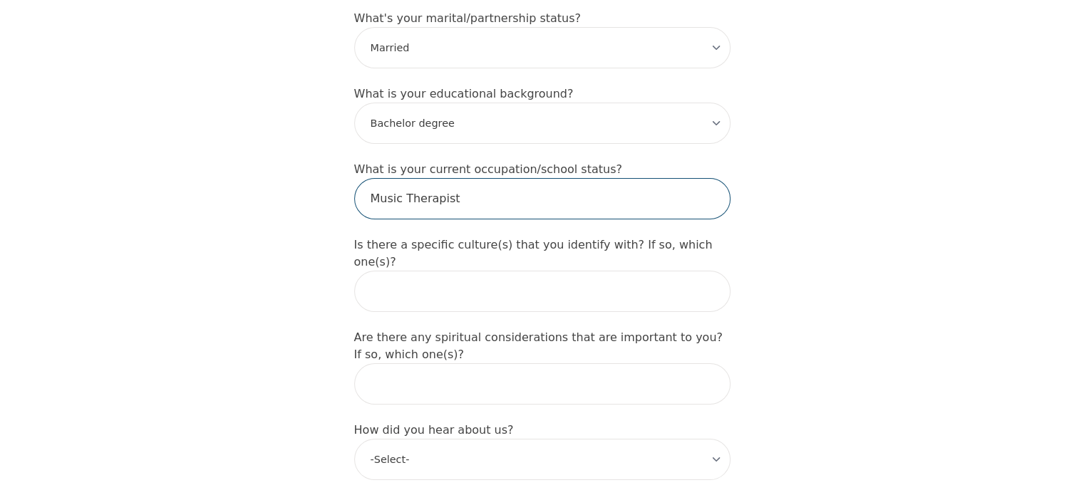
scroll to position [1535, 0]
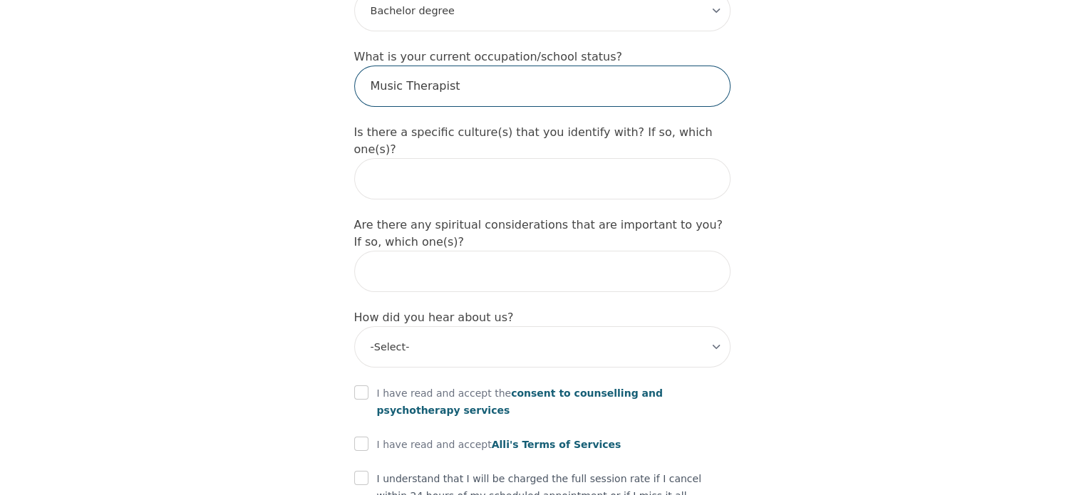
type input "Music Therapist"
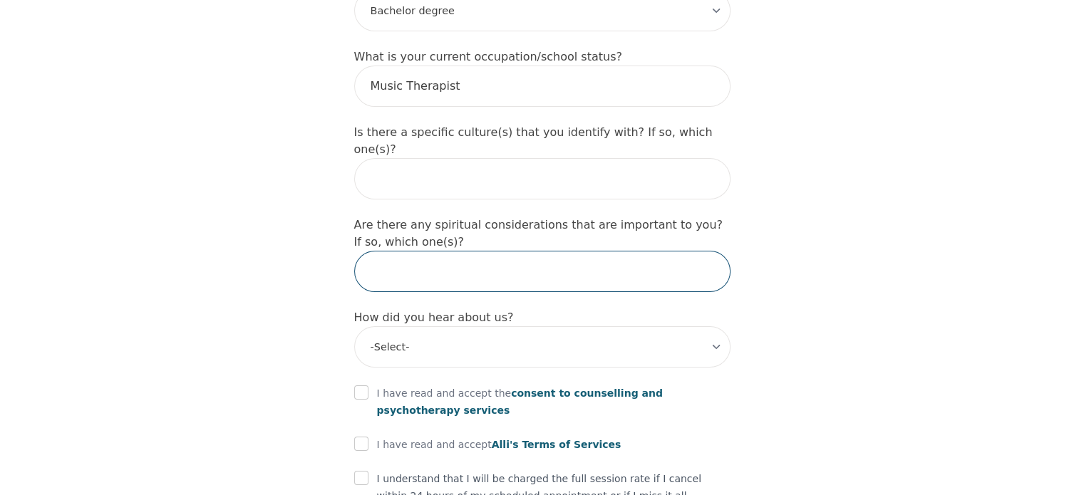
click at [450, 251] on input "text" at bounding box center [542, 271] width 376 height 41
type input "N/A"
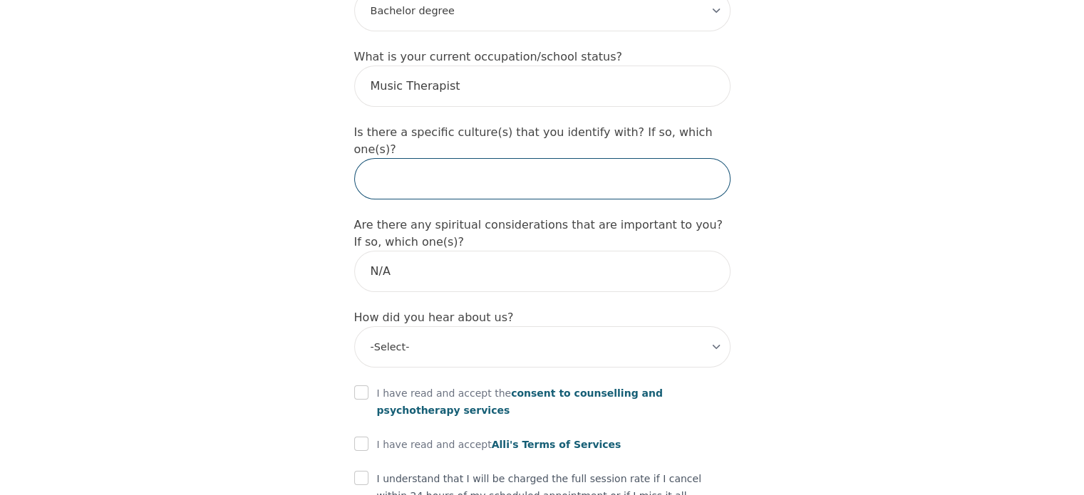
click at [430, 158] on input "text" at bounding box center [542, 178] width 376 height 41
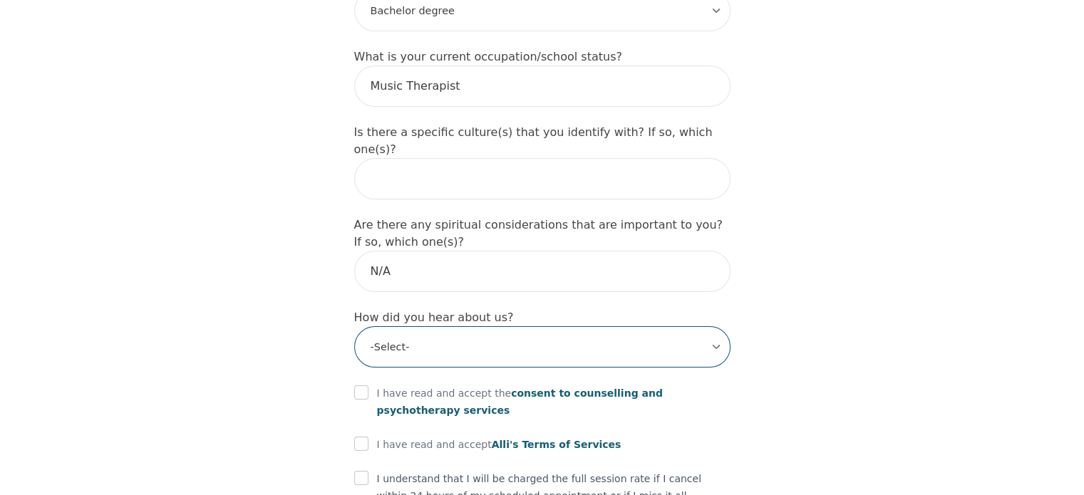
click at [432, 326] on select "-Select- Physician/Specialist Friend Facebook Instagram Google Search Google Ad…" at bounding box center [542, 346] width 376 height 41
select select "Google Search"
click at [354, 326] on select "-Select- Physician/Specialist Friend Facebook Instagram Google Search Google Ad…" at bounding box center [542, 346] width 376 height 41
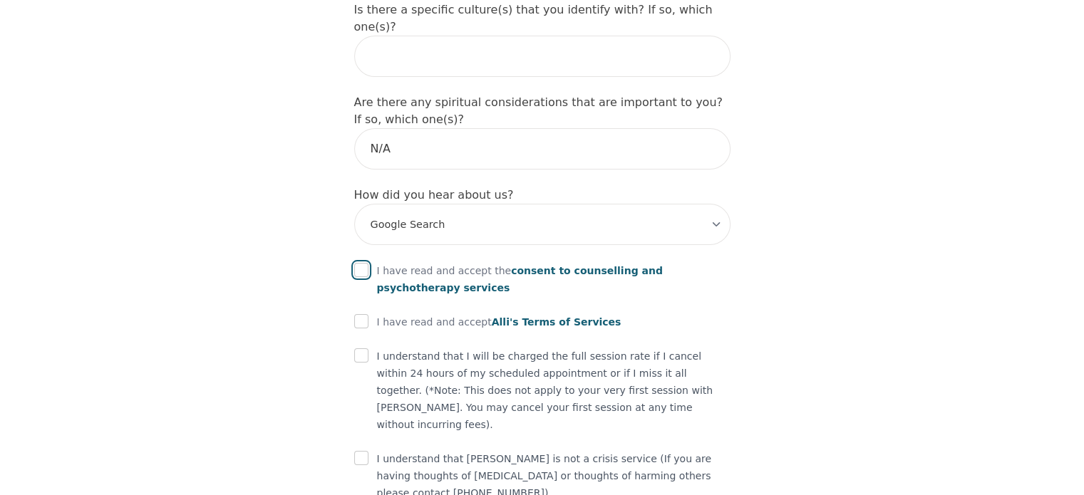
click at [363, 263] on input "checkbox" at bounding box center [361, 270] width 14 height 14
checkbox input "true"
click at [363, 313] on div at bounding box center [361, 321] width 14 height 17
click at [359, 313] on div at bounding box center [361, 321] width 14 height 17
click at [359, 314] on input "checkbox" at bounding box center [361, 321] width 14 height 14
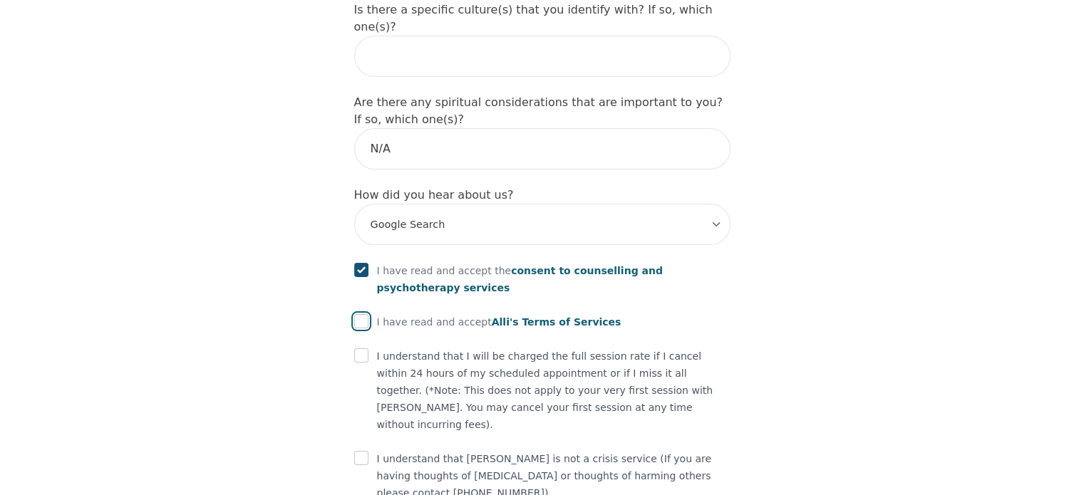
checkbox input "true"
click at [360, 348] on input "checkbox" at bounding box center [361, 355] width 14 height 14
checkbox input "true"
click at [364, 451] on input "checkbox" at bounding box center [361, 458] width 14 height 14
checkbox input "true"
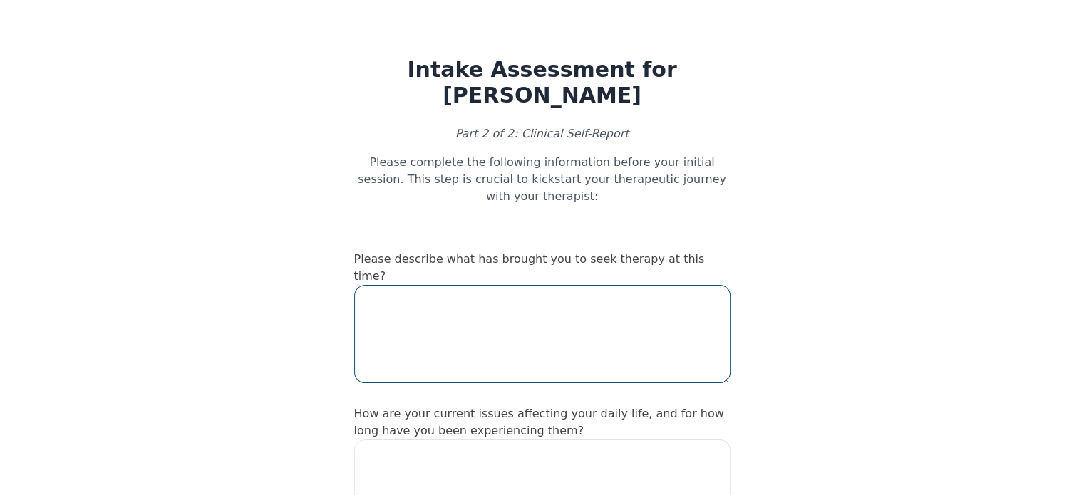
click at [432, 298] on textarea at bounding box center [542, 334] width 376 height 98
type textarea "Looking for support while I navigate my second pregnancy"
click at [468, 285] on textarea "Looking for support while I navigate my second pregnancy" at bounding box center [542, 334] width 376 height 98
drag, startPoint x: 676, startPoint y: 269, endPoint x: 358, endPoint y: 258, distance: 317.9
click at [358, 285] on textarea "Looking for support while I navigate my second pregnancy" at bounding box center [542, 334] width 376 height 98
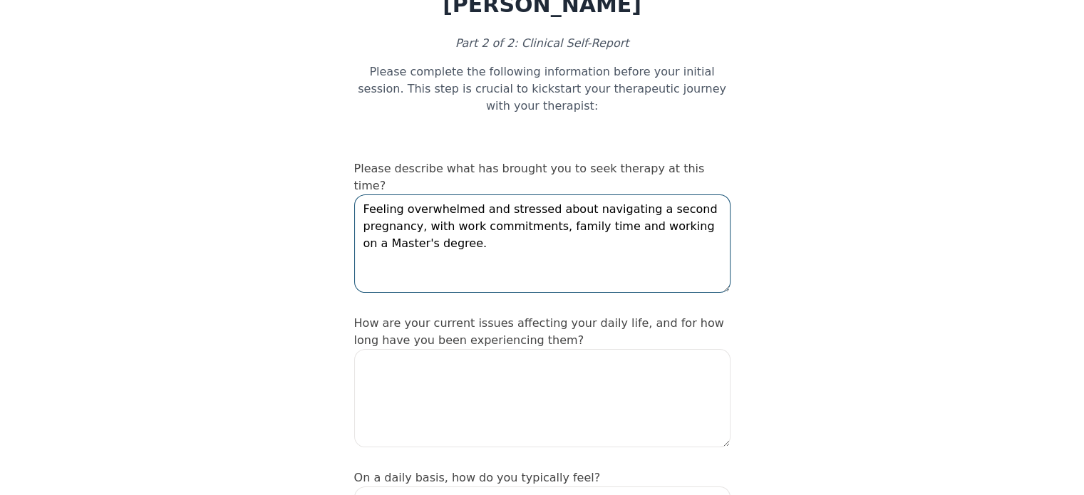
scroll to position [105, 0]
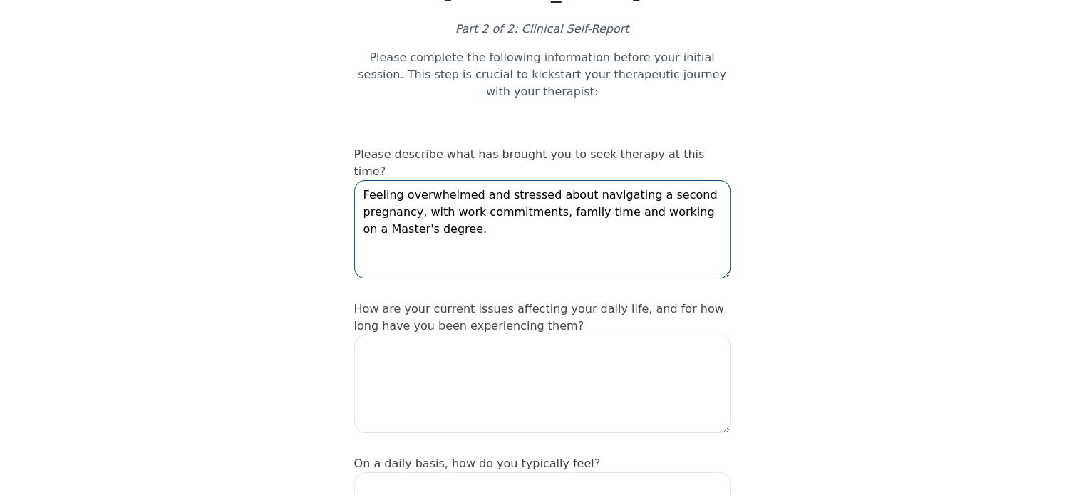
click at [442, 180] on textarea "Feeling overwhelmed and stressed about navigating a second pregnancy, with work…" at bounding box center [542, 229] width 376 height 98
click at [490, 230] on textarea "Feeling overwhelmed and stressed about navigating a second pregnancy, while als…" at bounding box center [542, 229] width 376 height 98
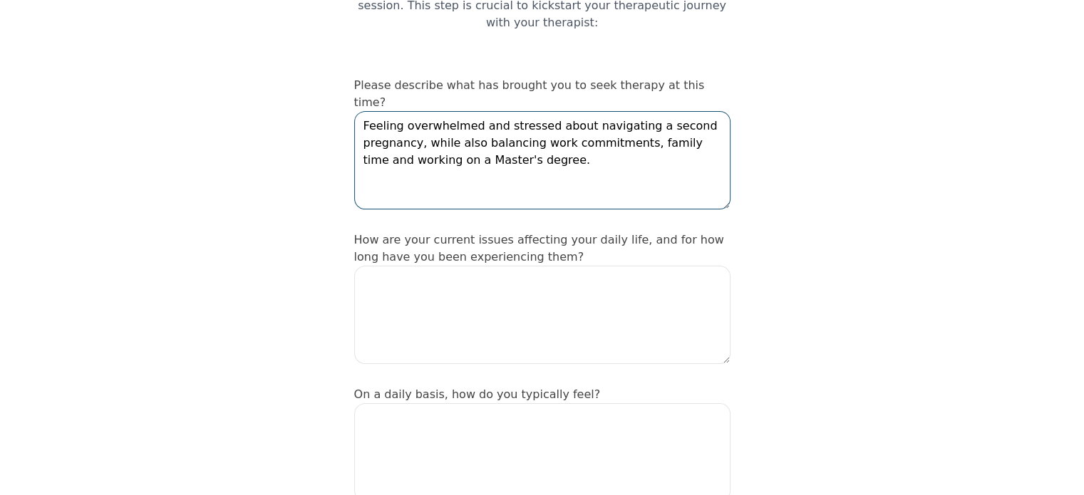
scroll to position [182, 0]
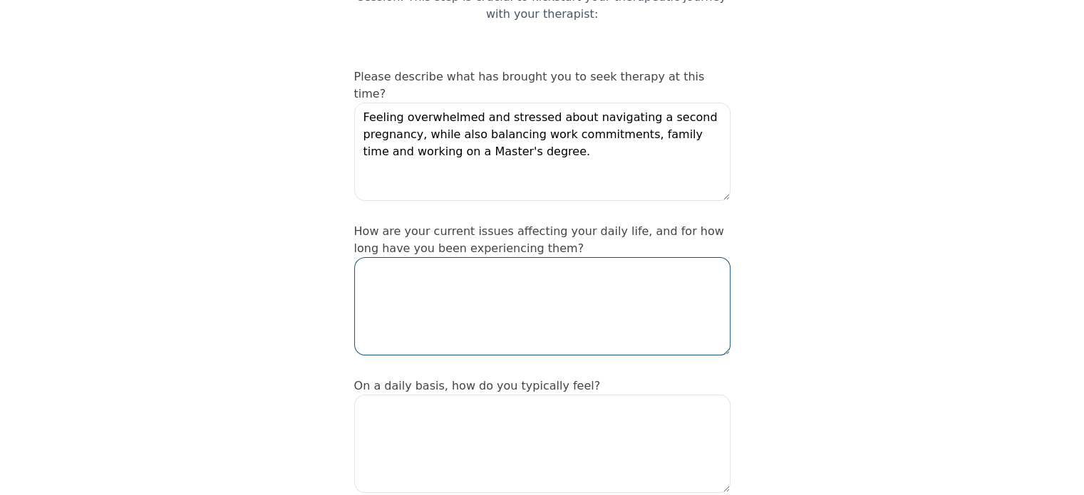
click at [490, 257] on textarea at bounding box center [542, 306] width 376 height 98
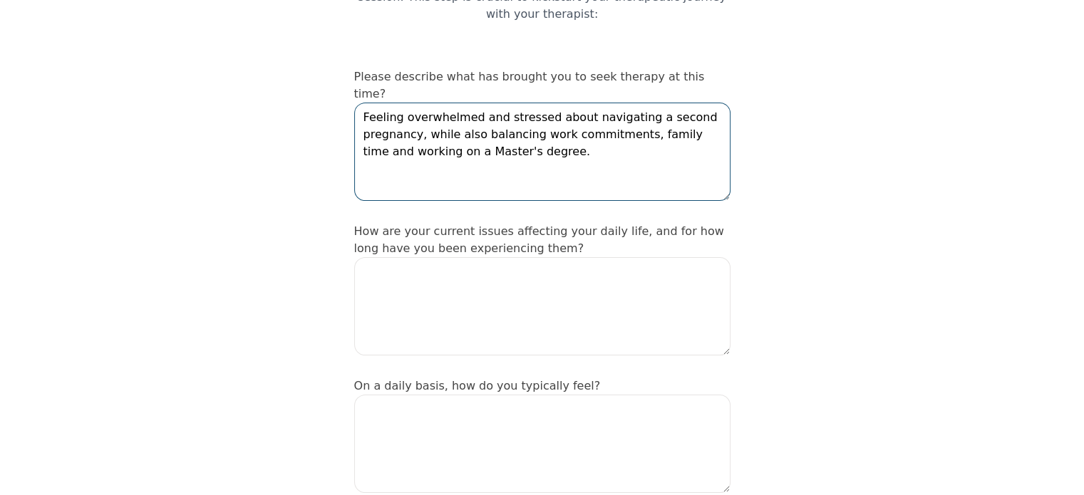
click at [534, 103] on textarea "Feeling overwhelmed and stressed about navigating a second pregnancy, while als…" at bounding box center [542, 152] width 376 height 98
drag, startPoint x: 470, startPoint y: 84, endPoint x: 405, endPoint y: 82, distance: 65.6
click at [405, 103] on textarea "Feeling overwhelmed and stressed about navigating a second pregnancy, while als…" at bounding box center [542, 152] width 376 height 98
type textarea "Feeling anxious and stressed about navigating a second pregnancy, while also ba…"
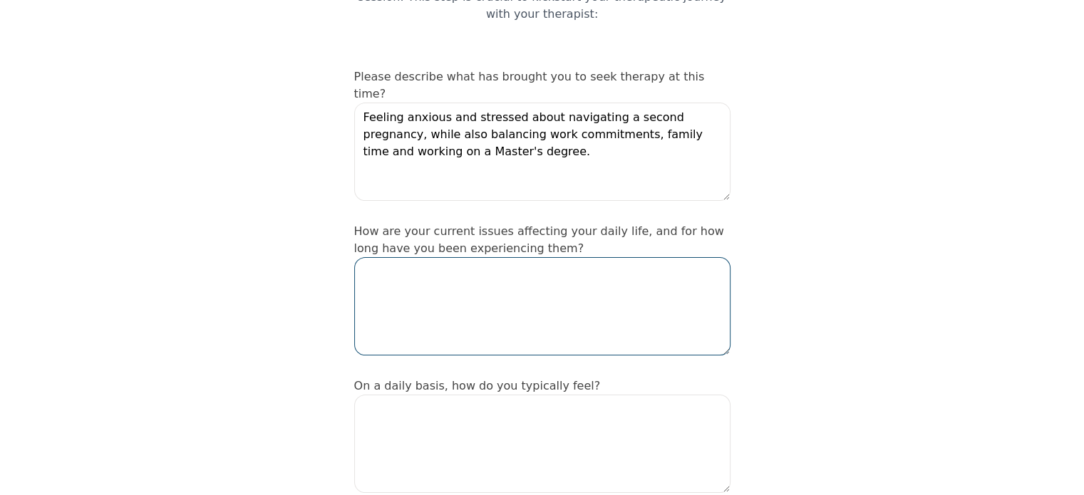
click at [463, 257] on textarea at bounding box center [542, 306] width 376 height 98
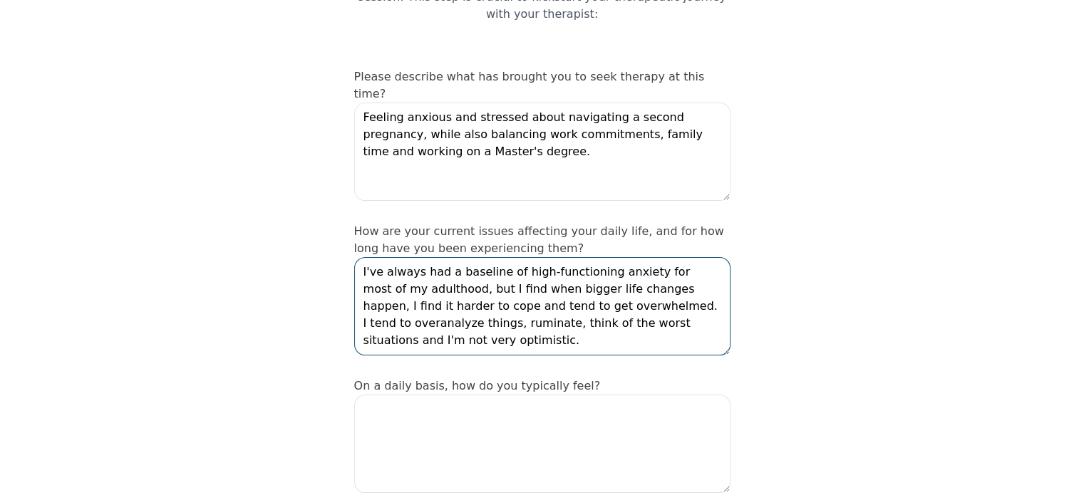
type textarea "I've always had a baseline of high-functioning anxiety for most of my adulthood…"
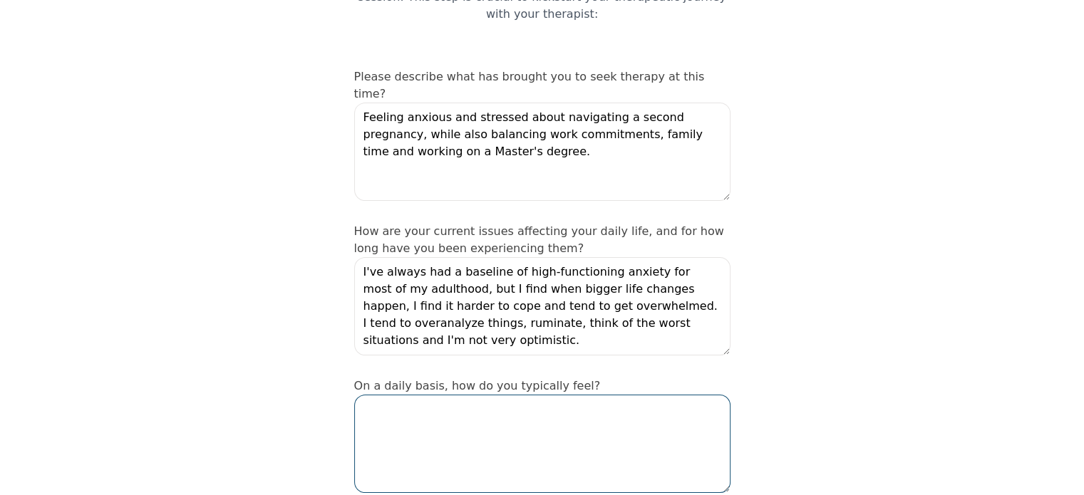
click at [492, 395] on textarea at bounding box center [542, 444] width 376 height 98
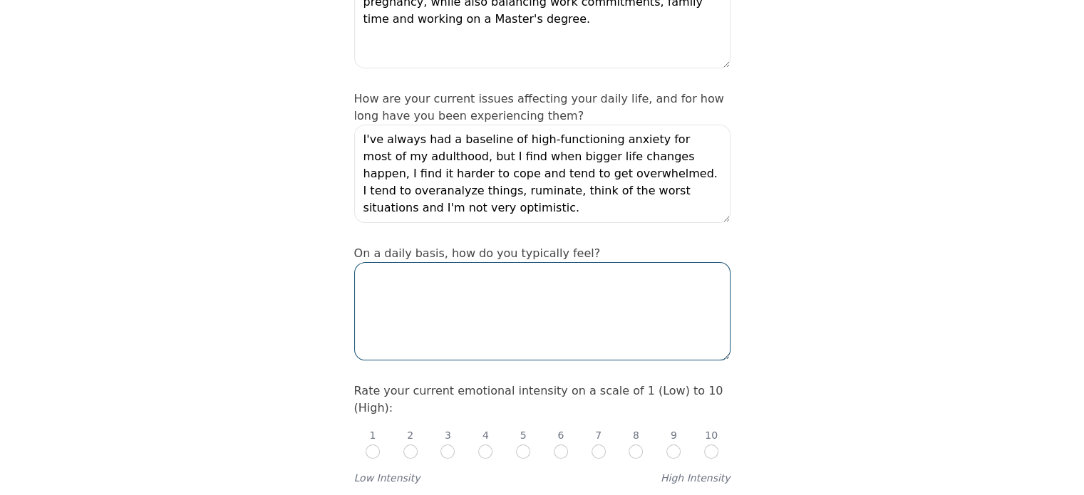
click at [437, 262] on textarea at bounding box center [542, 311] width 376 height 98
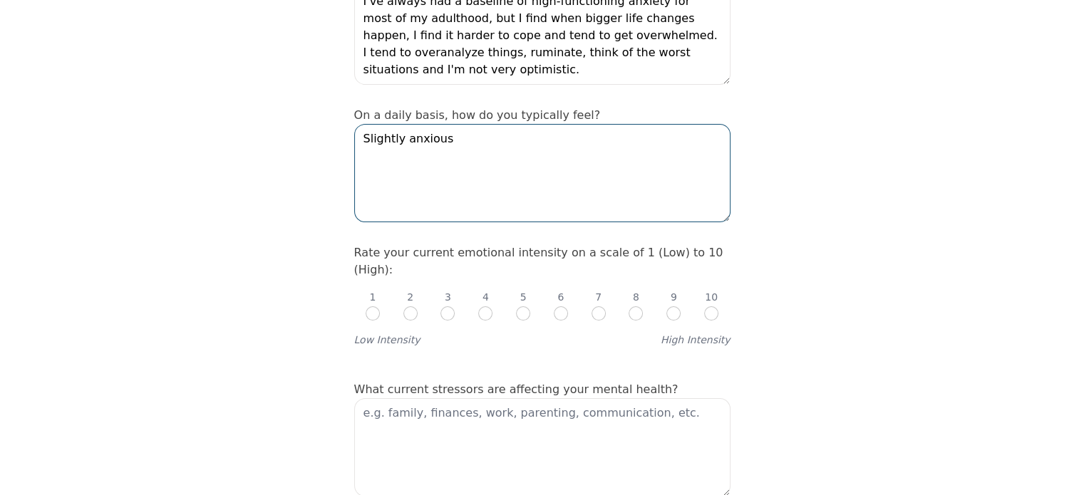
scroll to position [455, 0]
type textarea "Slightly anxious"
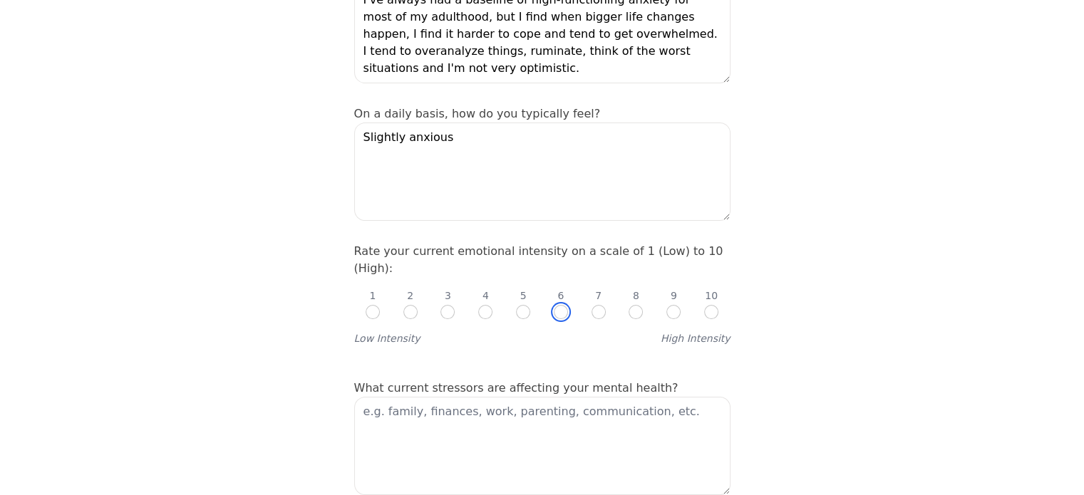
click at [561, 305] on input "radio" at bounding box center [561, 312] width 14 height 14
radio input "true"
click at [598, 305] on input "radio" at bounding box center [598, 312] width 14 height 14
radio input "true"
click at [555, 305] on input "radio" at bounding box center [561, 312] width 14 height 14
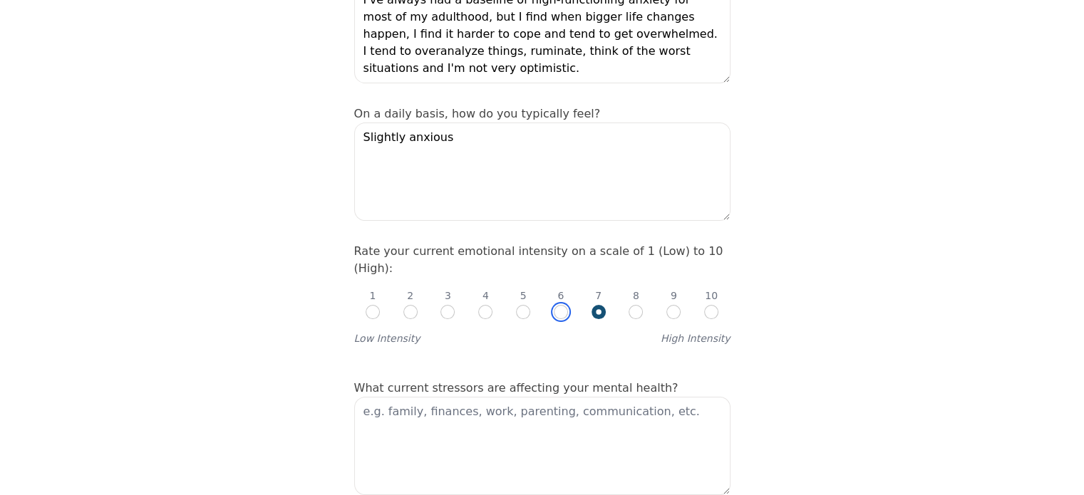
radio input "true"
radio input "false"
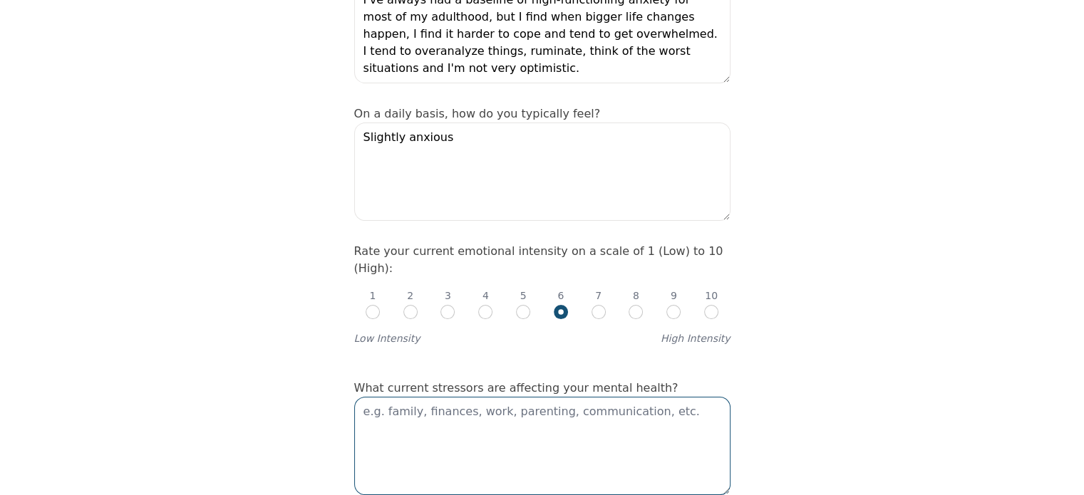
click at [519, 397] on textarea at bounding box center [542, 446] width 376 height 98
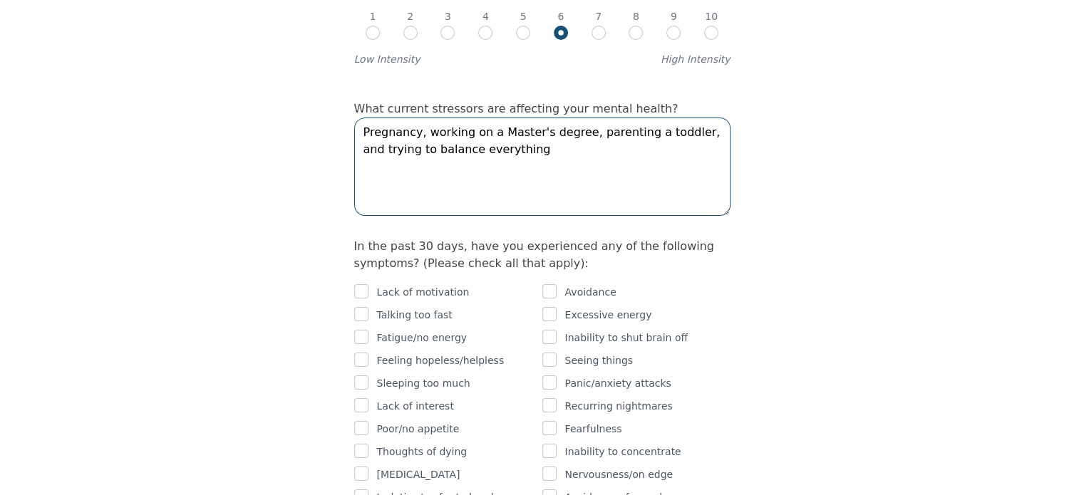
scroll to position [801, 0]
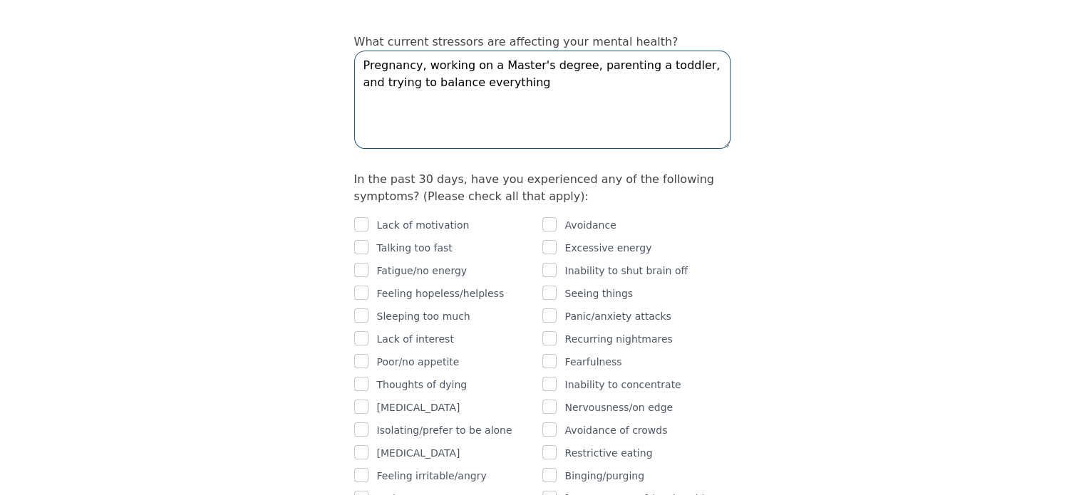
type textarea "Pregnancy, working on a Master's degree, parenting a toddler, and trying to bal…"
click at [358, 263] on input "checkbox" at bounding box center [361, 270] width 14 height 14
checkbox input "true"
click at [554, 377] on input "checkbox" at bounding box center [549, 384] width 14 height 14
checkbox input "true"
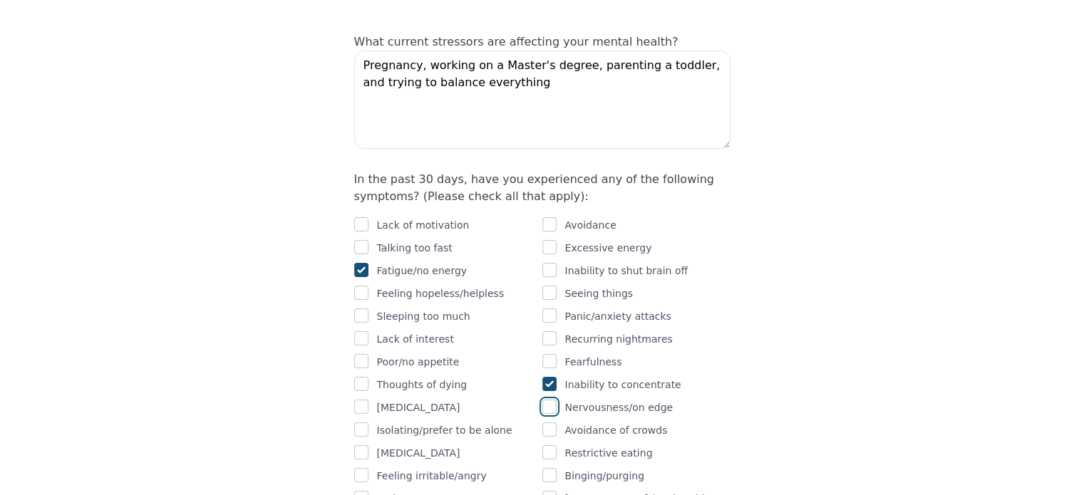
click at [554, 400] on input "checkbox" at bounding box center [549, 407] width 14 height 14
checkbox input "true"
click at [448, 467] on p "Feeling irritable/angry" at bounding box center [432, 475] width 110 height 17
click at [356, 468] on input "checkbox" at bounding box center [361, 475] width 14 height 14
checkbox input "true"
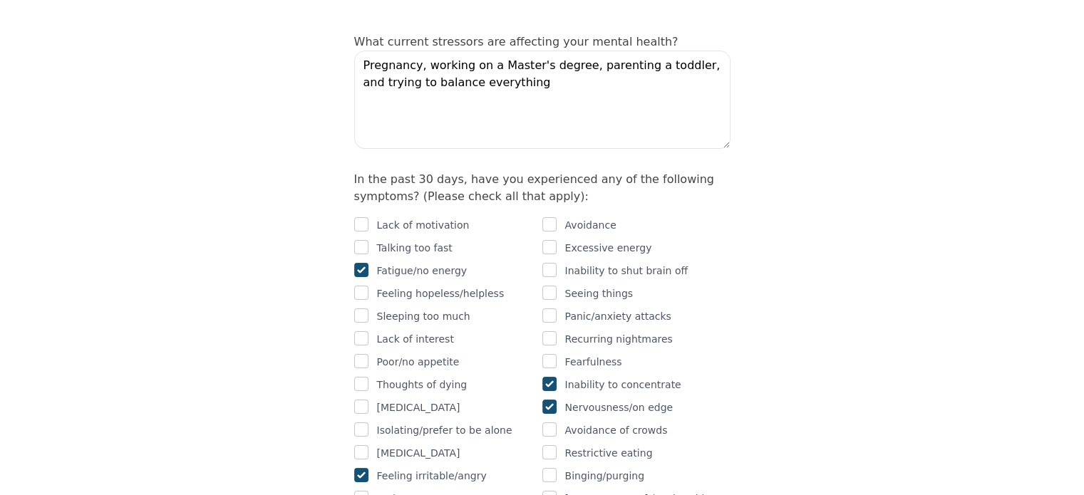
checkbox input "true"
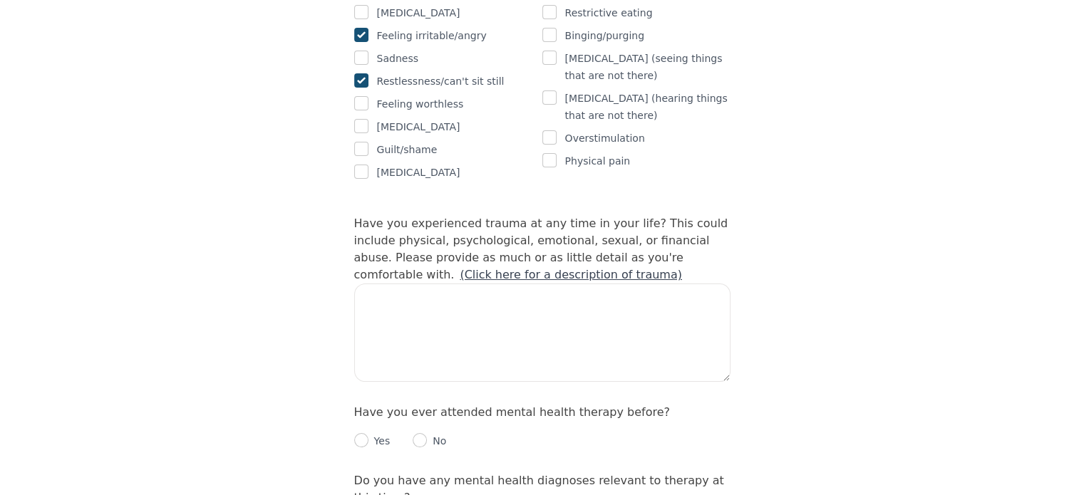
scroll to position [1242, 0]
click at [492, 294] on textarea at bounding box center [542, 331] width 376 height 98
type textarea "N"
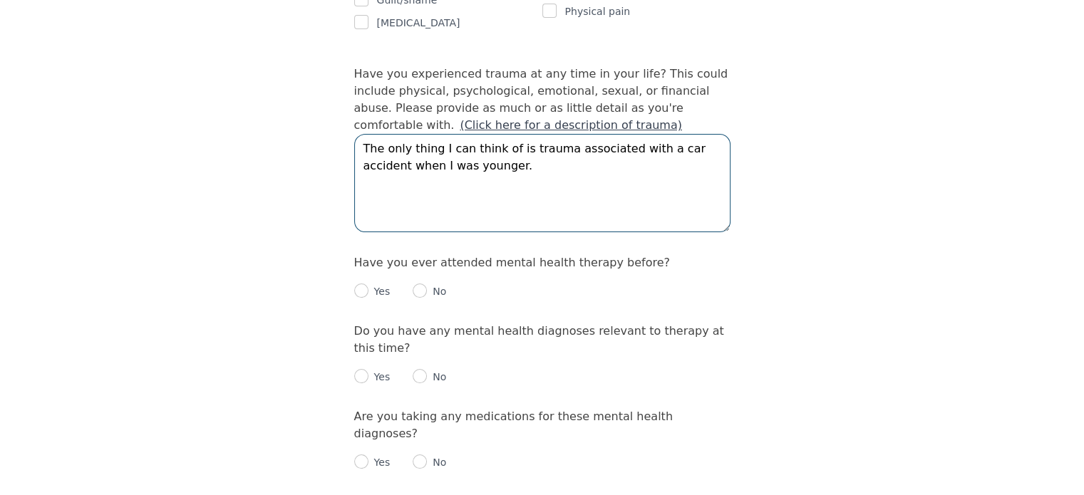
scroll to position [1392, 0]
type textarea "The only thing I can think of is trauma associated with a car accident when I w…"
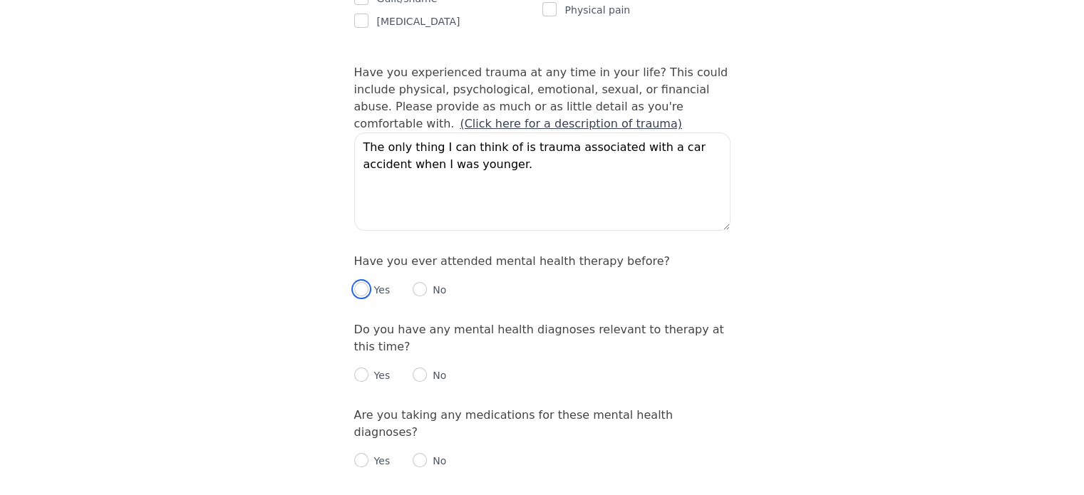
click at [358, 282] on input "radio" at bounding box center [361, 289] width 14 height 14
radio input "true"
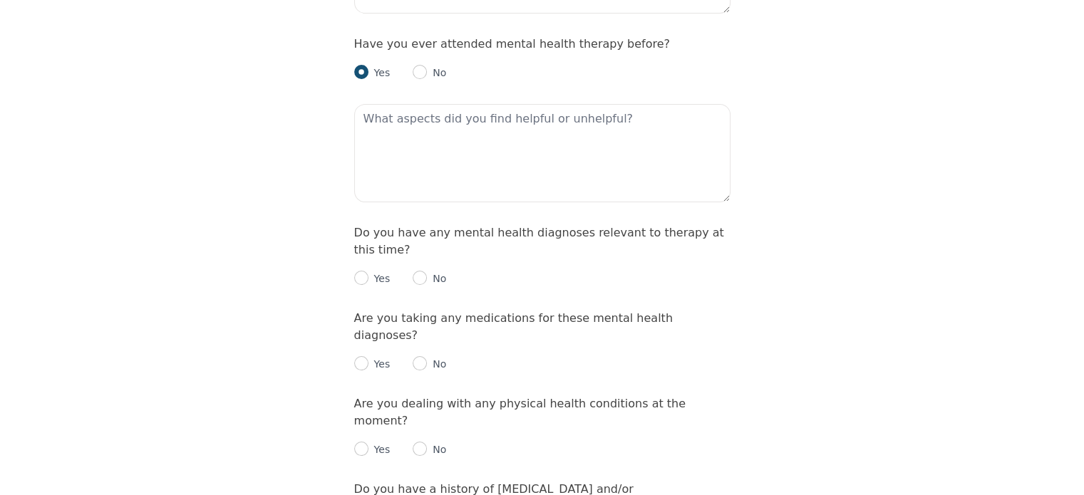
scroll to position [1610, 0]
click at [415, 270] on input "radio" at bounding box center [419, 277] width 14 height 14
radio input "true"
click at [420, 355] on input "radio" at bounding box center [419, 362] width 14 height 14
radio input "true"
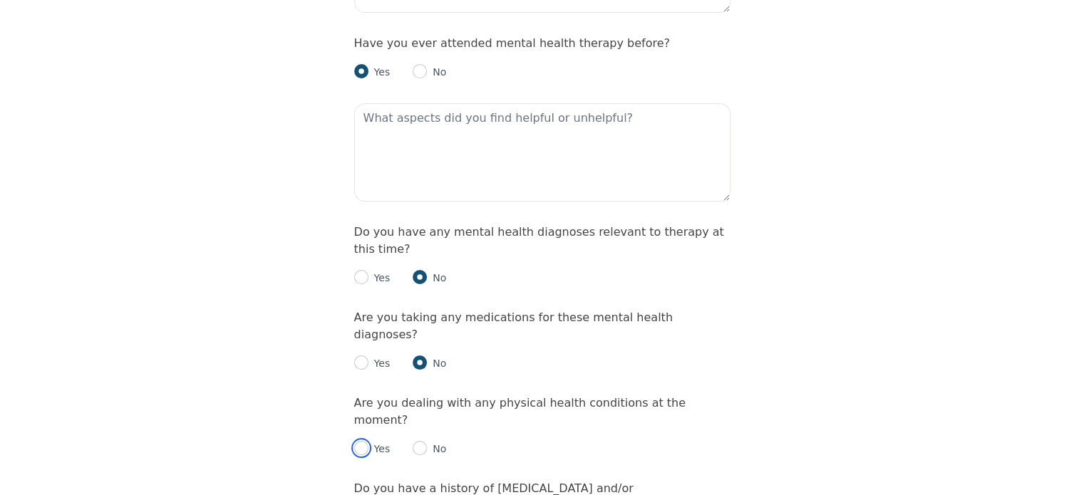
click at [358, 441] on input "radio" at bounding box center [361, 448] width 14 height 14
radio input "true"
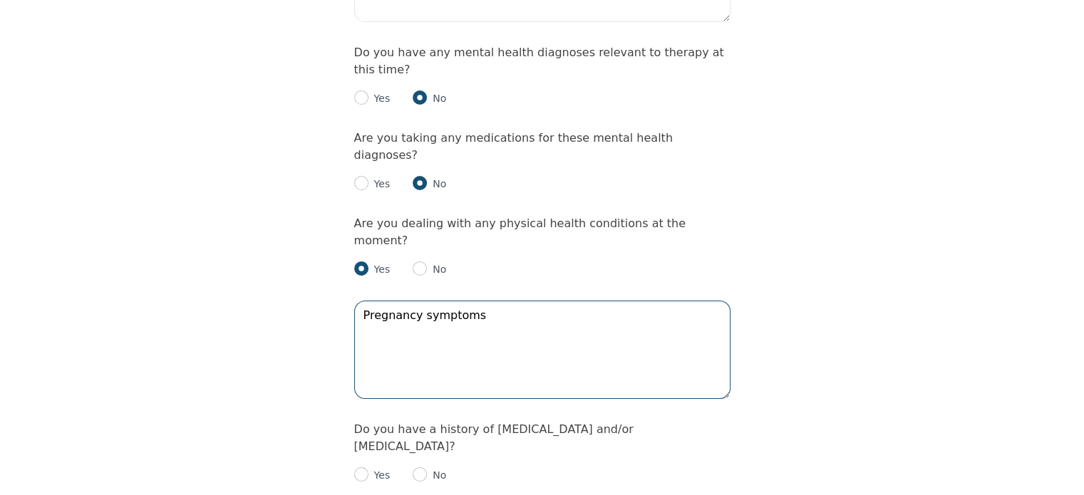
scroll to position [1861, 0]
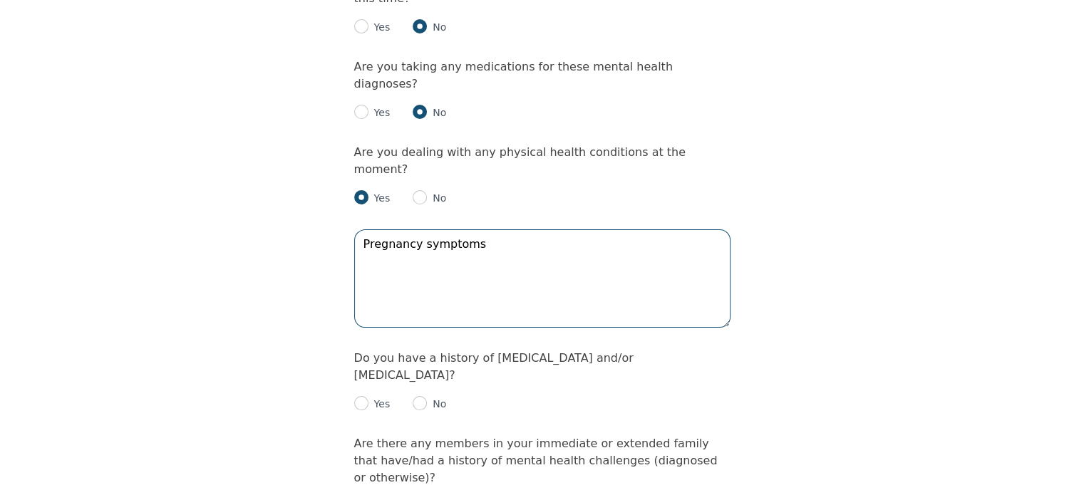
type textarea "Pregnancy symptoms"
click at [421, 396] on input "radio" at bounding box center [419, 403] width 14 height 14
radio input "true"
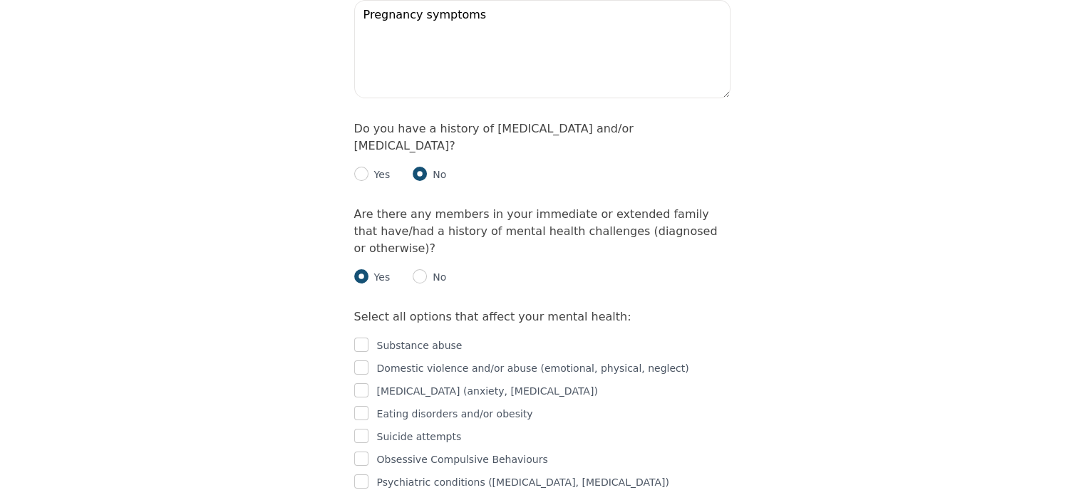
scroll to position [2100, 0]
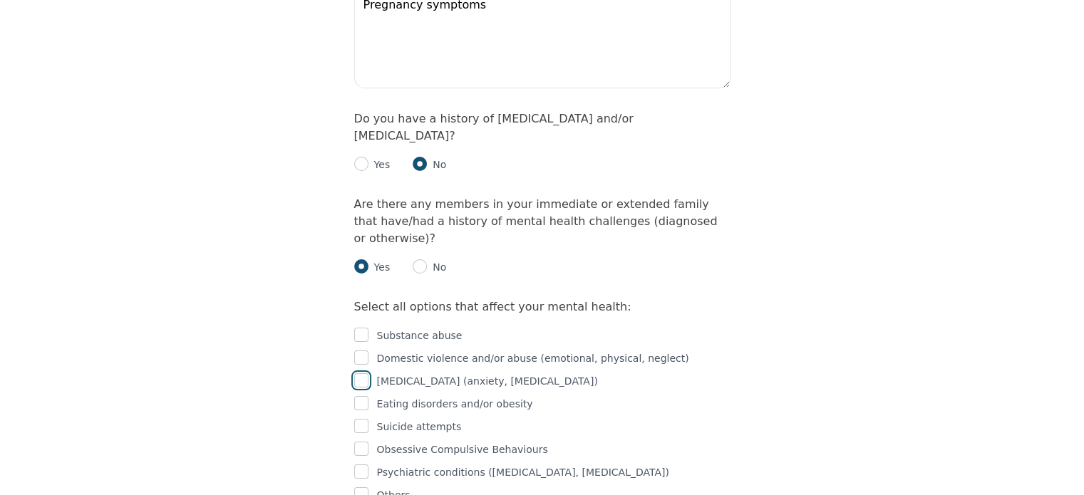
click at [361, 373] on input "checkbox" at bounding box center [361, 380] width 14 height 14
checkbox input "true"
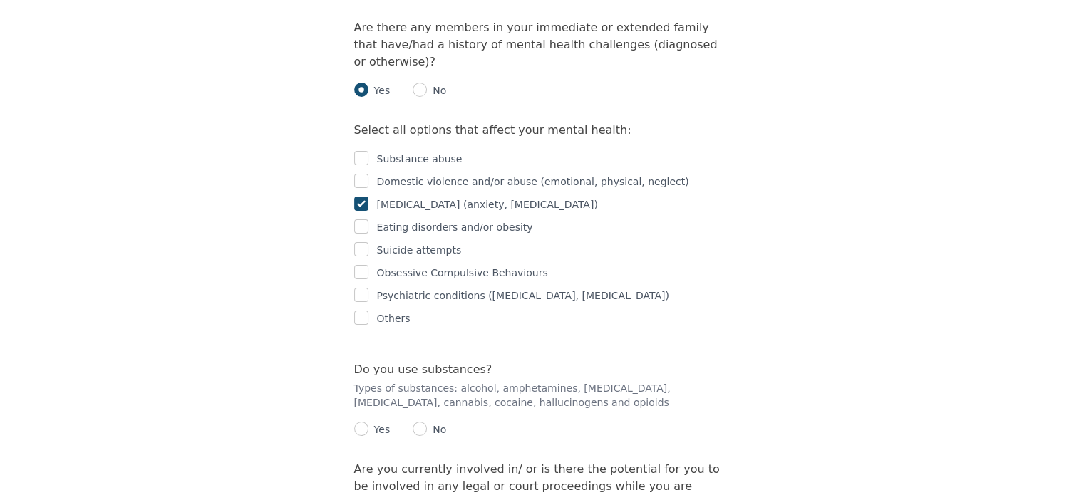
scroll to position [2278, 0]
click at [420, 420] on input "radio" at bounding box center [419, 427] width 14 height 14
radio input "true"
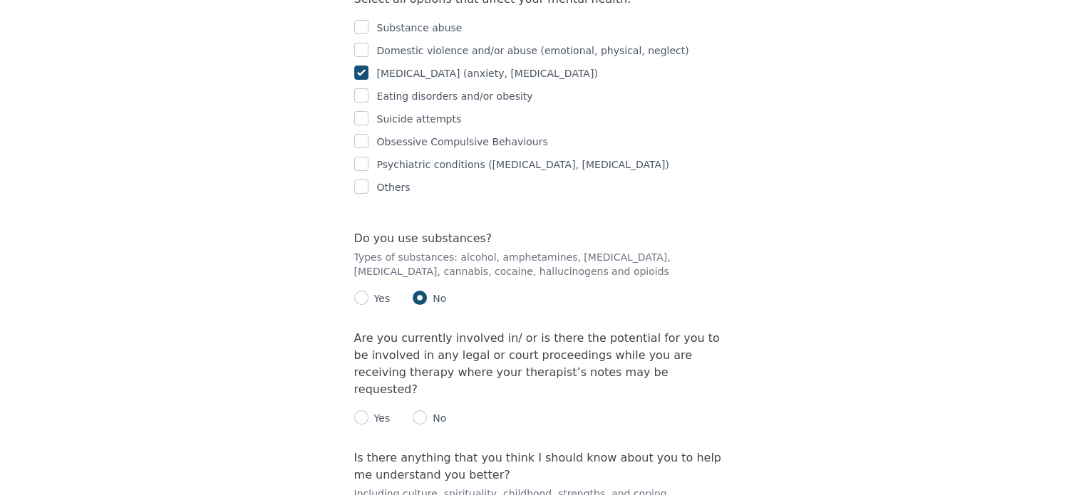
scroll to position [2409, 0]
click at [418, 409] on input "radio" at bounding box center [419, 416] width 14 height 14
radio input "true"
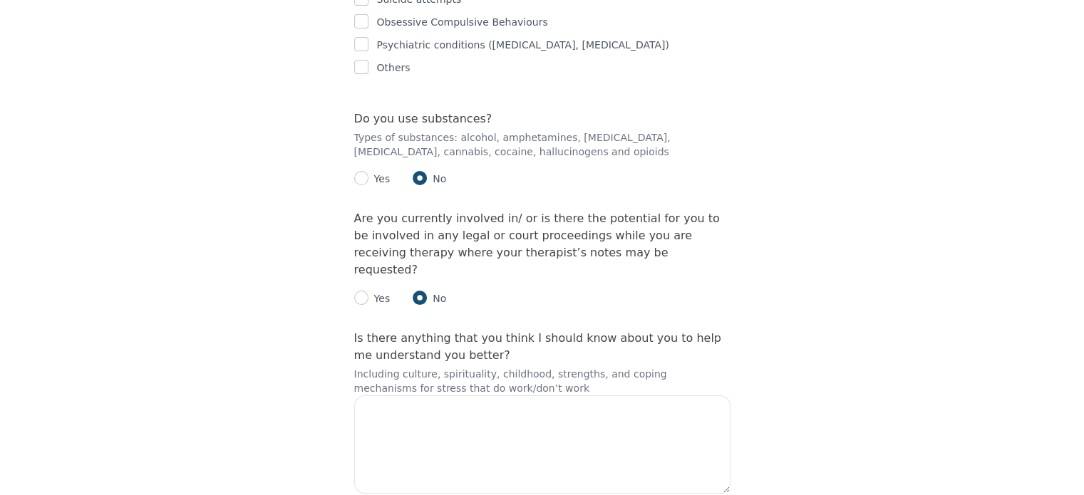
scroll to position [2575, 0]
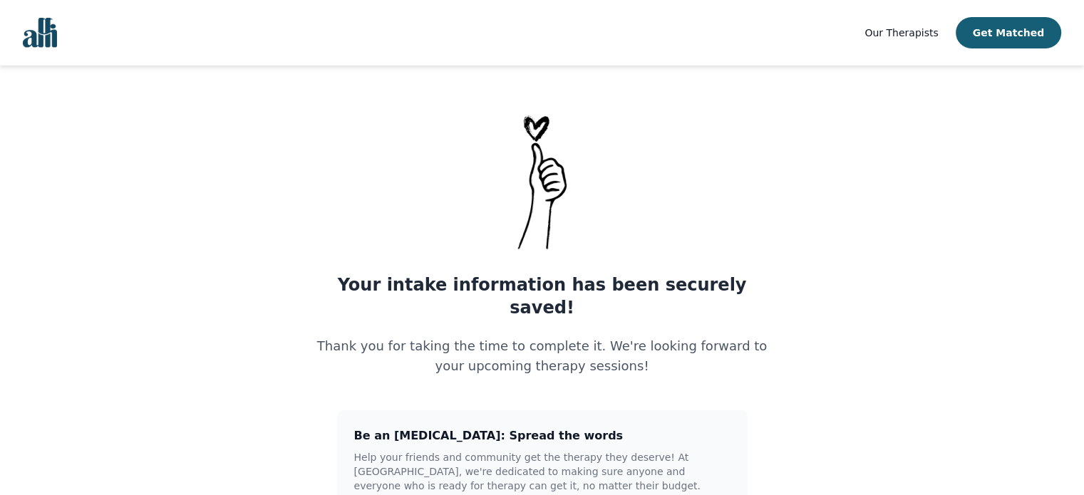
click at [38, 33] on img "Global" at bounding box center [40, 33] width 34 height 30
